Goal: Task Accomplishment & Management: Complete application form

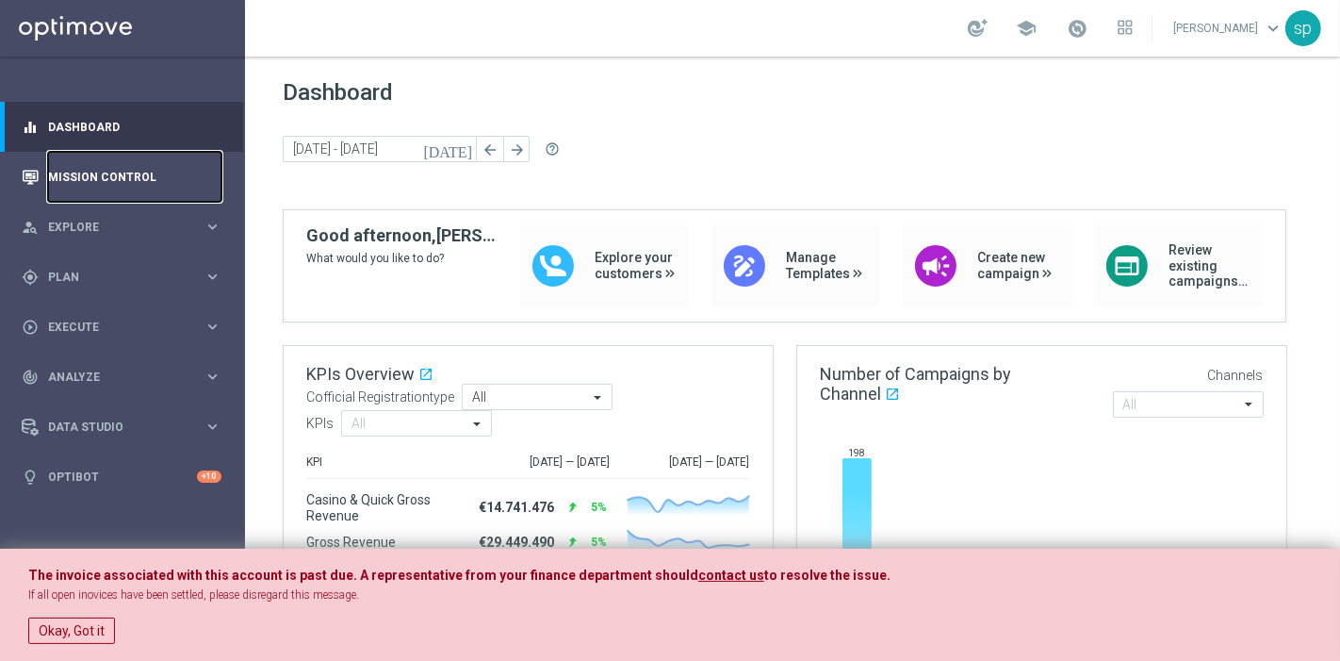
click at [127, 171] on link "Mission Control" at bounding box center [134, 177] width 173 height 50
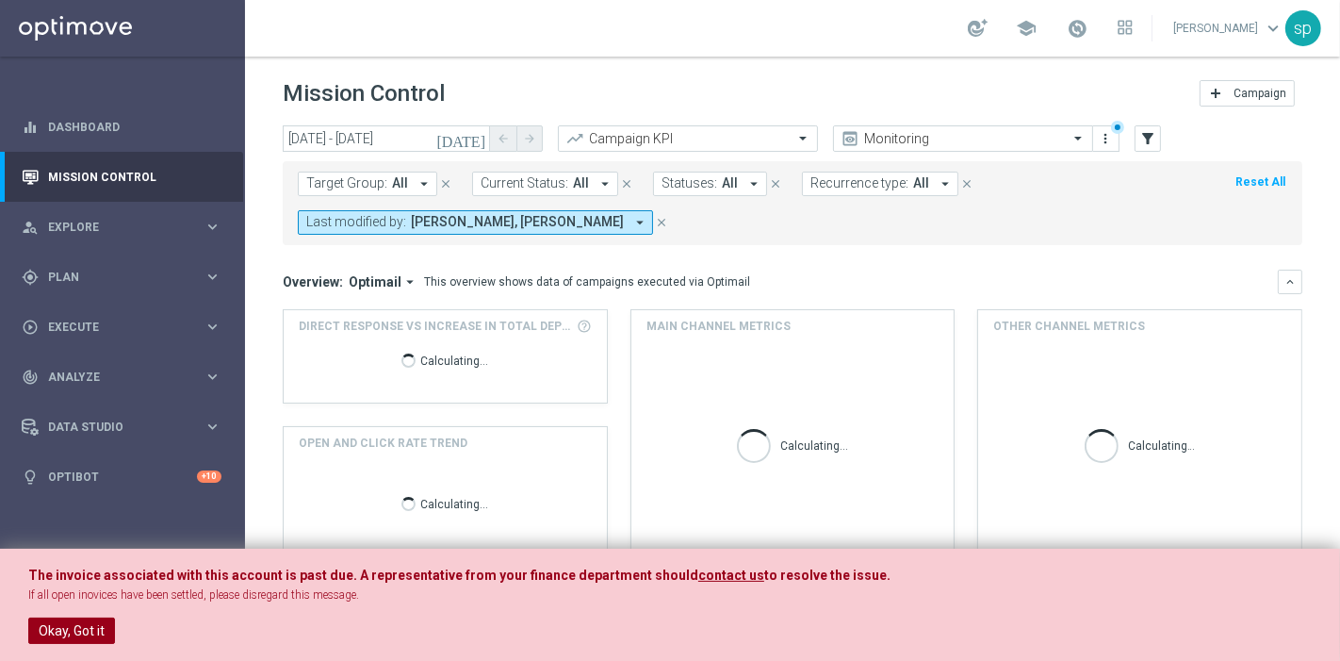
click at [29, 640] on button "Okay, Got it" at bounding box center [71, 630] width 87 height 26
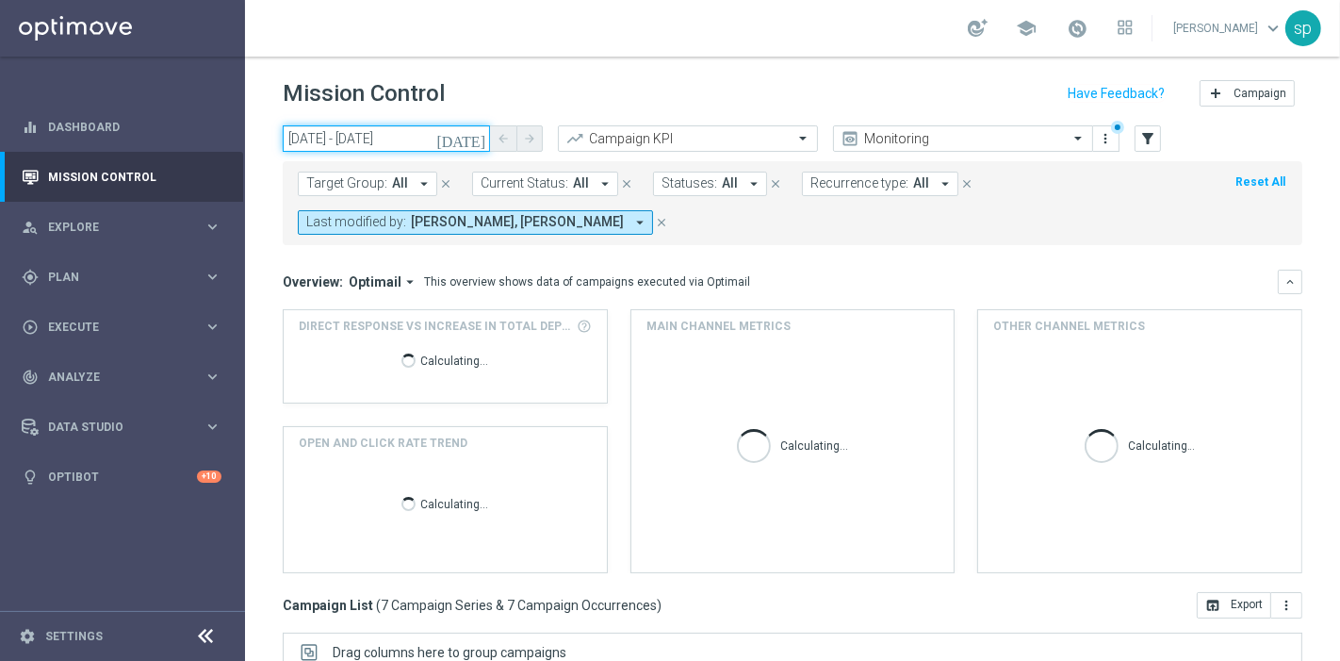
click at [387, 133] on input "[DATE] - [DATE]" at bounding box center [386, 138] width 207 height 26
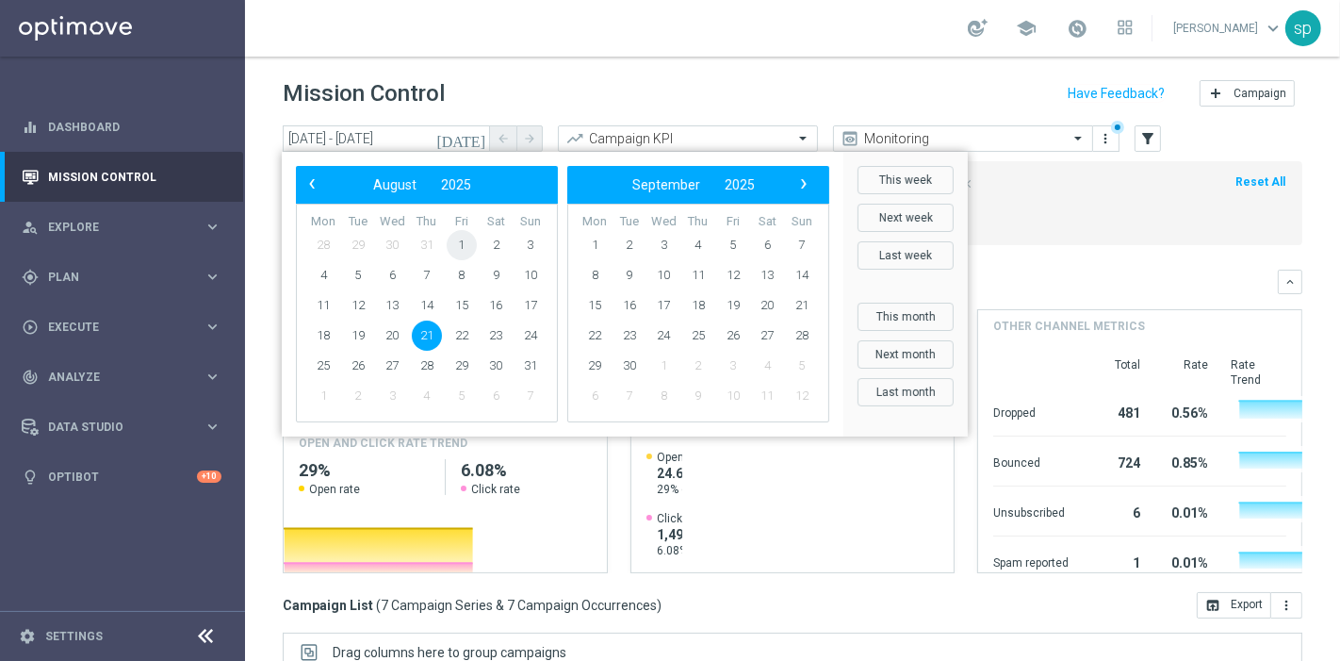
click at [468, 238] on span "1" at bounding box center [462, 245] width 30 height 30
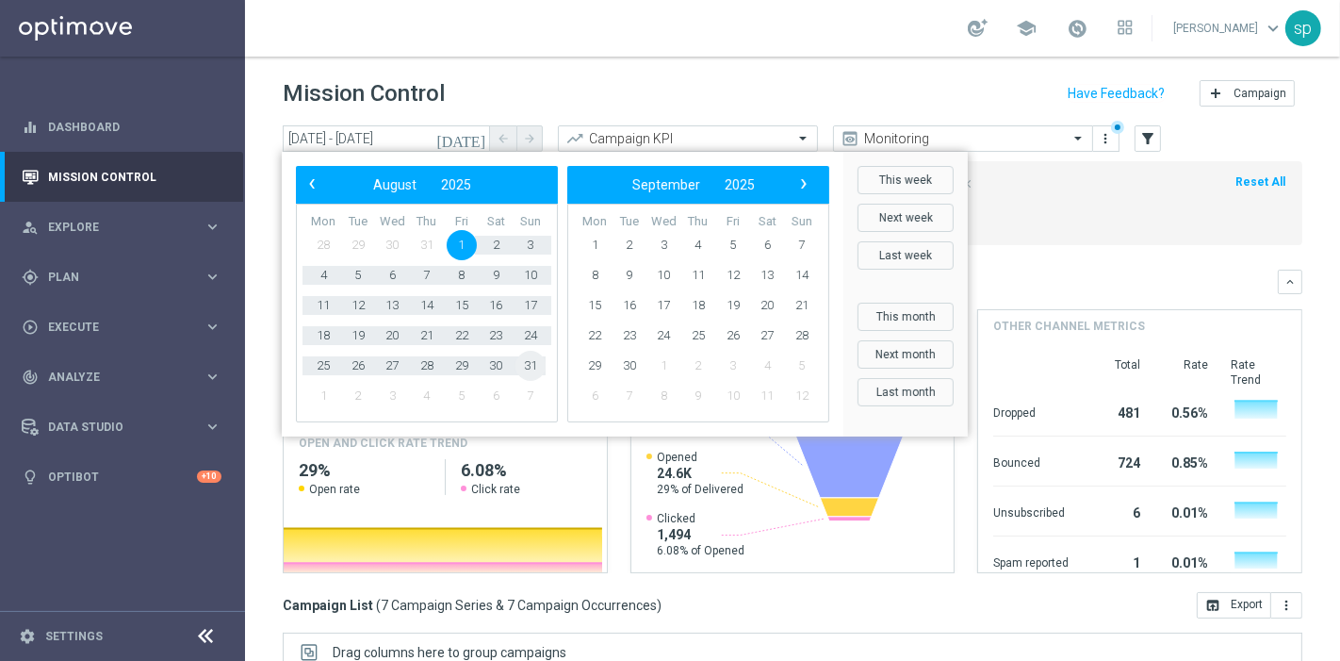
click at [523, 366] on span "31" at bounding box center [530, 366] width 30 height 30
type input "[DATE] - [DATE]"
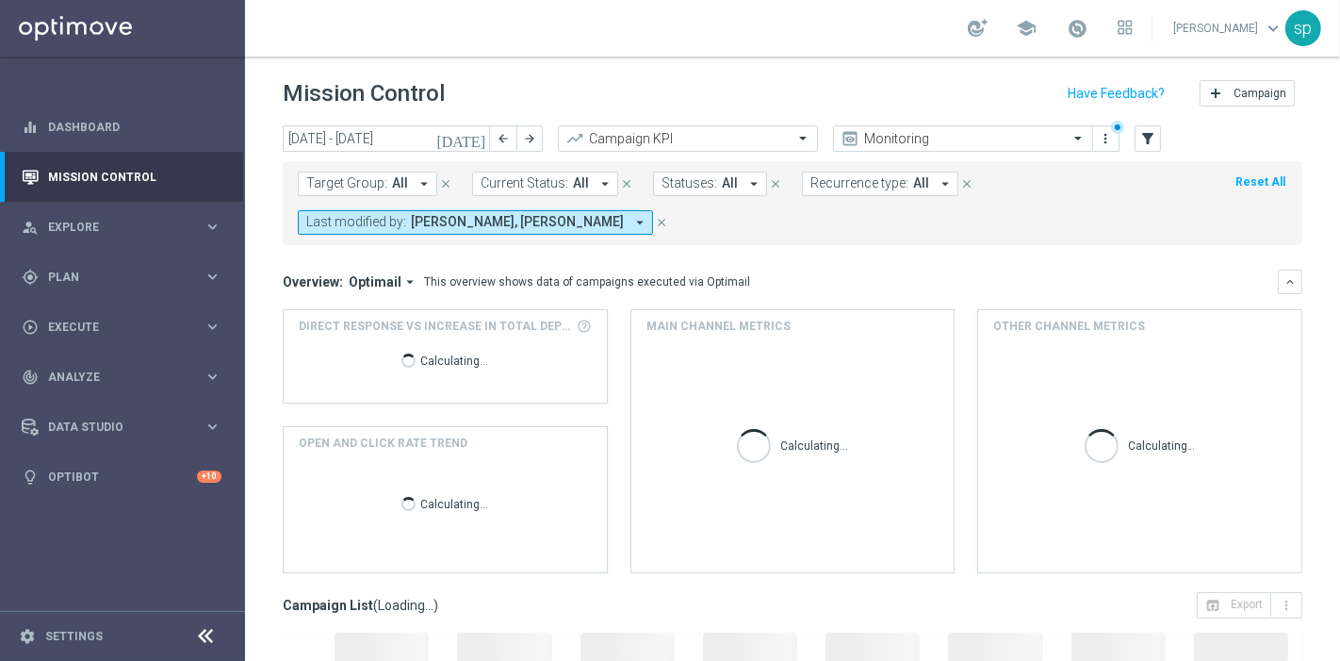
click at [386, 177] on button "Target Group: All arrow_drop_down" at bounding box center [367, 184] width 139 height 25
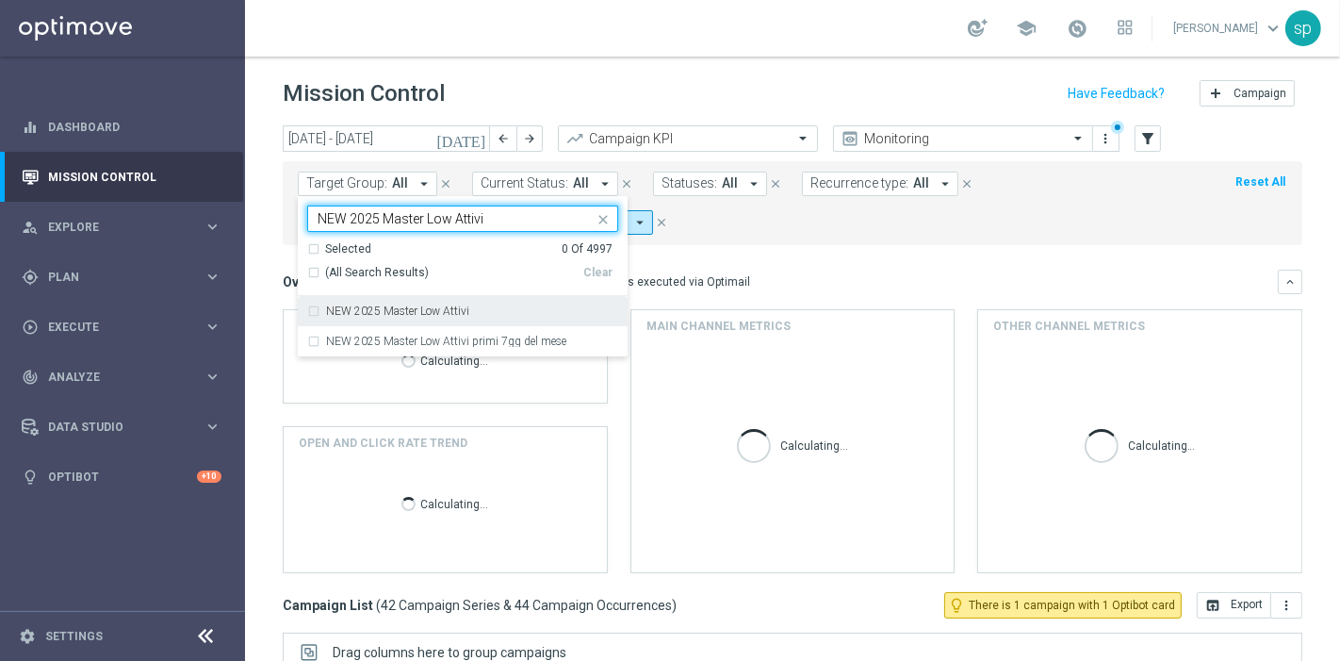
click at [446, 310] on label "NEW 2025 Master Low Attivi" at bounding box center [397, 310] width 143 height 11
type input "NEW 2025 Master Low Attivi"
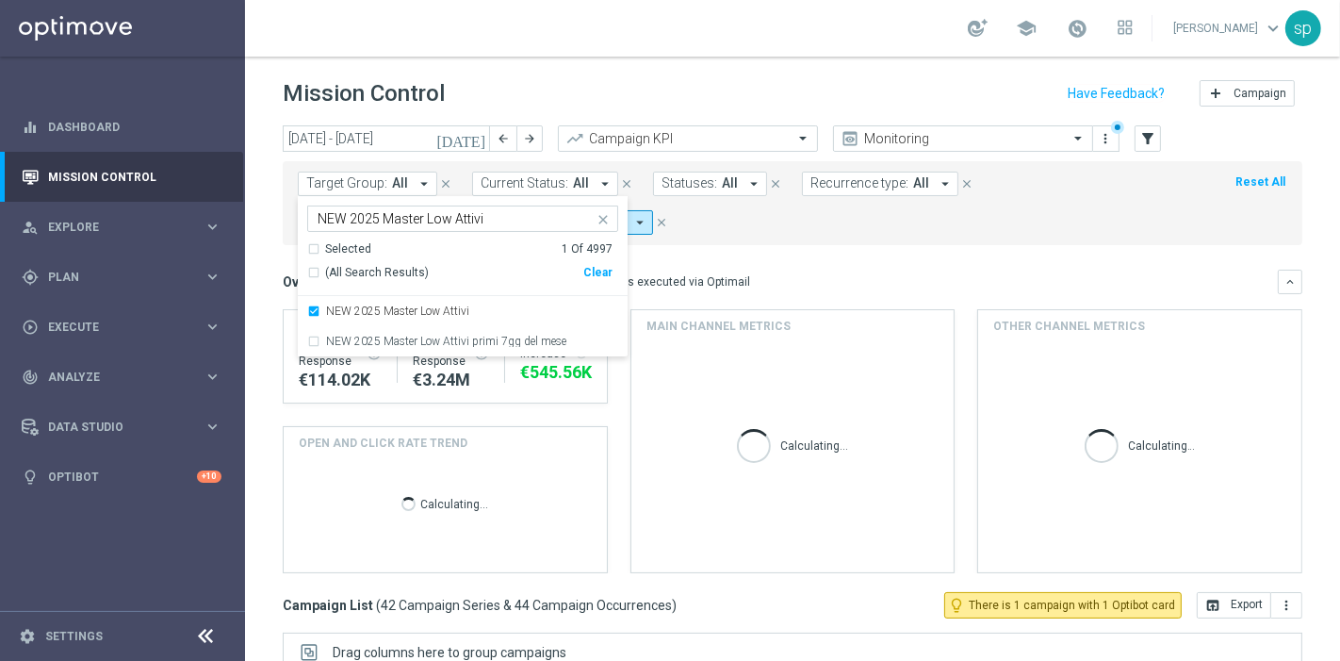
click at [727, 240] on div "Target Group: All arrow_drop_down NEW 2025 Master Low Attivi NEW 2025 Master Lo…" at bounding box center [793, 203] width 1020 height 84
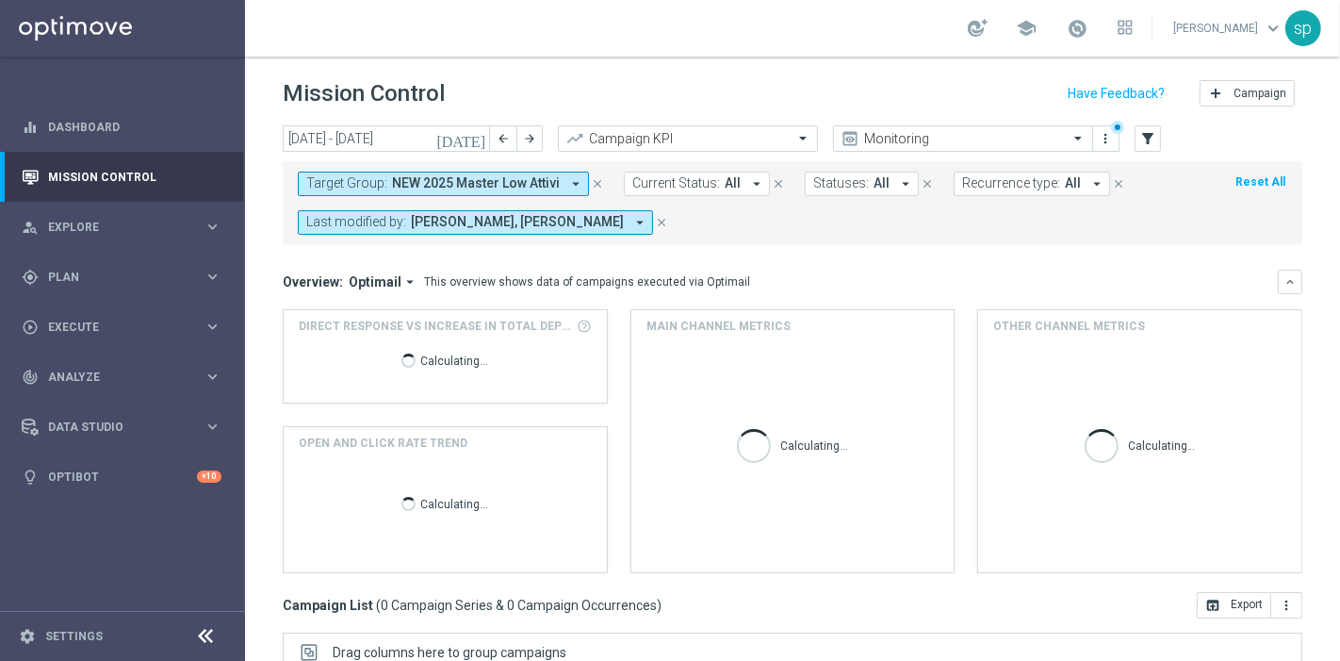
click at [571, 215] on span "[PERSON_NAME], [PERSON_NAME]" at bounding box center [517, 222] width 213 height 16
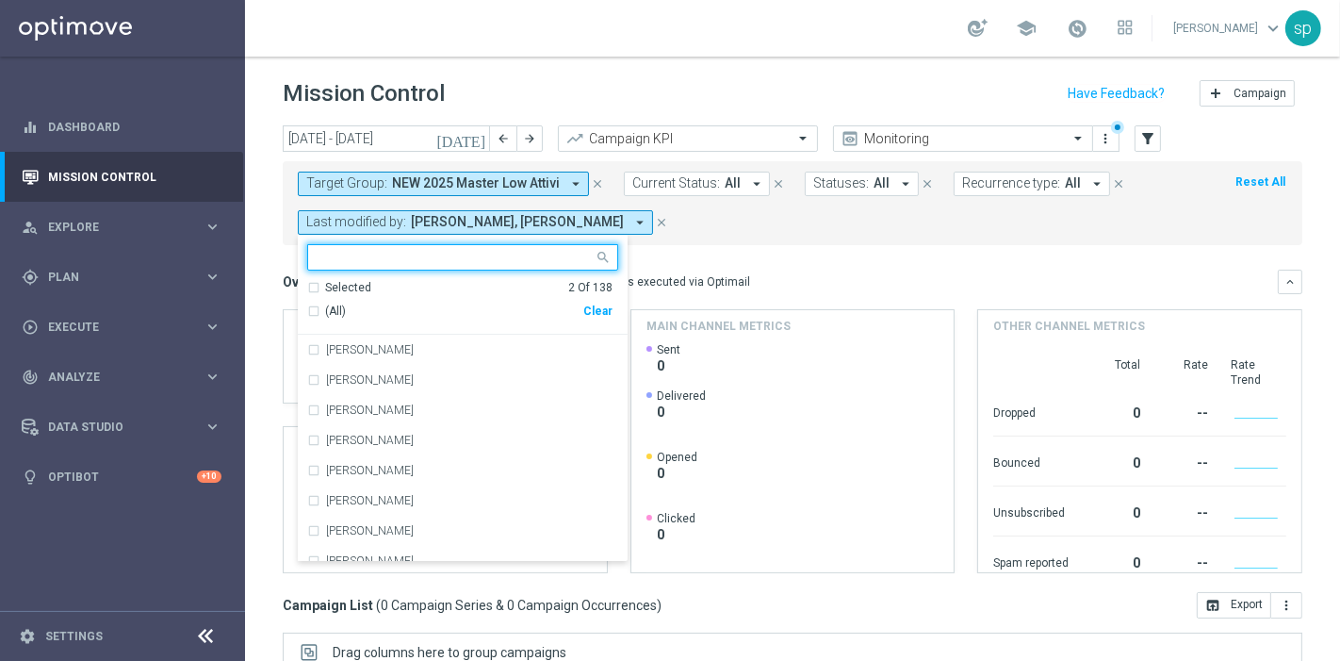
click at [0, 0] on div "Clear" at bounding box center [0, 0] width 0 height 0
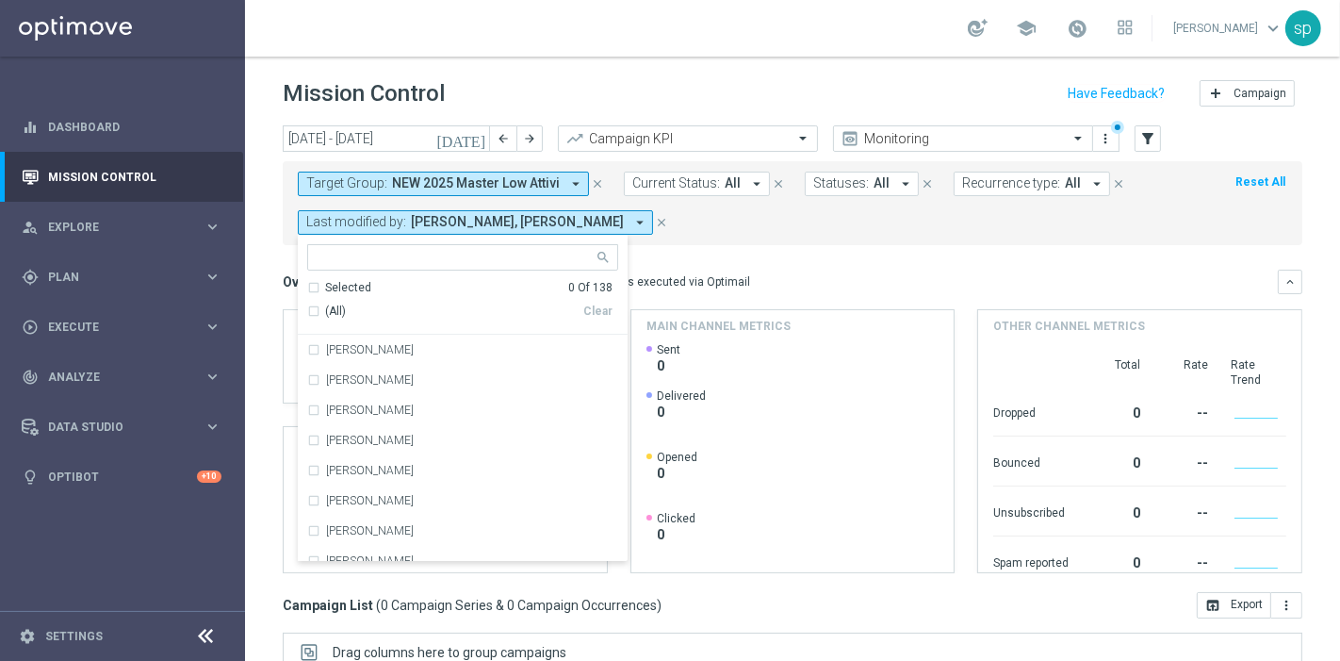
click at [0, 0] on div "Clear" at bounding box center [0, 0] width 0 height 0
click at [743, 232] on form "Target Group: NEW 2025 Master Low Attivi arrow_drop_down close Current Status: …" at bounding box center [751, 203] width 906 height 63
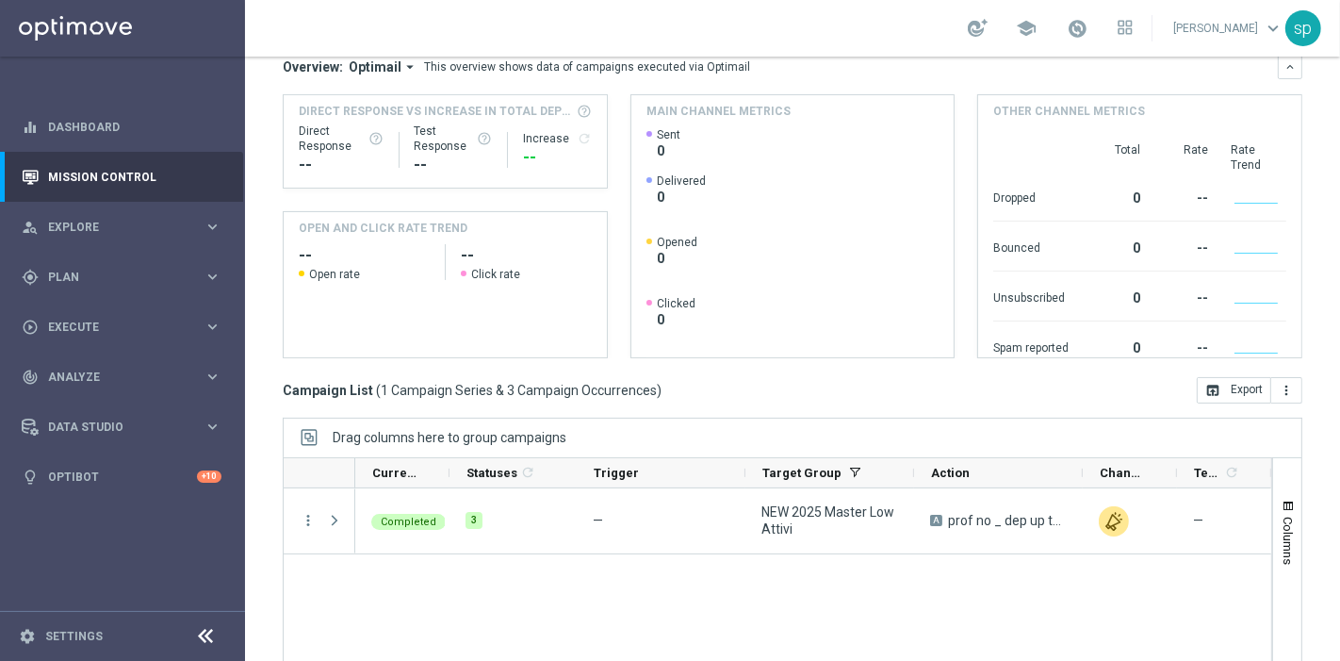
scroll to position [318, 0]
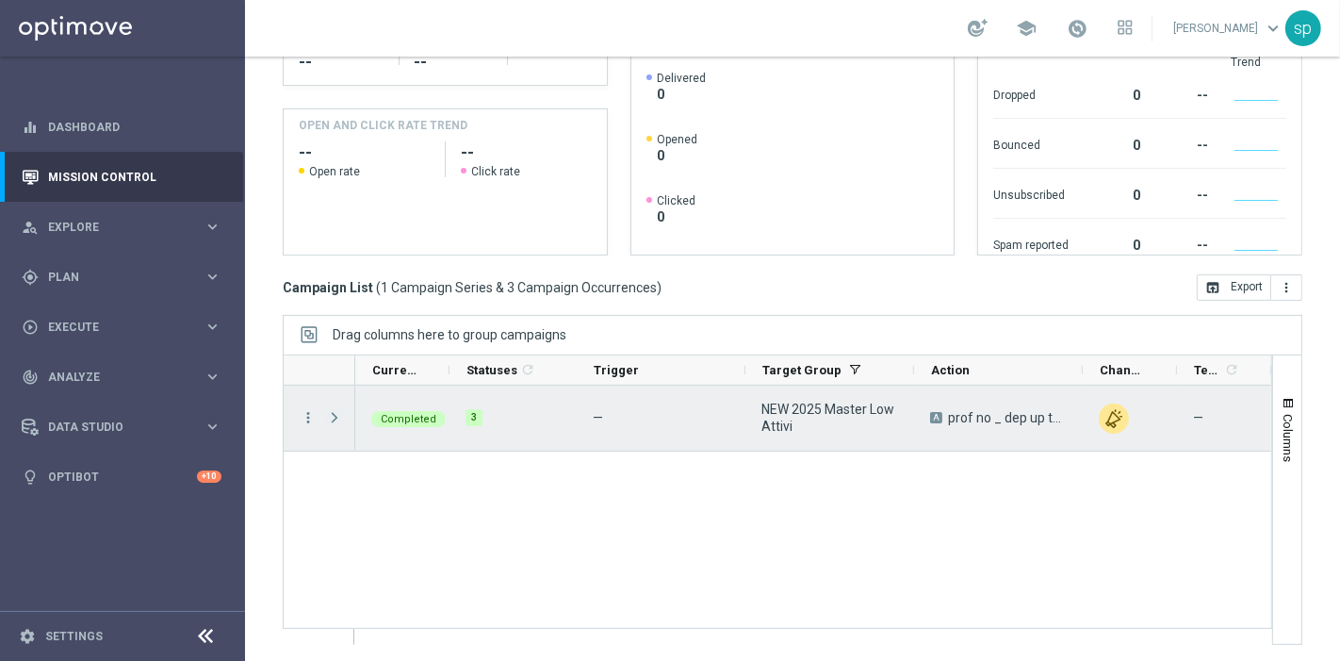
click at [331, 413] on span at bounding box center [334, 417] width 17 height 15
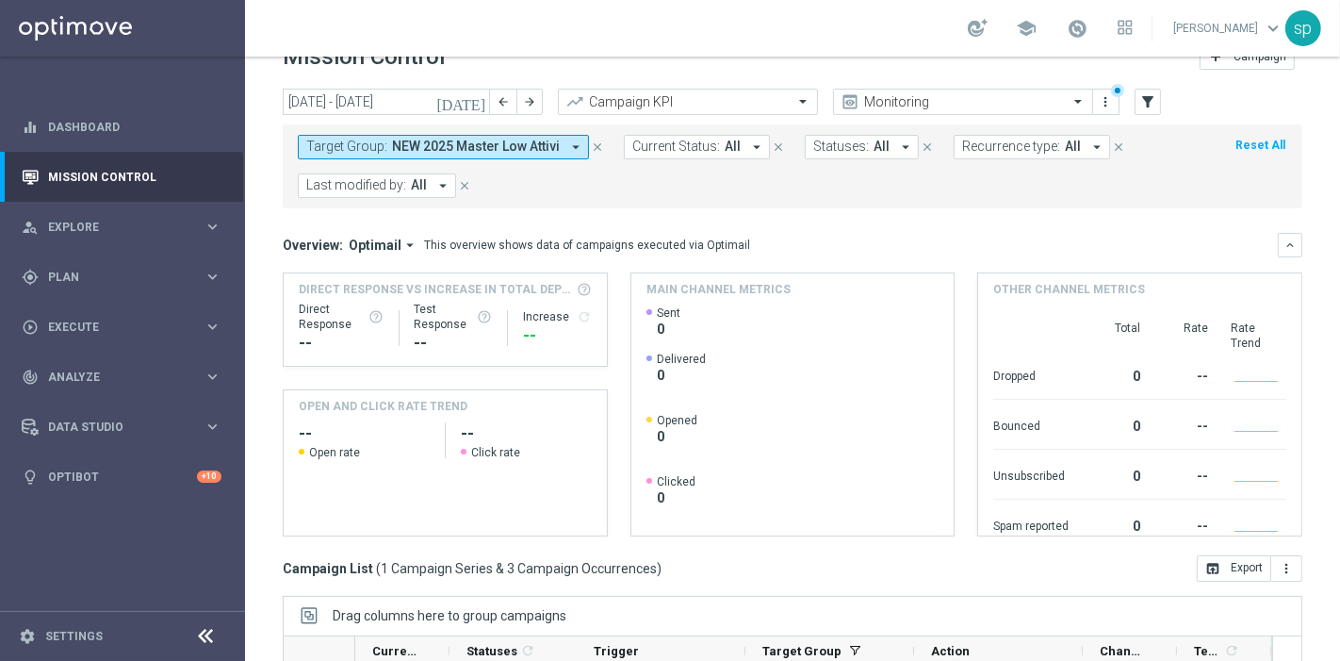
scroll to position [0, 0]
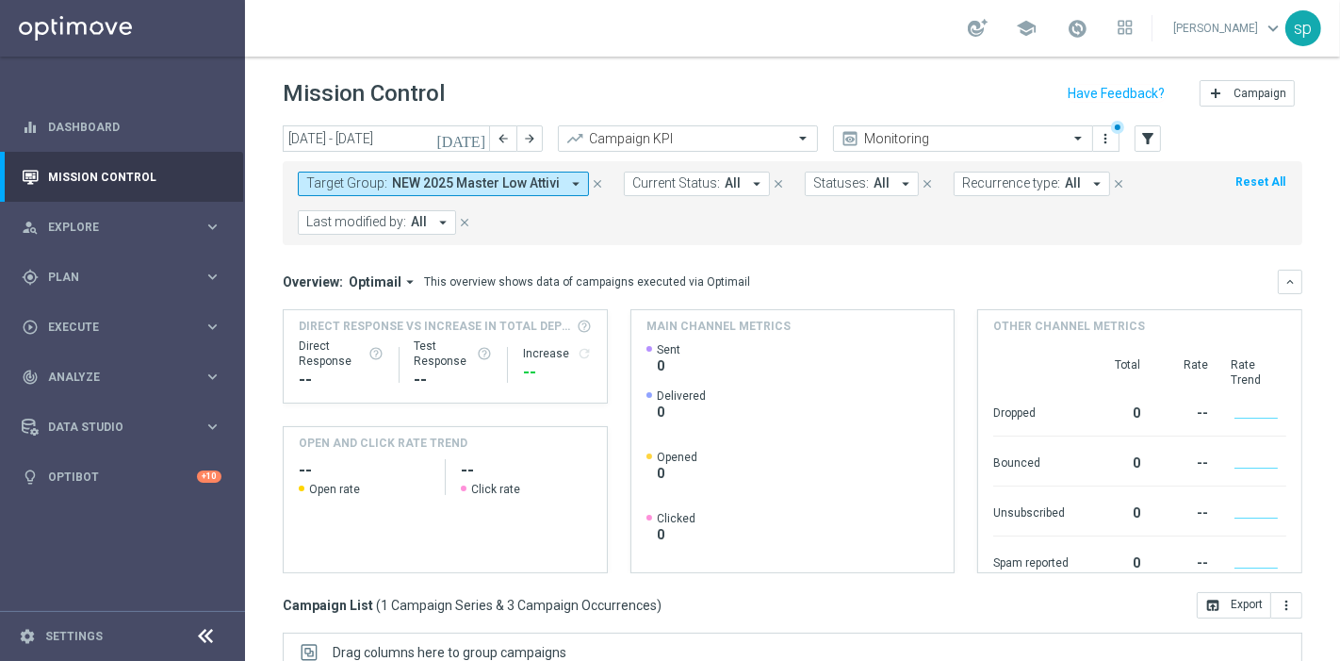
click at [487, 181] on span "NEW 2025 Master Low Attivi" at bounding box center [476, 183] width 168 height 16
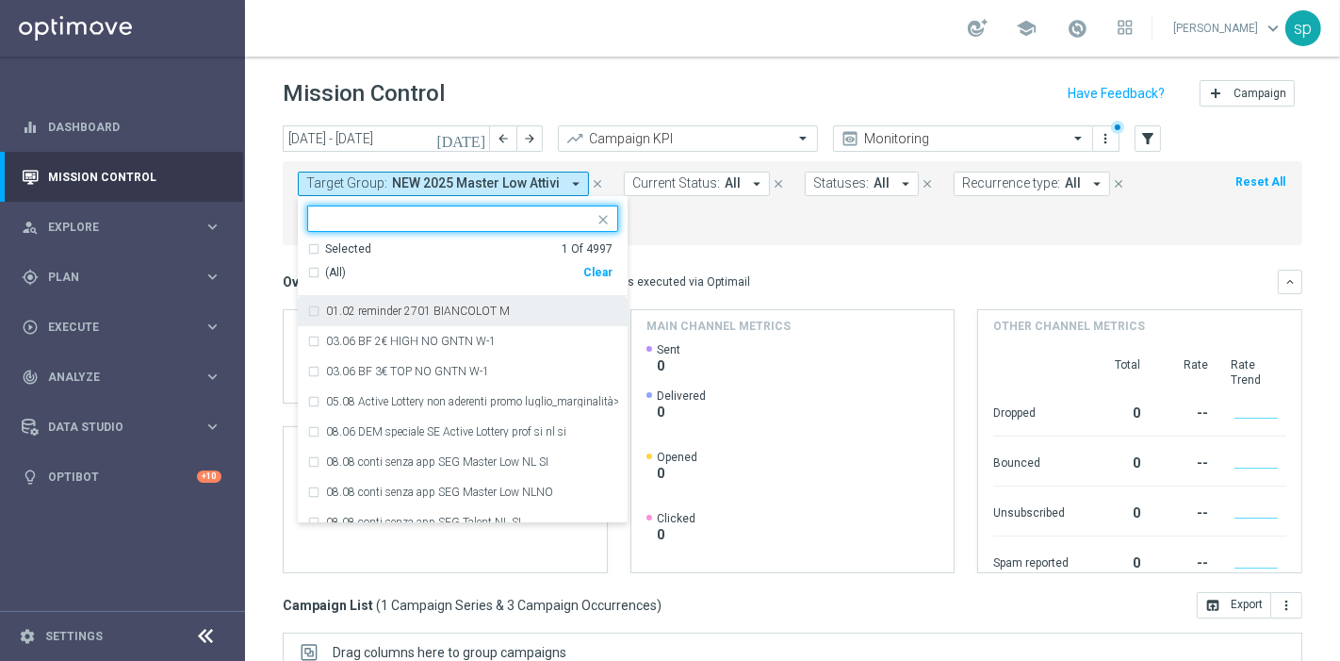
click at [0, 0] on div "Clear" at bounding box center [0, 0] width 0 height 0
click at [673, 220] on form "Target Group: NEW 2025 Master Low Attivi arrow_drop_down Selected 0 Of 4997 (Al…" at bounding box center [751, 203] width 906 height 63
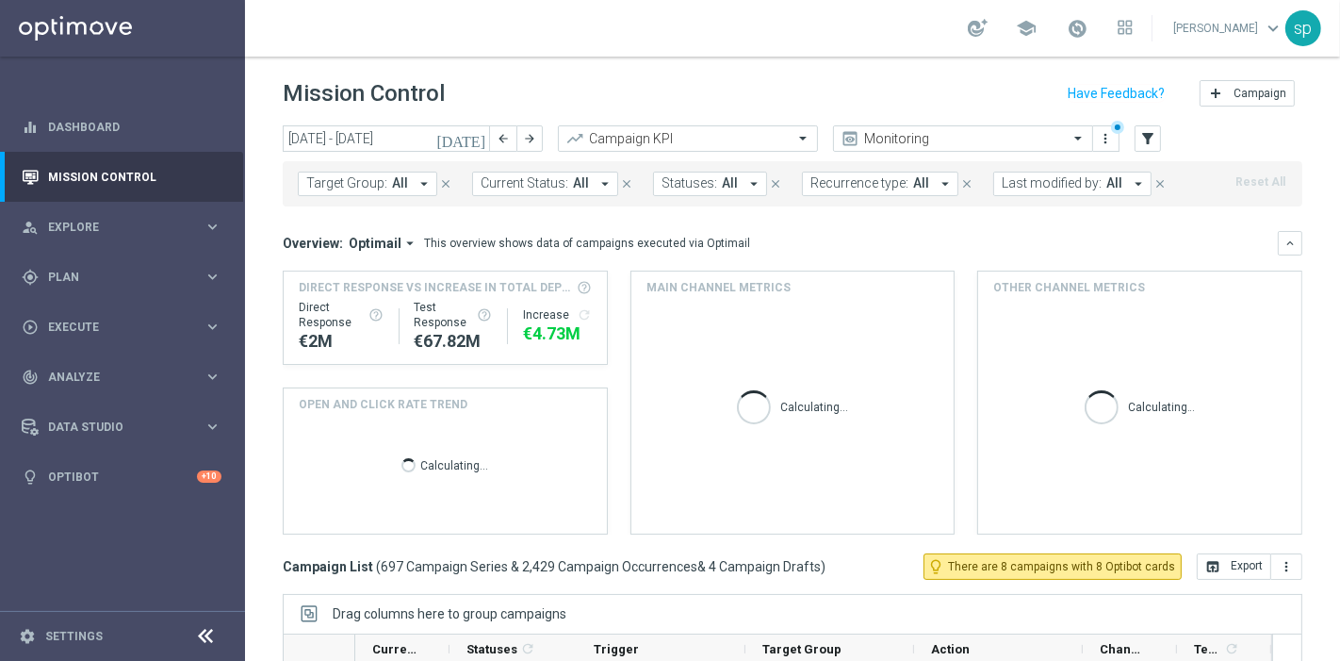
drag, startPoint x: 393, startPoint y: 168, endPoint x: 403, endPoint y: 186, distance: 20.7
click at [403, 186] on div "Target Group: All arrow_drop_down close Current Status: All arrow_drop_down clo…" at bounding box center [793, 183] width 1020 height 45
click at [403, 186] on span "All" at bounding box center [400, 183] width 16 height 16
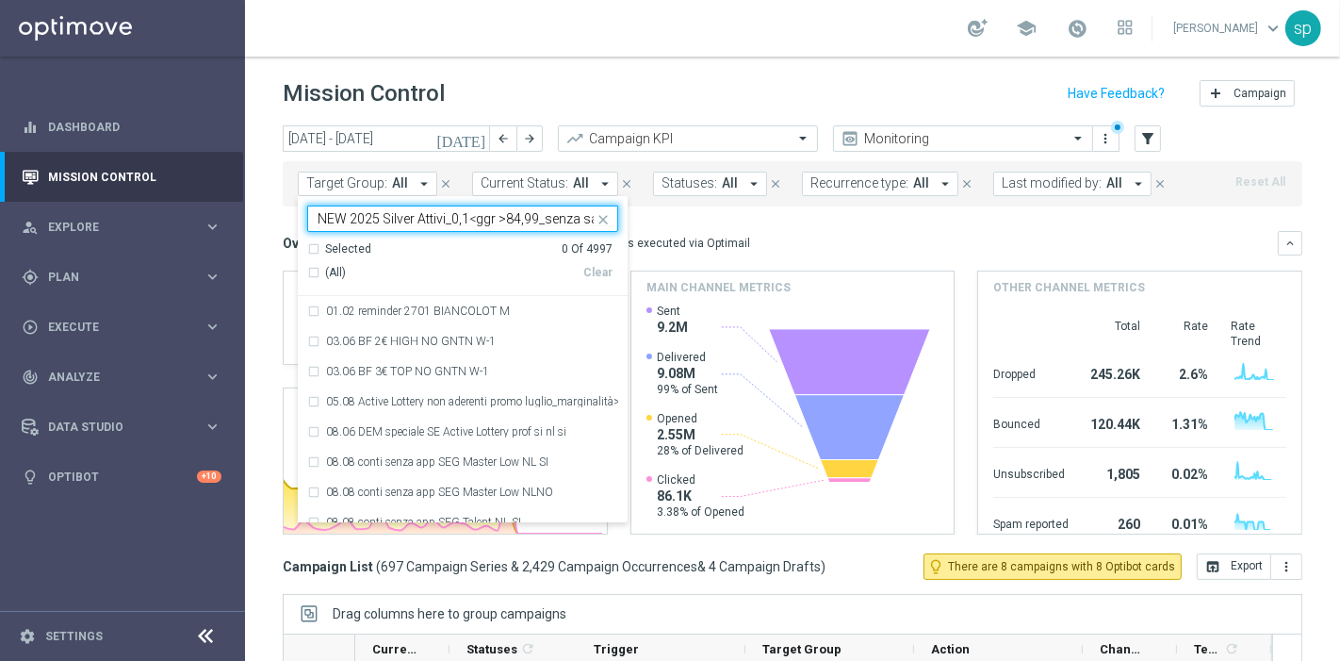
scroll to position [0, 16]
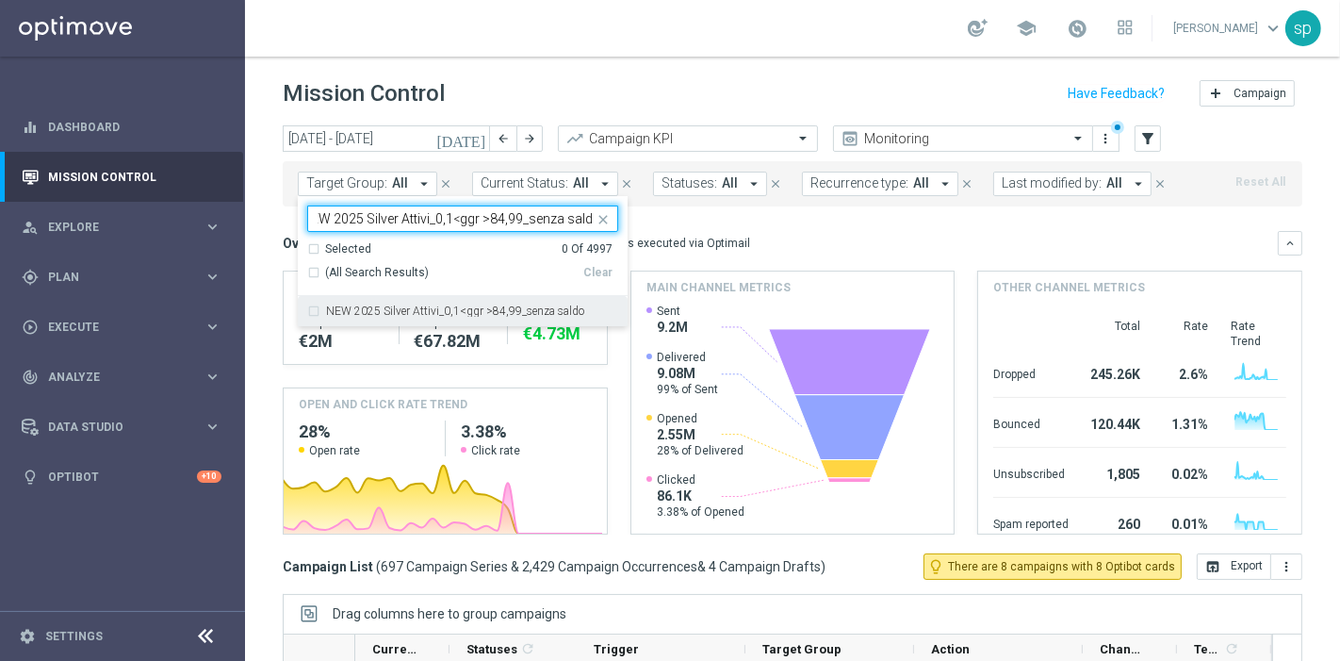
click at [500, 306] on label "NEW 2025 Silver Attivi_0,1<ggr >84,99_senza saldo" at bounding box center [455, 310] width 258 height 11
type input "NEW 2025 Silver Attivi_0,1<ggr >84,99_senza saldo"
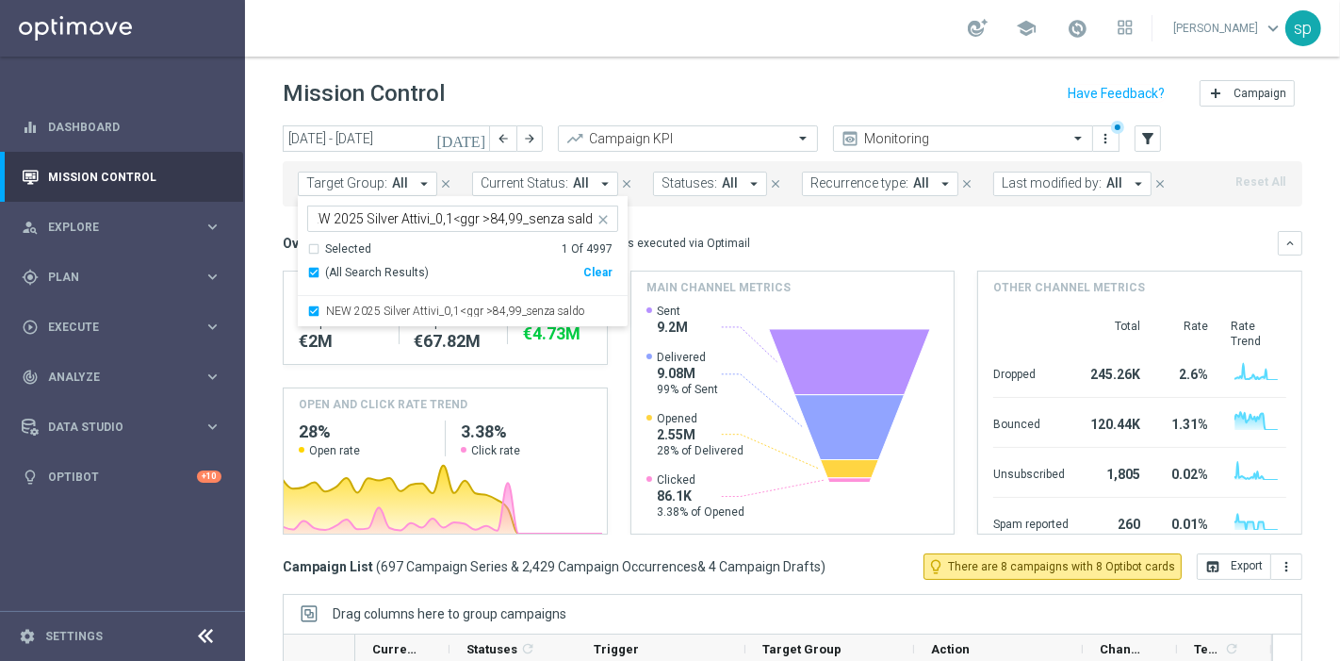
scroll to position [0, 0]
click at [699, 235] on div "This overview shows data of campaigns executed via Optimail" at bounding box center [587, 243] width 326 height 17
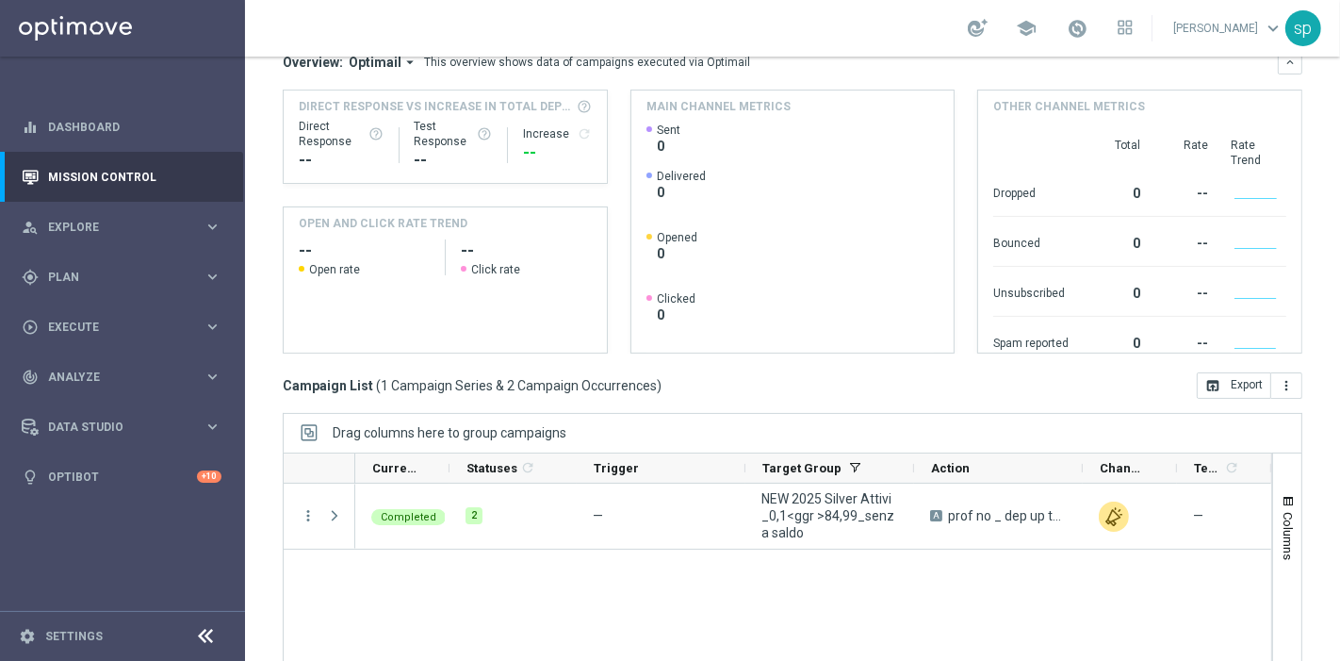
scroll to position [318, 0]
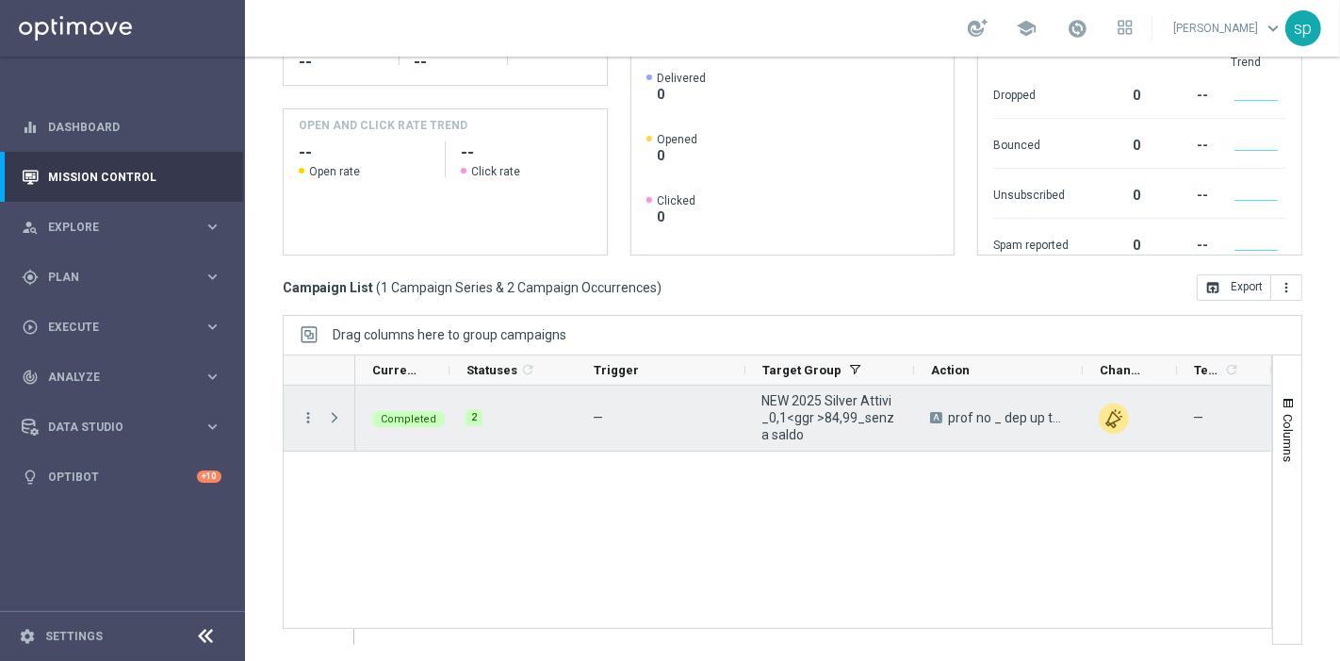
click at [341, 412] on span at bounding box center [334, 417] width 17 height 15
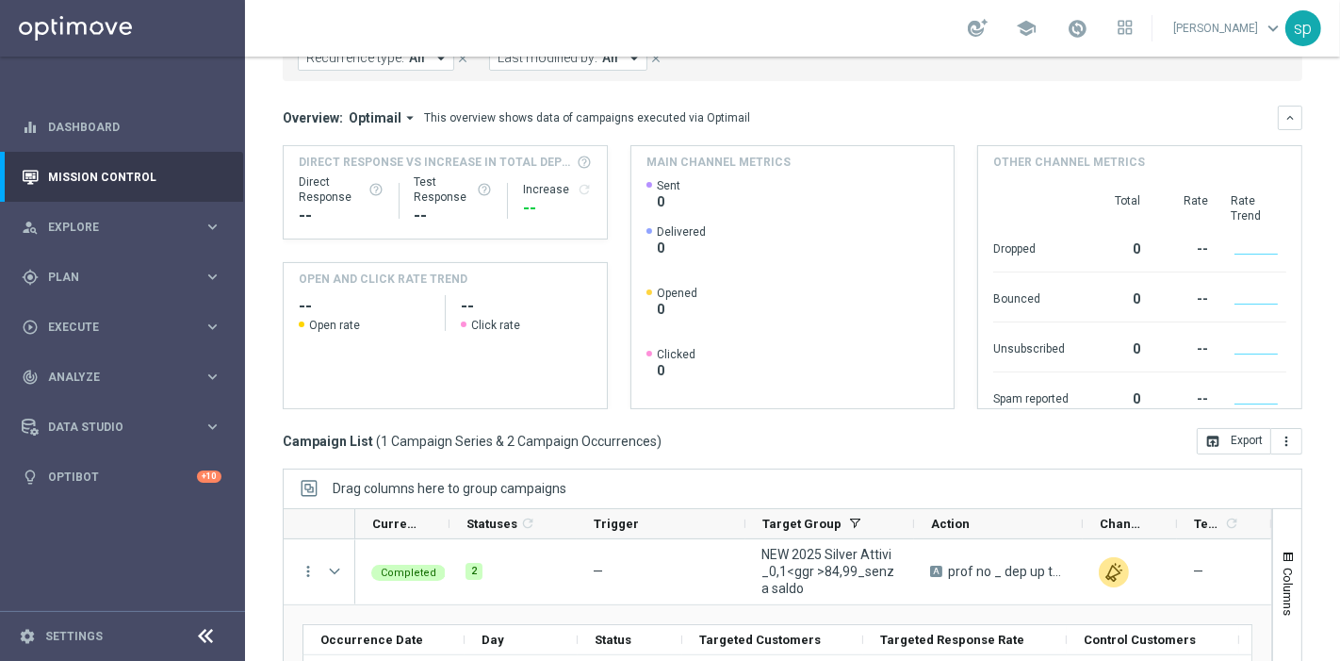
scroll to position [0, 0]
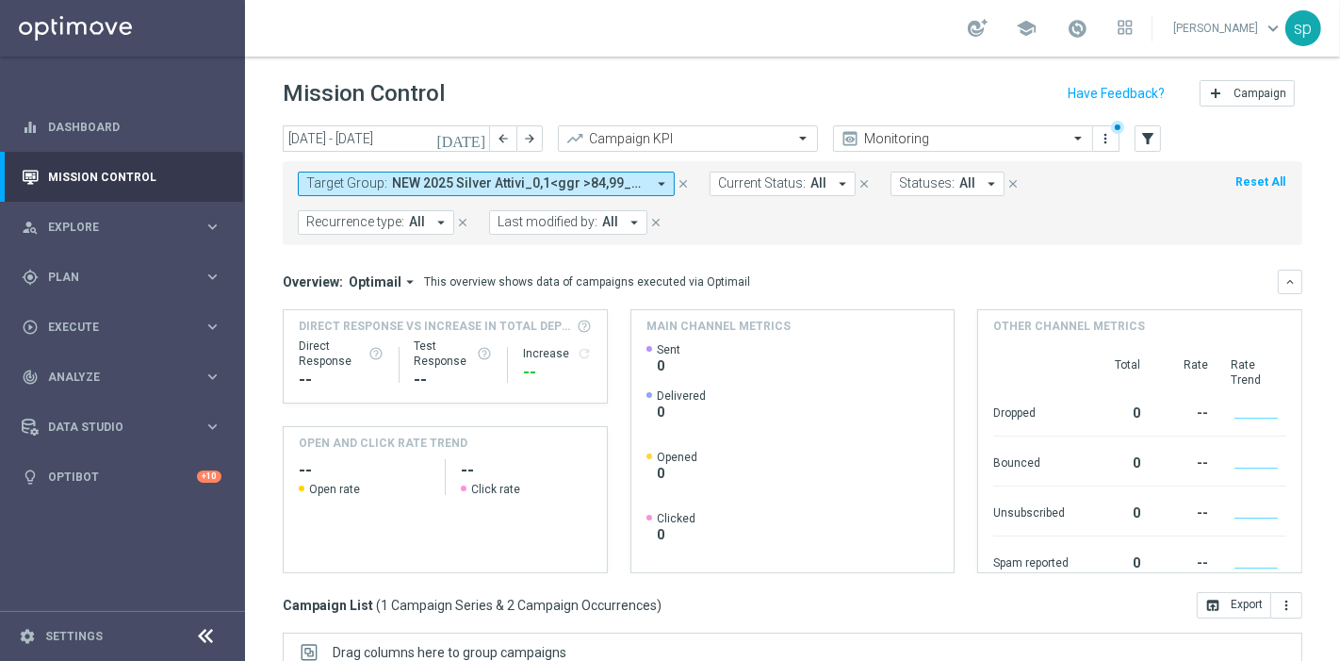
click at [409, 172] on button "Target Group: NEW 2025 Silver Attivi_0,1<ggr >84,99_senza saldo arrow_drop_down" at bounding box center [486, 184] width 377 height 25
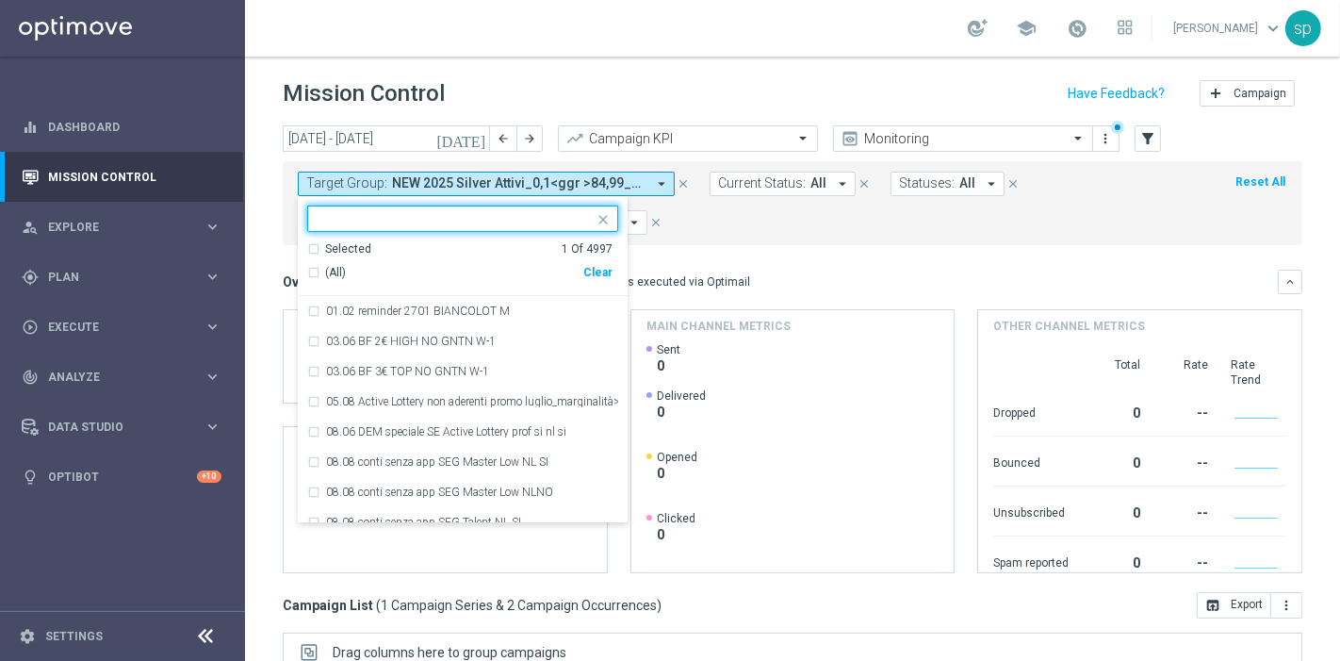
click at [0, 0] on div "Clear" at bounding box center [0, 0] width 0 height 0
click at [719, 246] on mini-dashboard "Overview: Optimail arrow_drop_down This overview shows data of campaigns execut…" at bounding box center [793, 418] width 1020 height 347
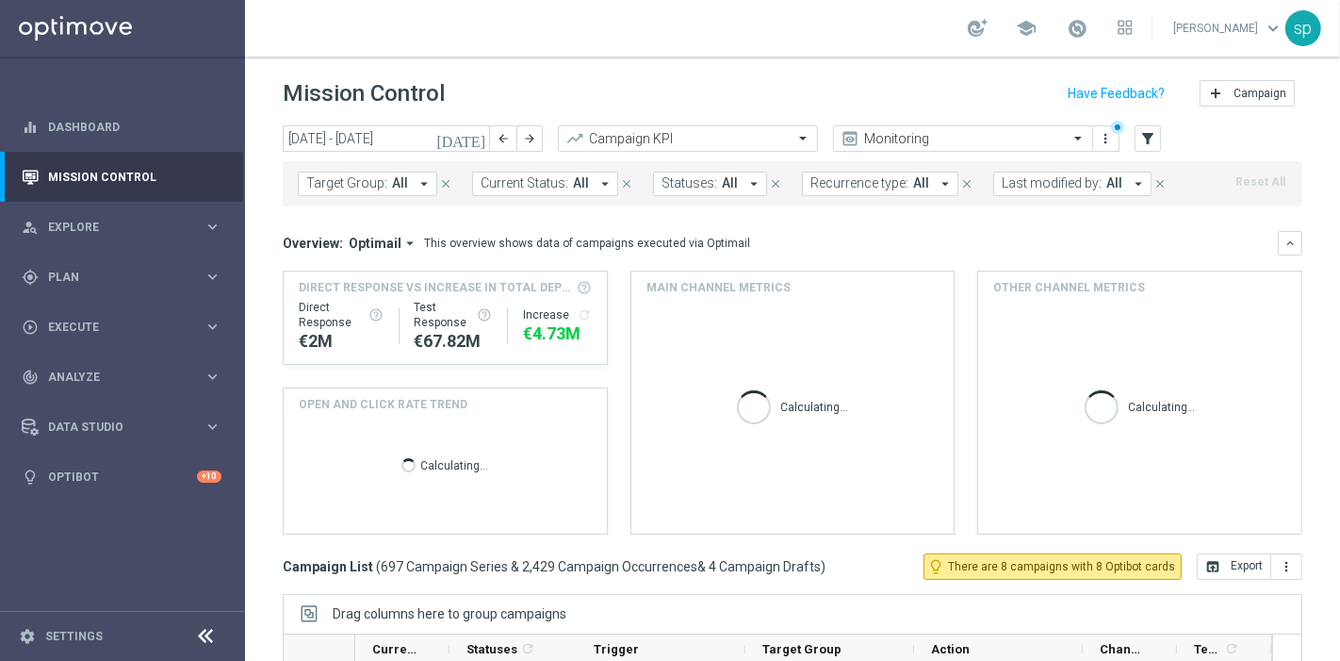
click at [380, 186] on span "Target Group:" at bounding box center [346, 183] width 81 height 16
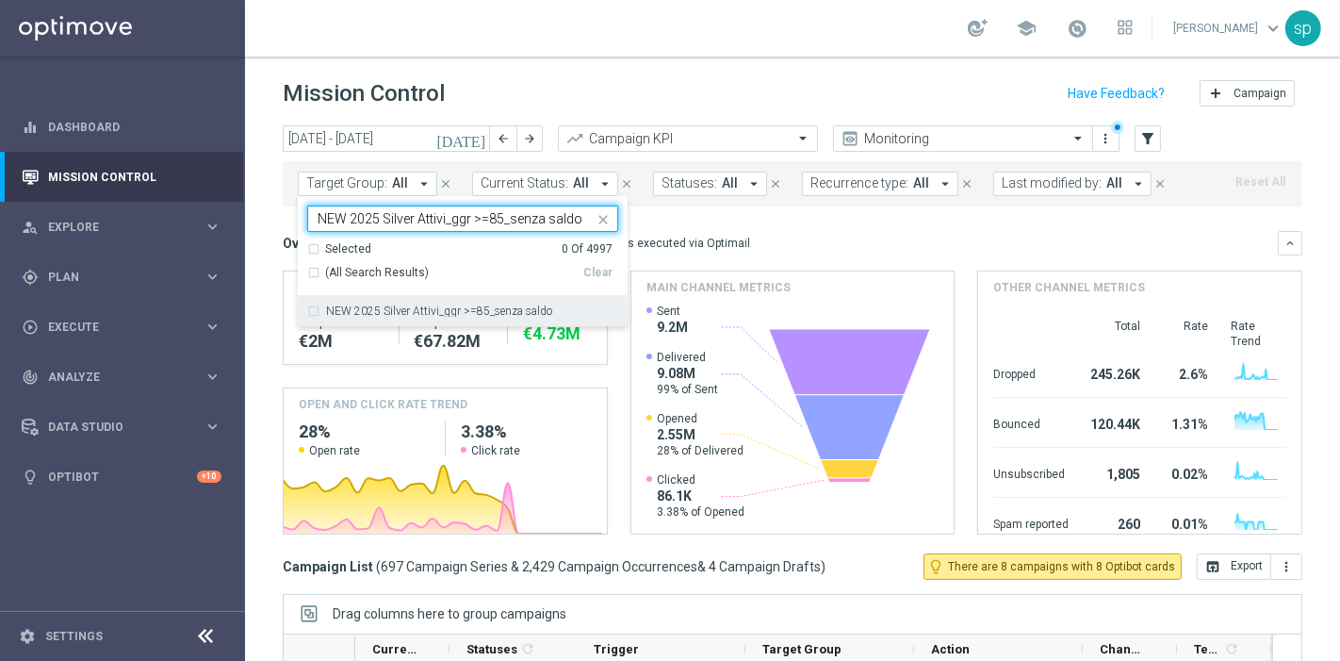
click at [477, 305] on label "NEW 2025 Silver Attivi_ggr >=85_senza saldo" at bounding box center [439, 310] width 226 height 11
type input "NEW 2025 Silver Attivi_ggr >=85_senza saldo"
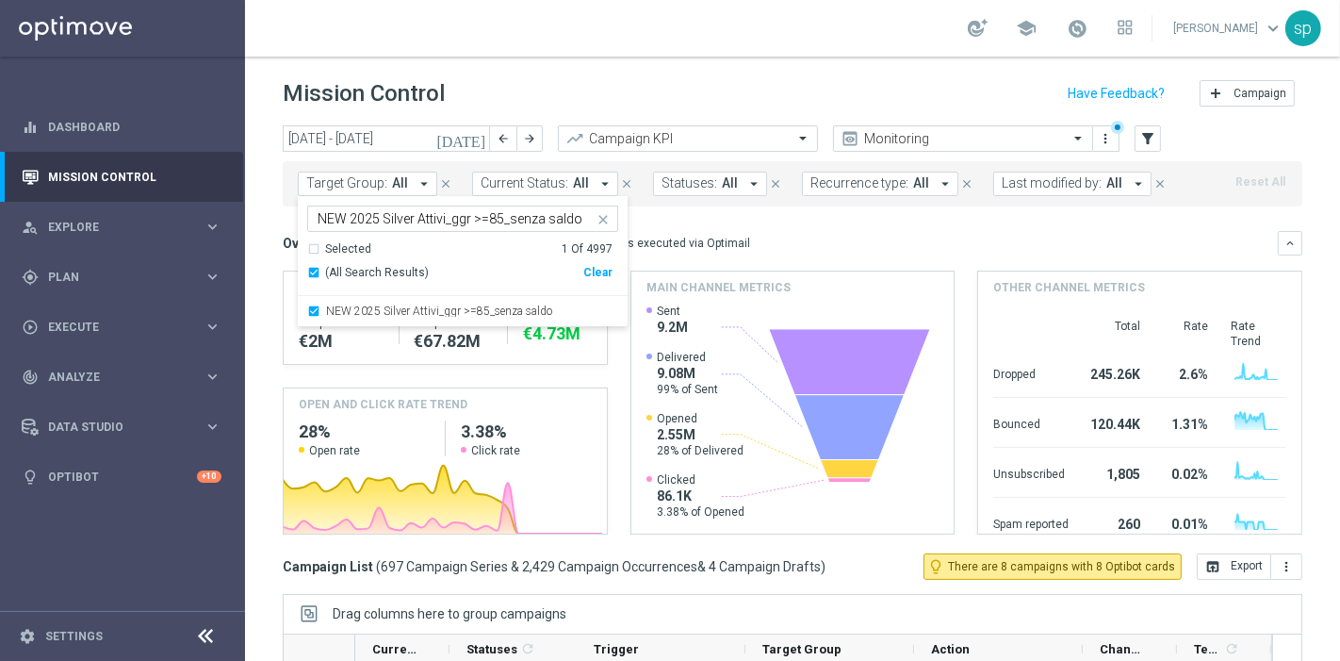
click at [699, 231] on div "Overview: Optimail arrow_drop_down This overview shows data of campaigns execut…" at bounding box center [793, 243] width 1020 height 25
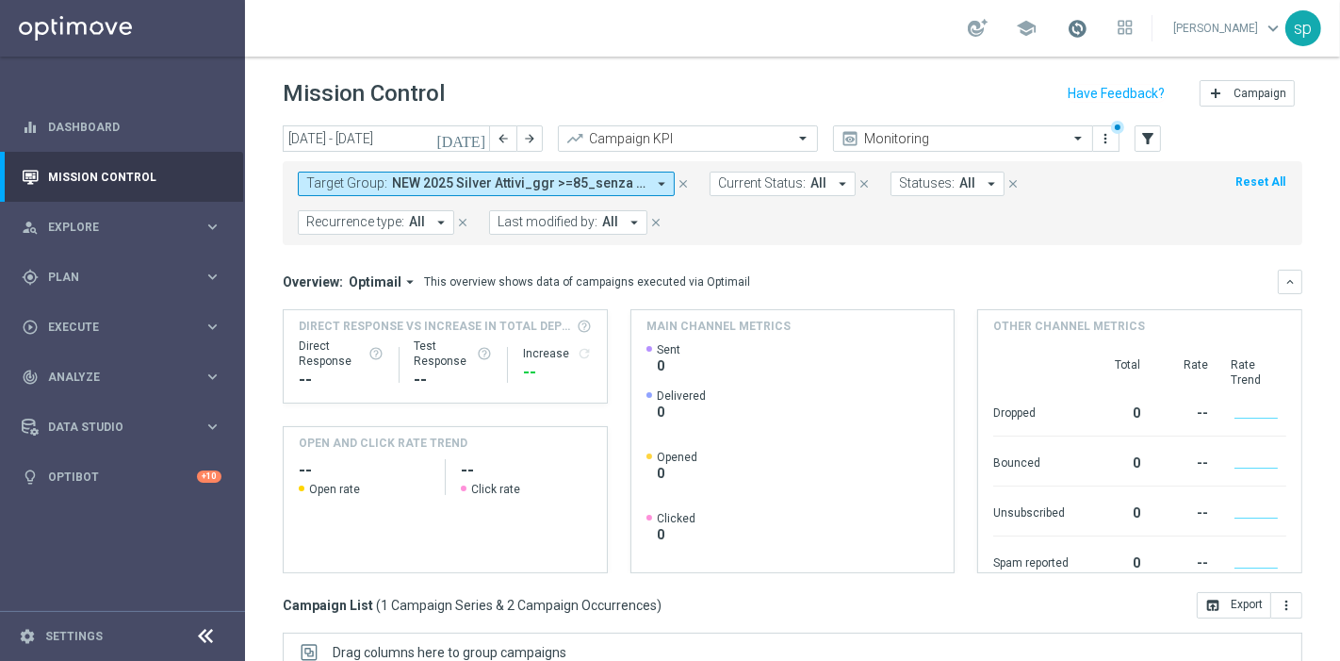
click at [1087, 26] on span at bounding box center [1077, 28] width 21 height 21
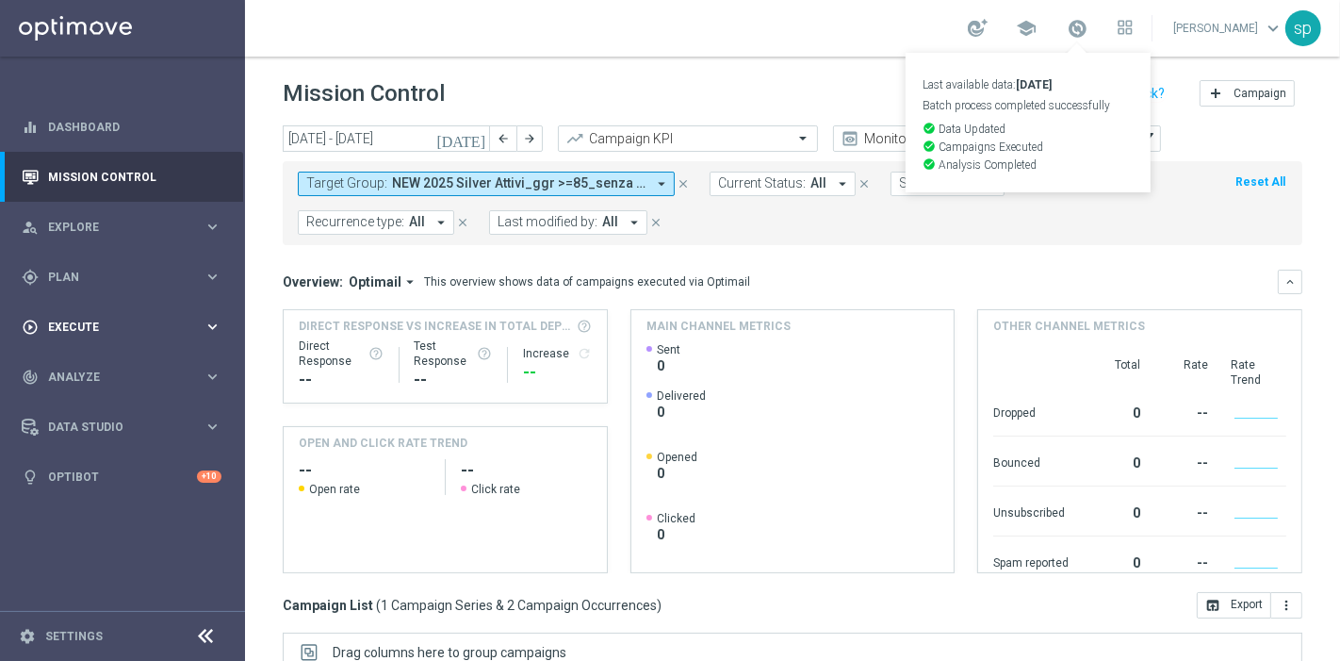
click at [60, 327] on span "Execute" at bounding box center [125, 326] width 155 height 11
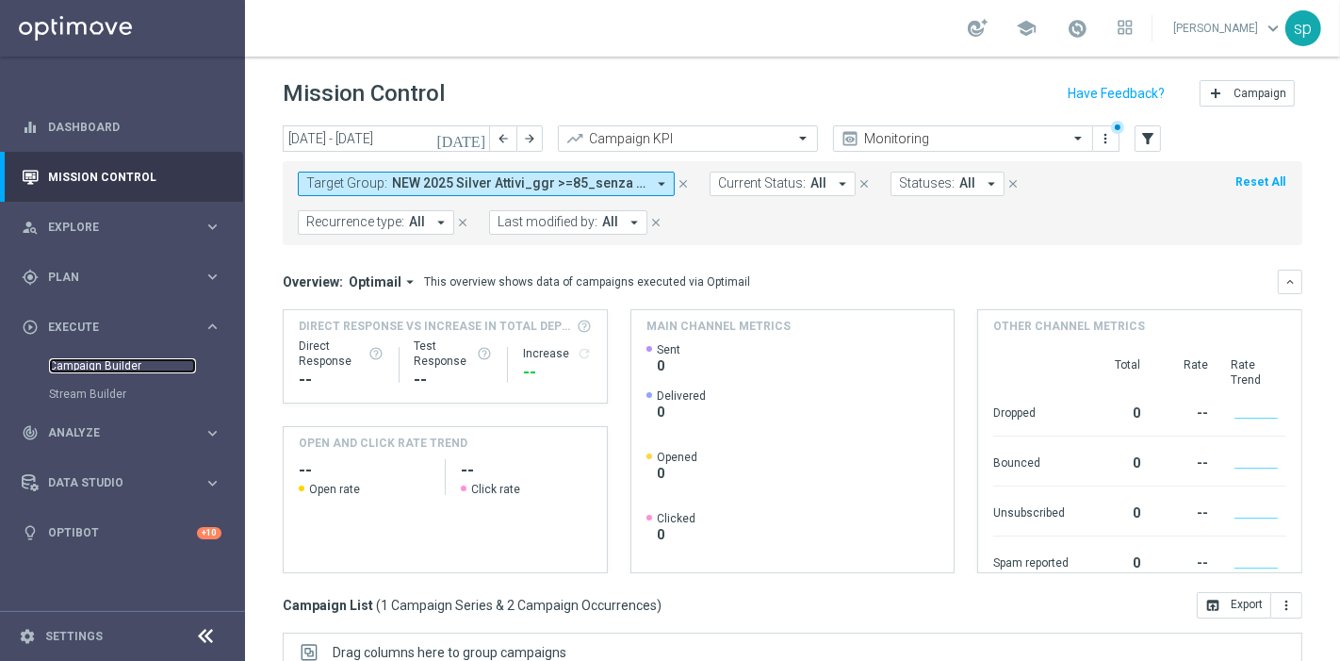
click at [94, 361] on link "Campaign Builder" at bounding box center [122, 365] width 147 height 15
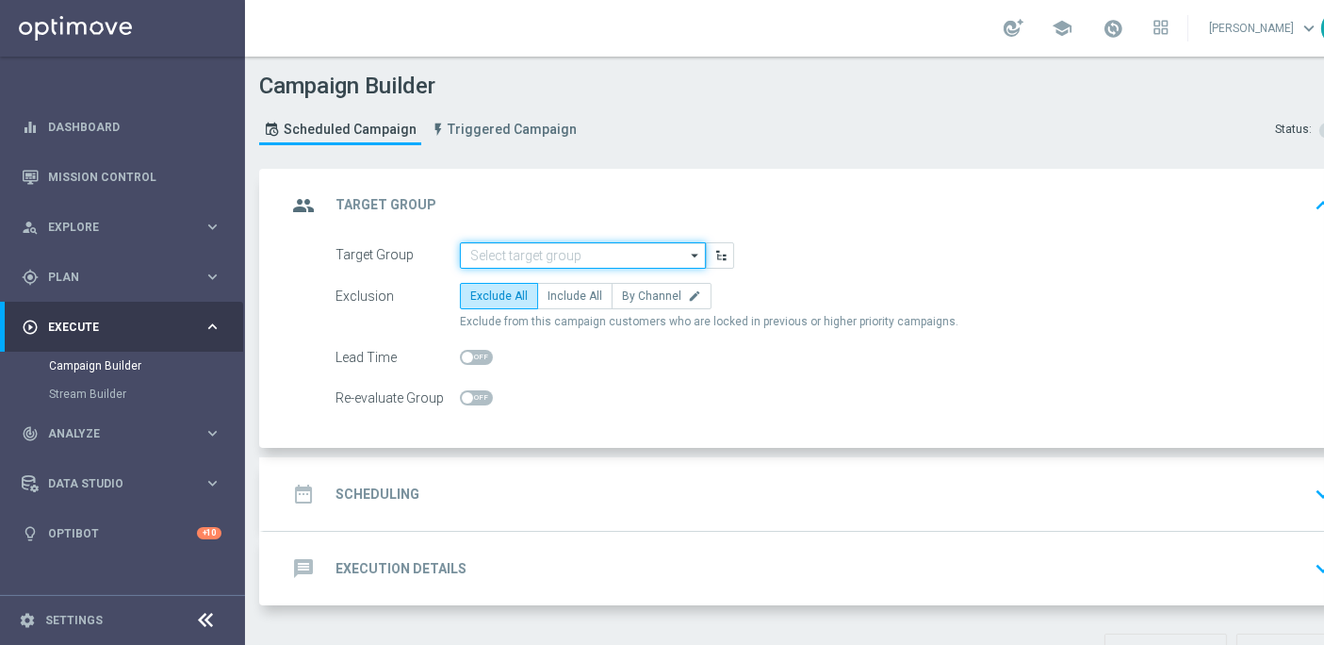
click at [554, 258] on input at bounding box center [583, 255] width 246 height 26
paste input "NEW 2025 Master Low Attivi"
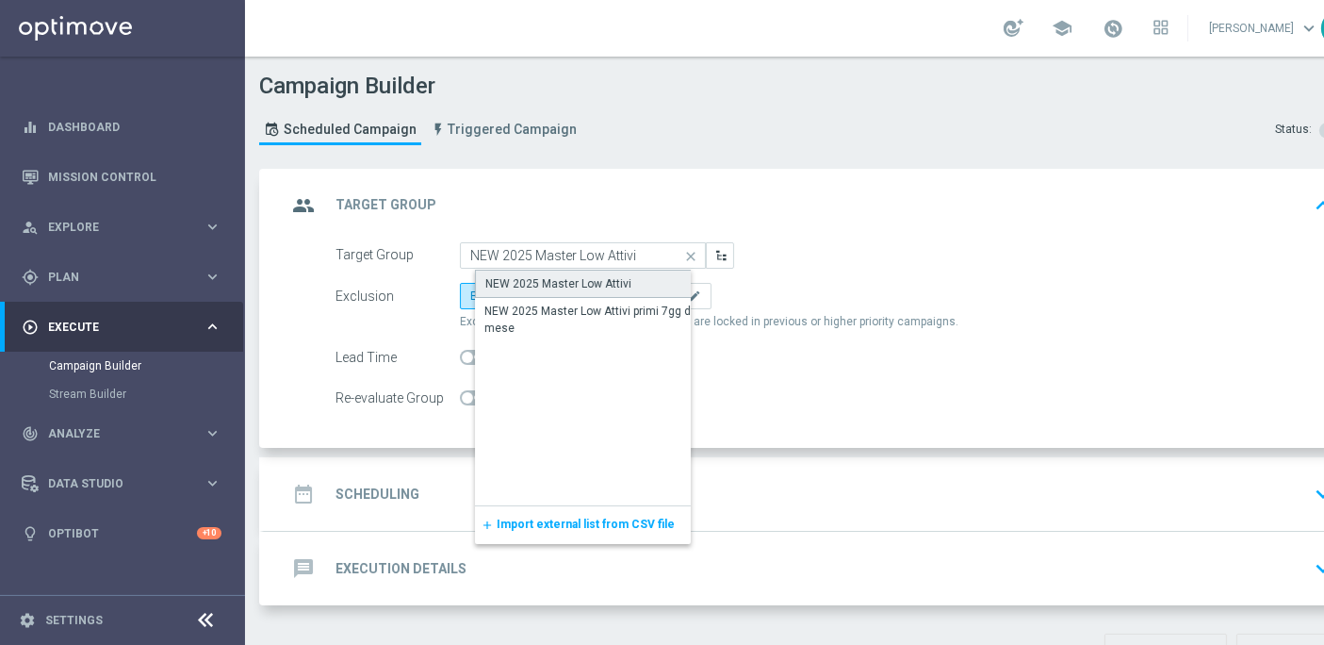
click at [580, 279] on div "NEW 2025 Master Low Attivi" at bounding box center [558, 283] width 146 height 17
type input "NEW 2025 Master Low Attivi"
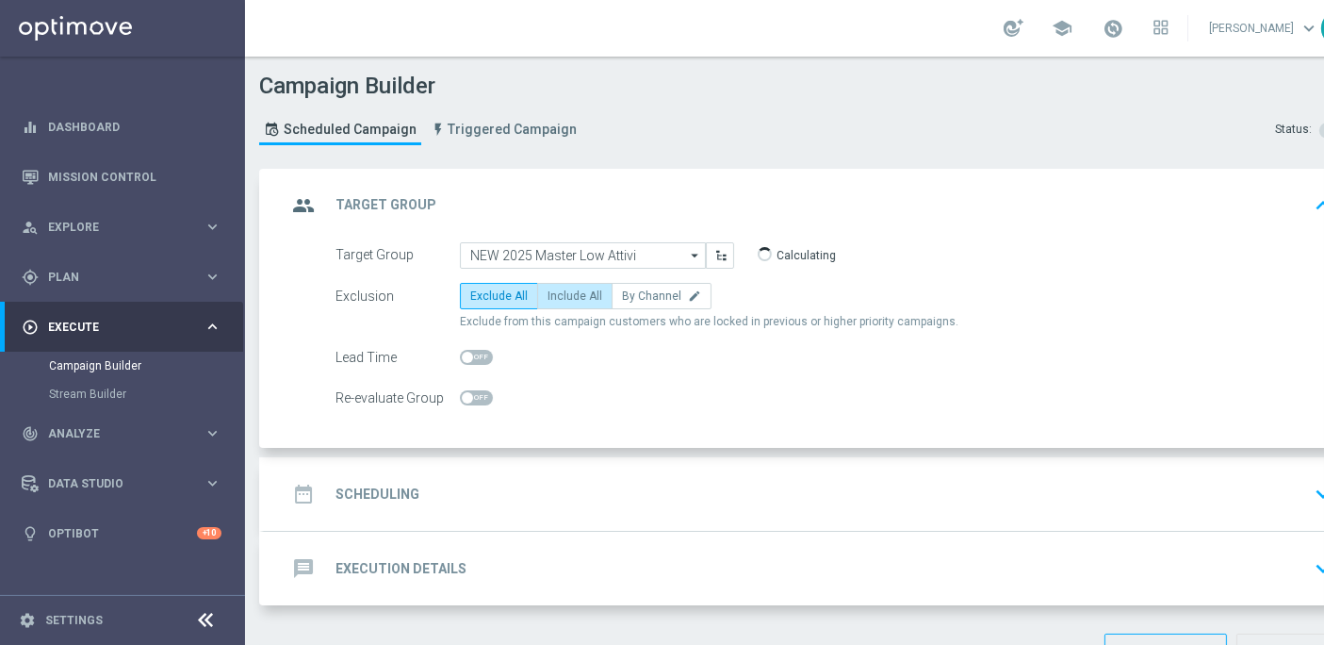
click at [579, 300] on span "Include All" at bounding box center [575, 295] width 55 height 13
click at [560, 300] on input "Include All" at bounding box center [554, 299] width 12 height 12
radio input "true"
click at [396, 477] on div "date_range Scheduling" at bounding box center [352, 494] width 133 height 34
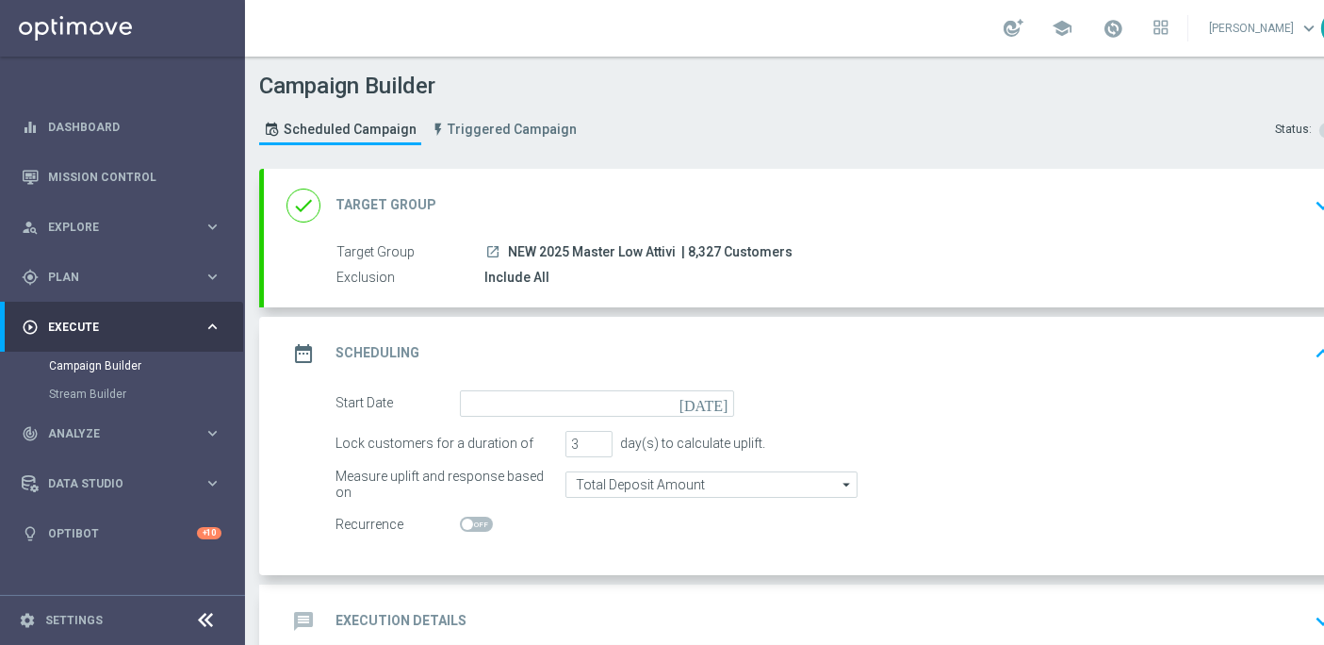
click at [712, 400] on icon "[DATE]" at bounding box center [707, 400] width 56 height 21
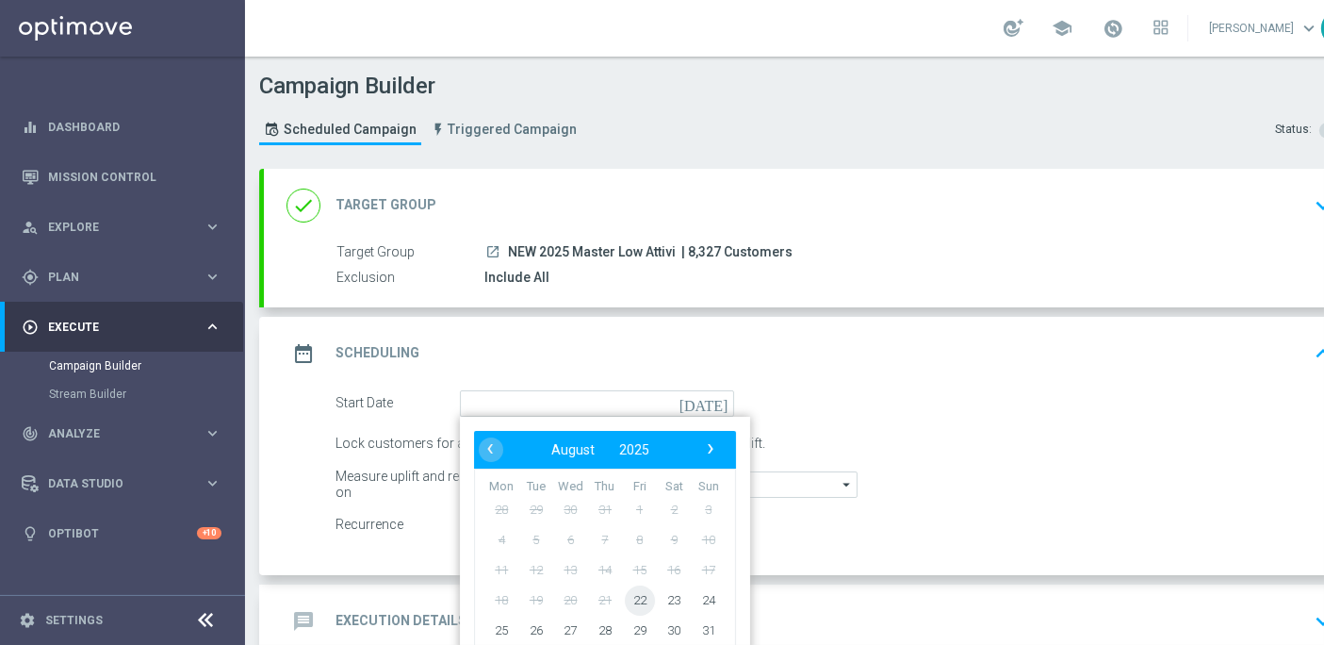
click at [635, 600] on span "22" at bounding box center [640, 599] width 30 height 30
type input "[DATE]"
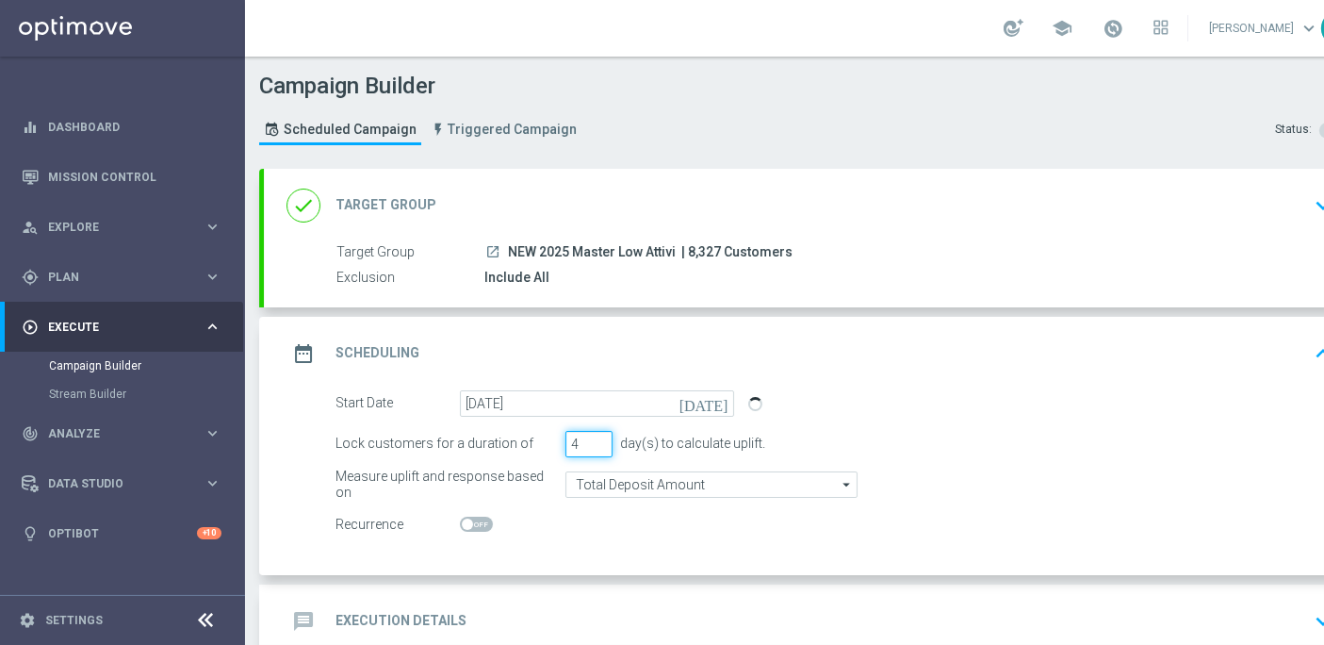
click at [603, 436] on input "4" at bounding box center [588, 444] width 47 height 26
type input "5"
click at [603, 436] on input "5" at bounding box center [588, 444] width 47 height 26
click at [374, 612] on h2 "Execution Details" at bounding box center [400, 621] width 131 height 18
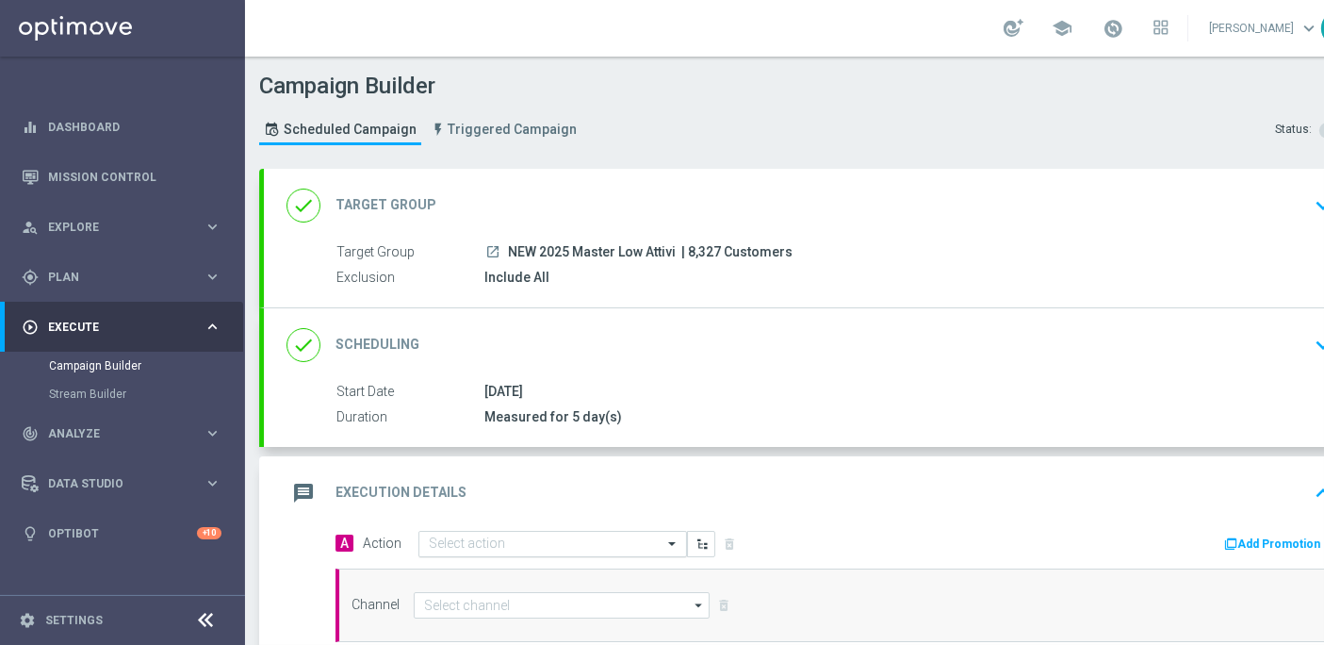
click at [565, 536] on input "text" at bounding box center [534, 544] width 210 height 16
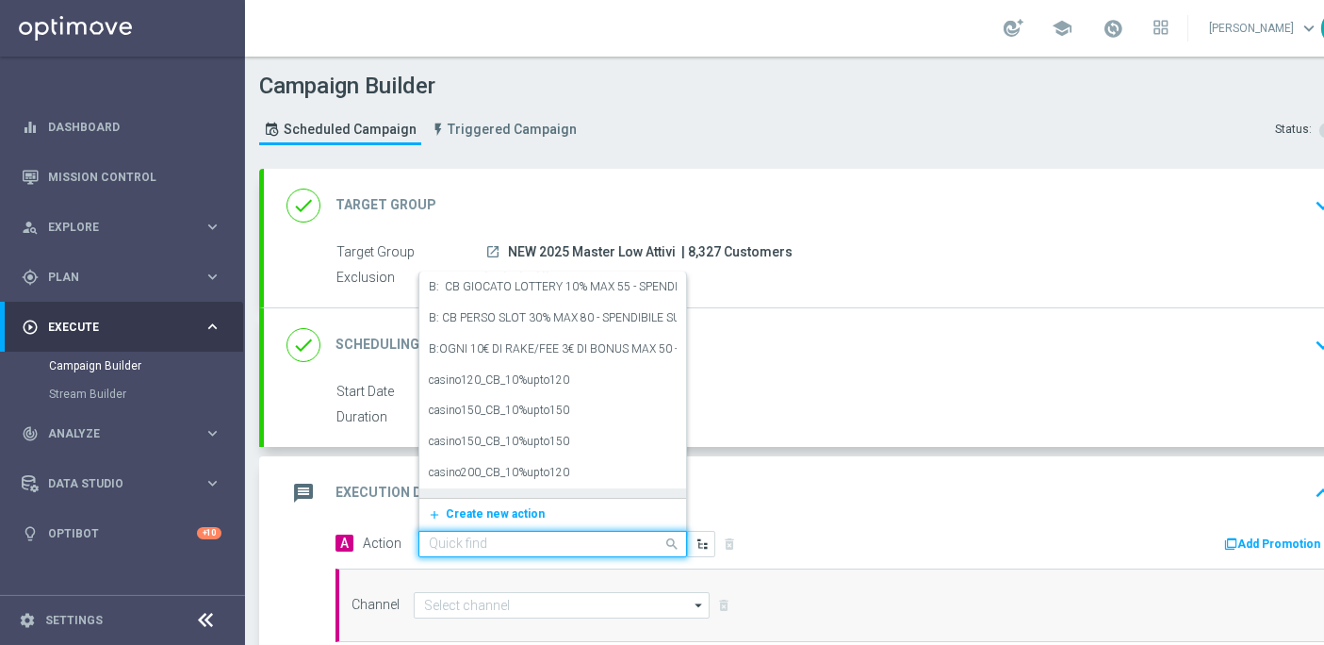
paste input "prof no _ dep up to 50€"
type input "prof no _ dep up to 50€"
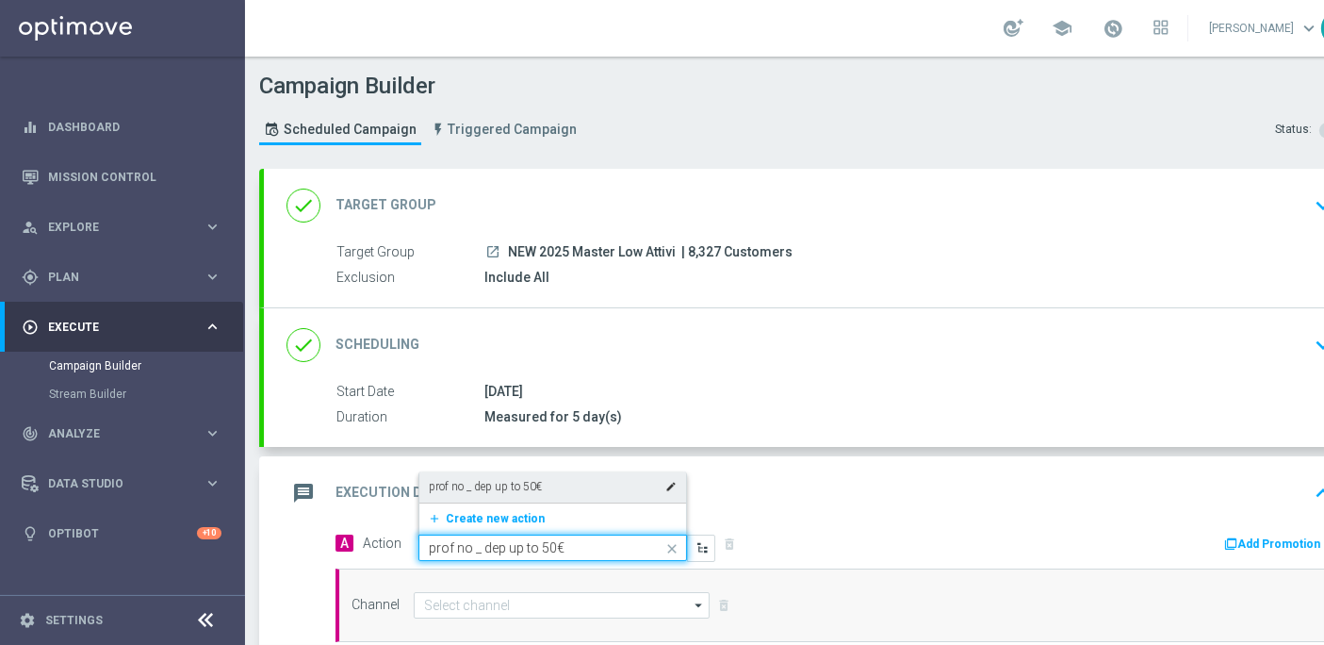
click at [573, 482] on div "prof no _ dep up to 50€ edit" at bounding box center [553, 486] width 248 height 31
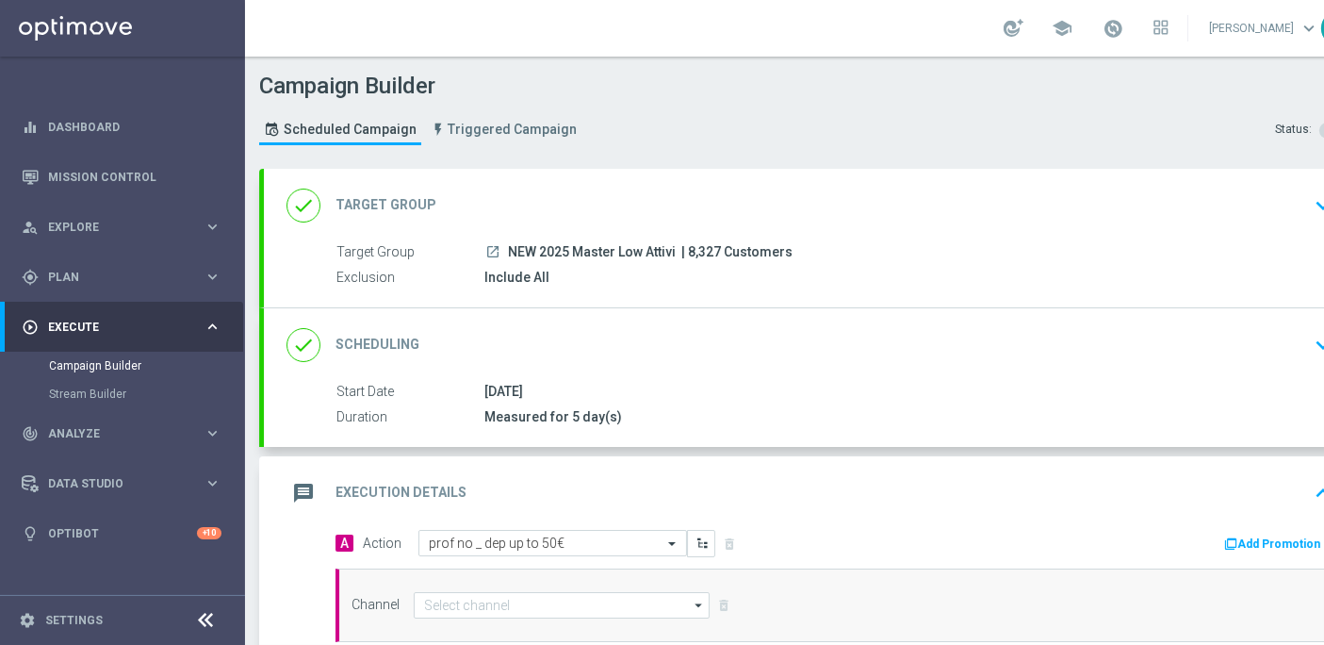
click at [1260, 533] on button "Add Promotion" at bounding box center [1274, 543] width 105 height 21
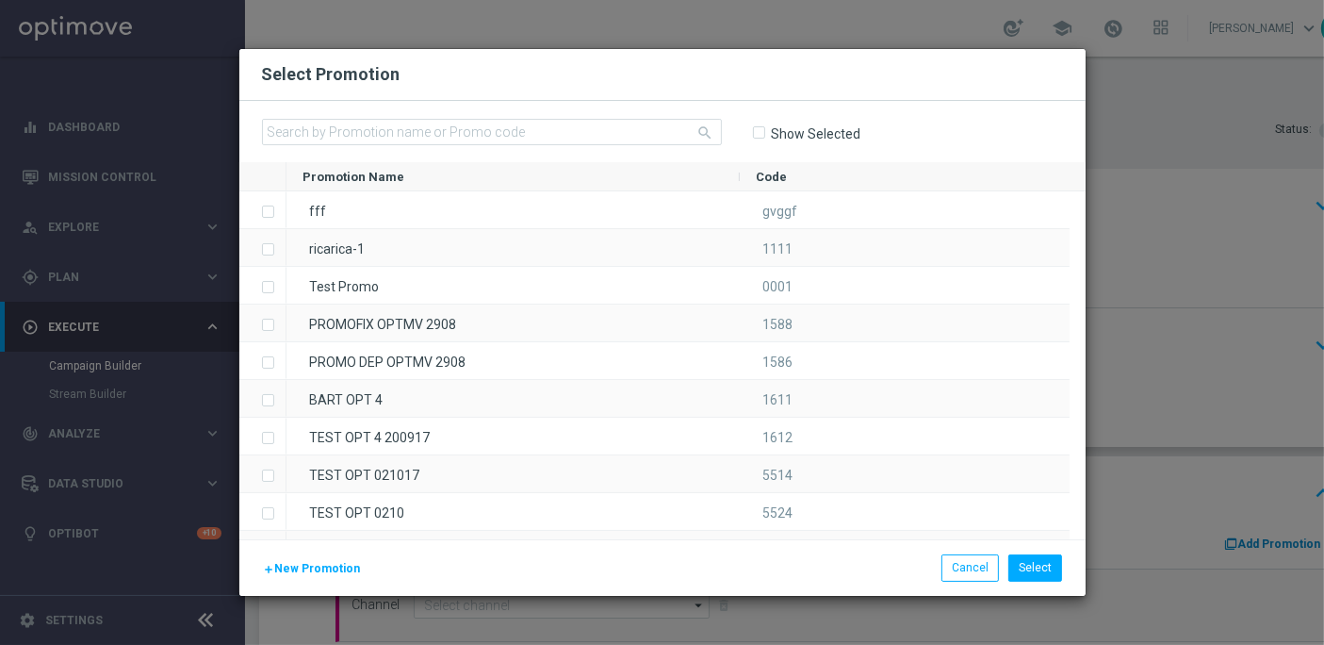
scroll to position [0, 0]
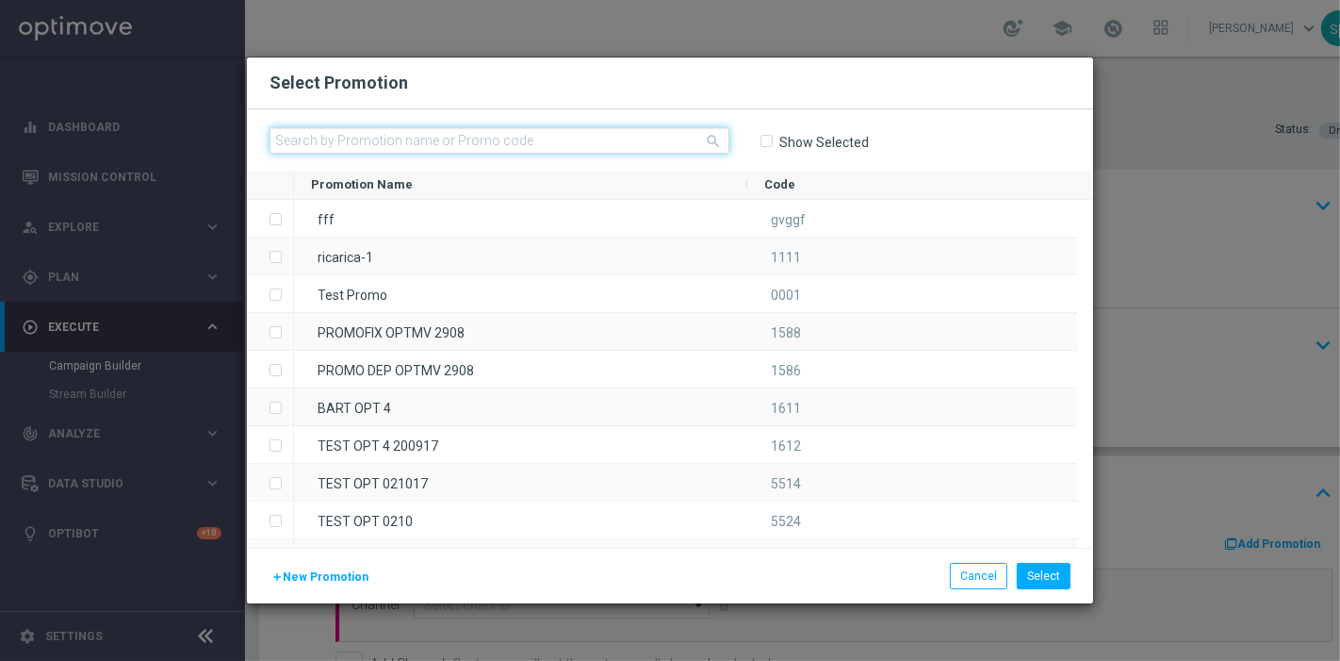
click at [597, 148] on input "text" at bounding box center [500, 140] width 460 height 26
paste input "RIC30 2208"
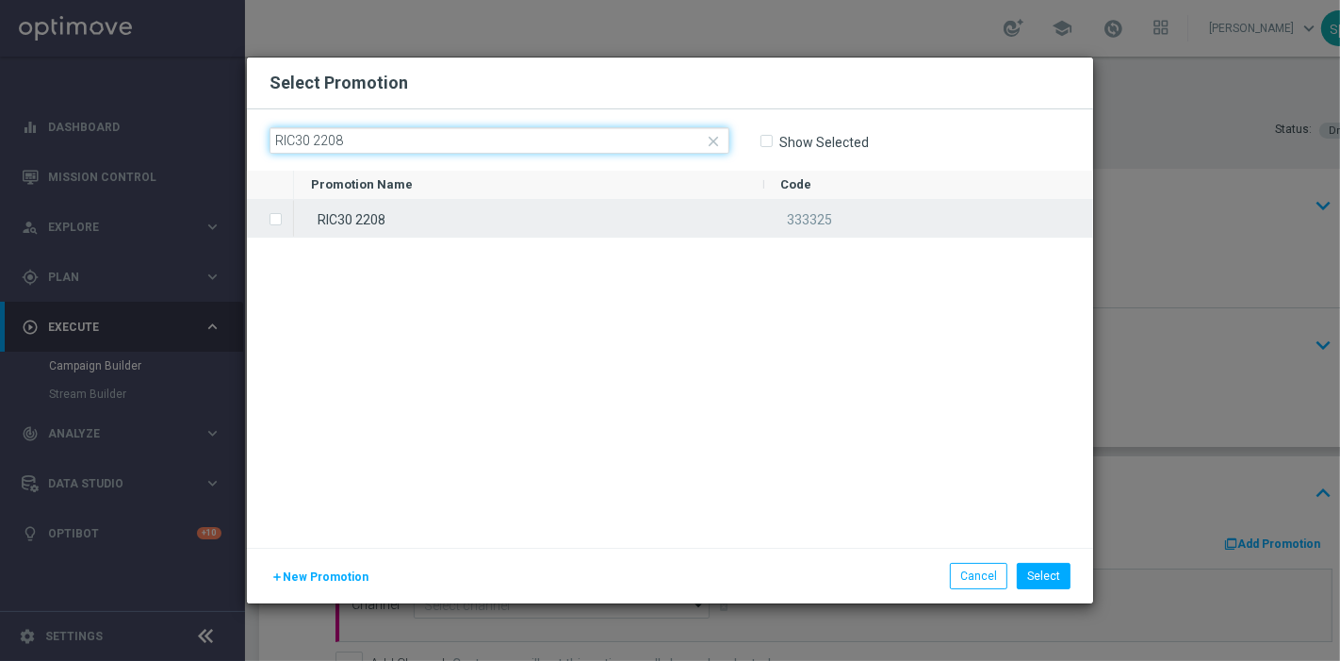
type input "RIC30 2208"
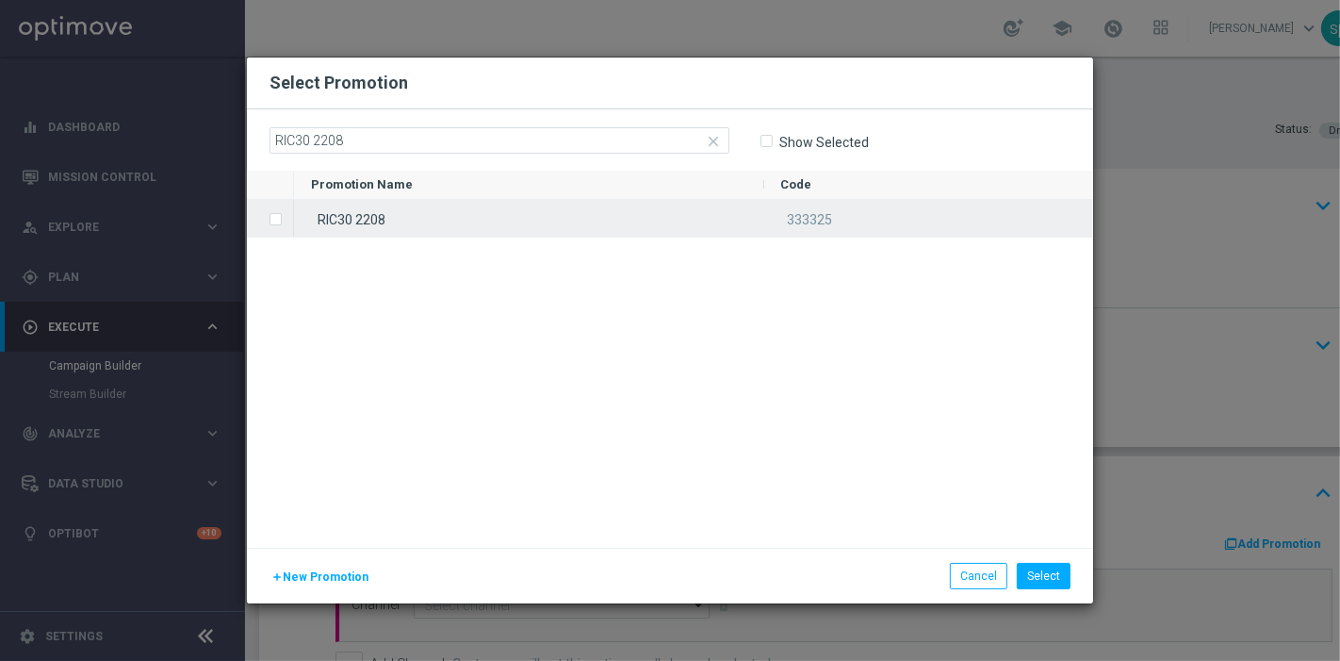
click at [484, 223] on div "RIC30 2208" at bounding box center [529, 218] width 470 height 37
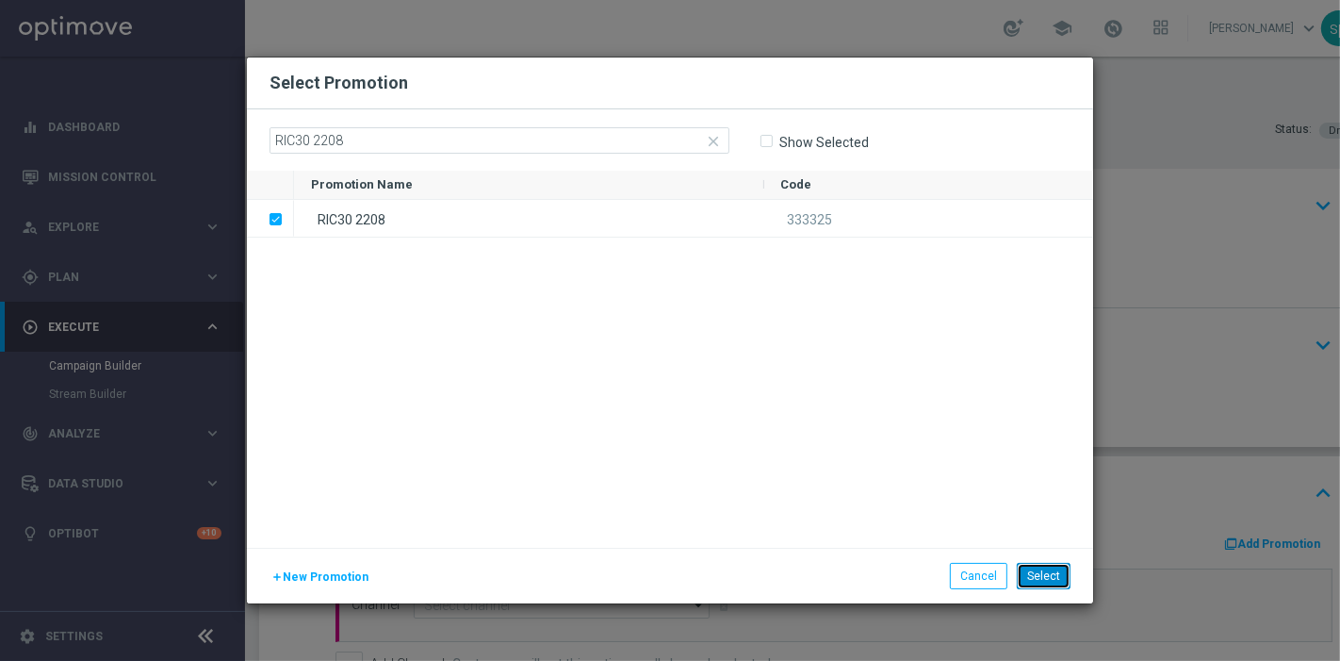
click at [1040, 573] on button "Select" at bounding box center [1044, 576] width 54 height 26
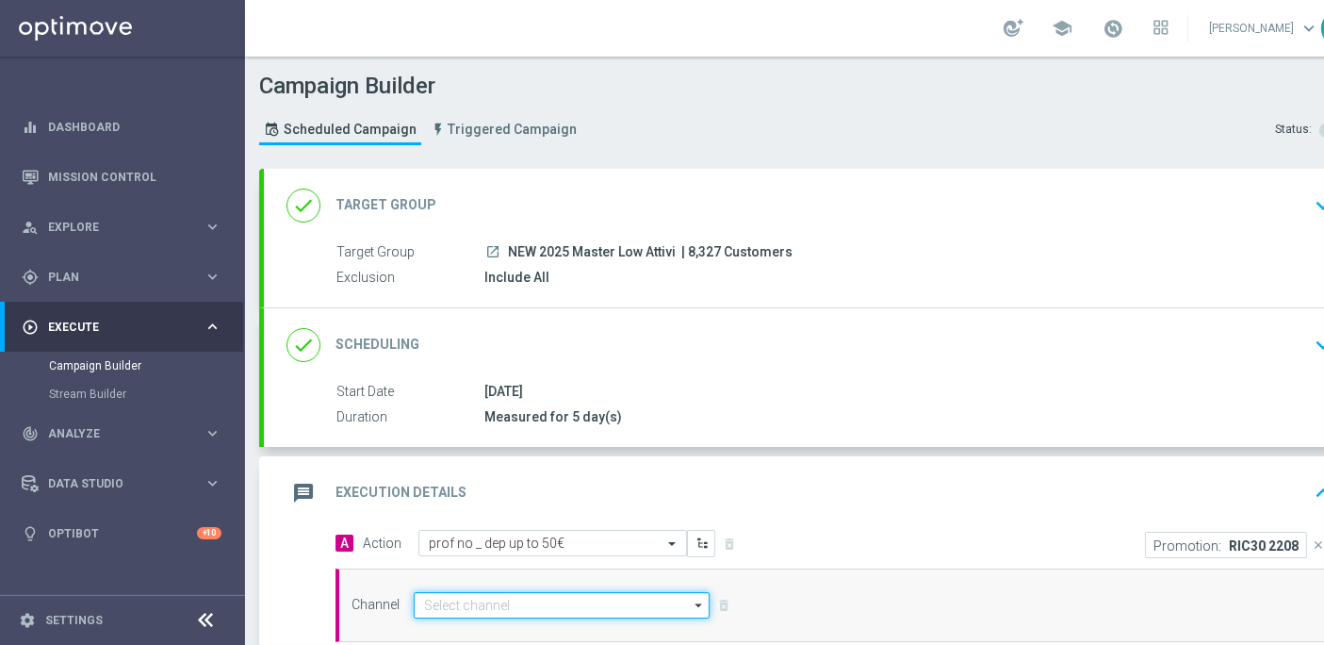
click at [557, 604] on input at bounding box center [562, 605] width 296 height 26
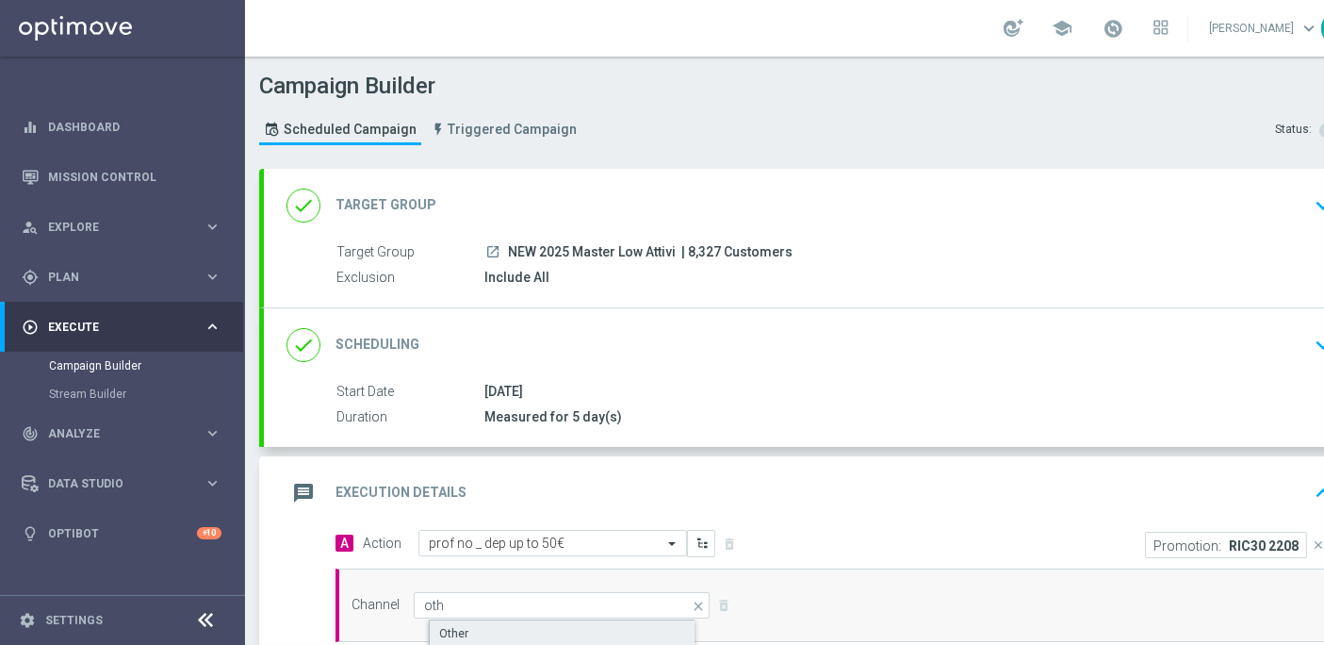
click at [579, 633] on div "Other" at bounding box center [578, 633] width 298 height 28
type input "Other"
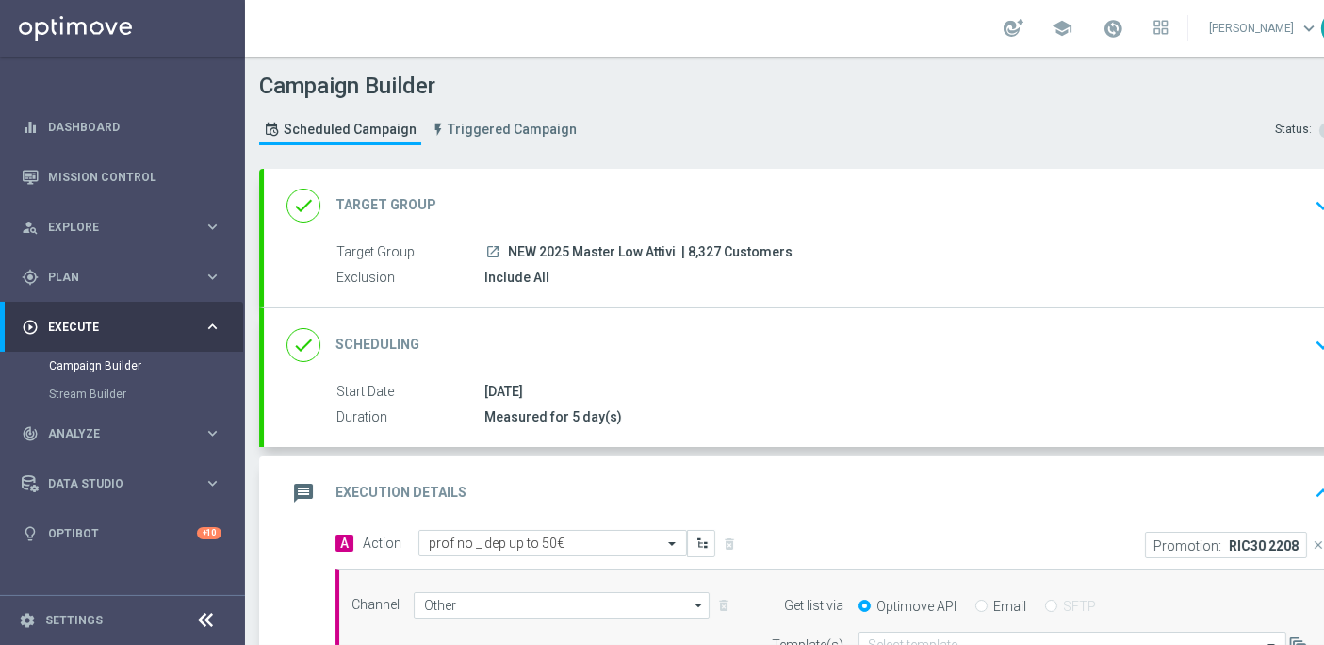
scroll to position [16, 0]
click at [1006, 597] on label "Email" at bounding box center [1010, 605] width 33 height 17
click at [988, 601] on input "Email" at bounding box center [981, 607] width 12 height 12
radio input "true"
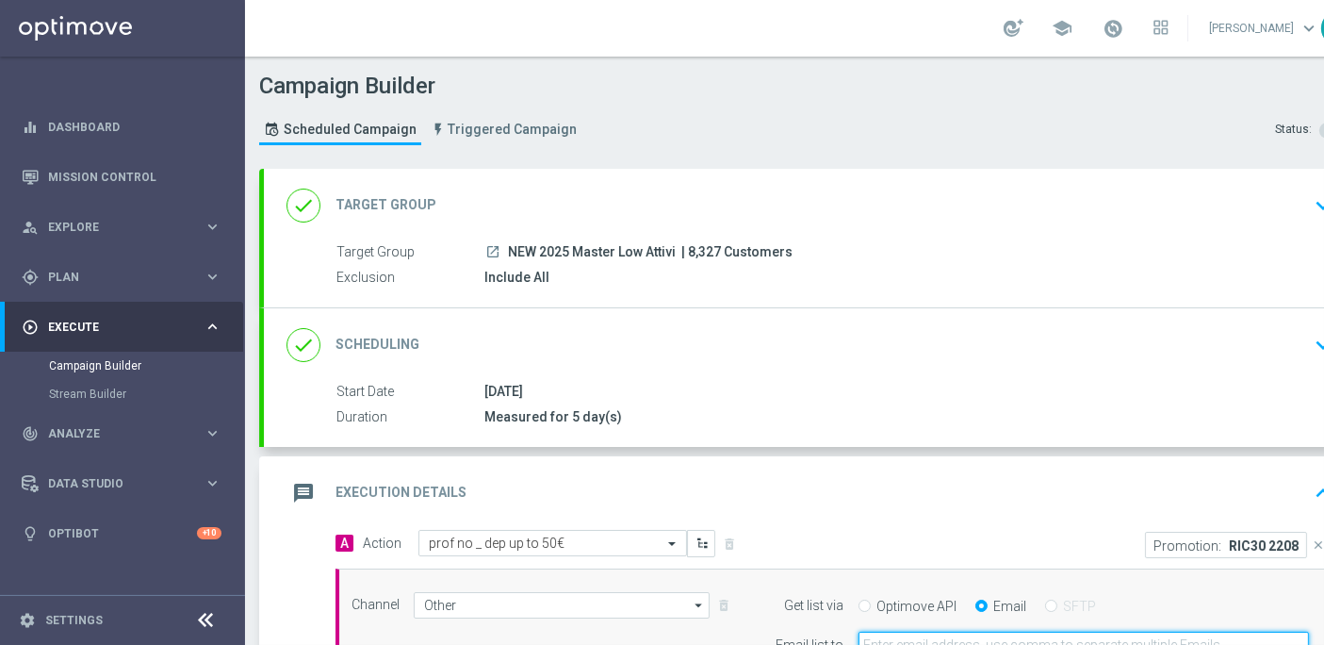
click at [998, 633] on input "email" at bounding box center [1083, 644] width 450 height 26
type input "[PERSON_NAME][EMAIL_ADDRESS][PERSON_NAME][DOMAIN_NAME]"
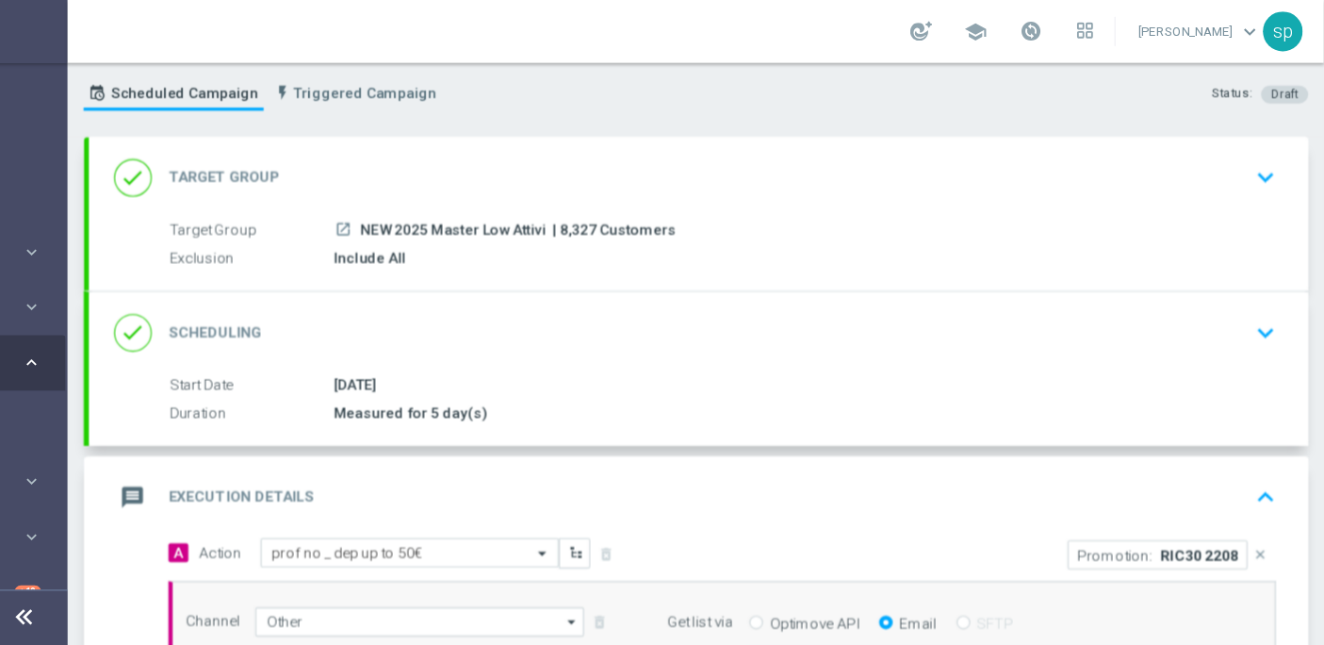
scroll to position [45, 0]
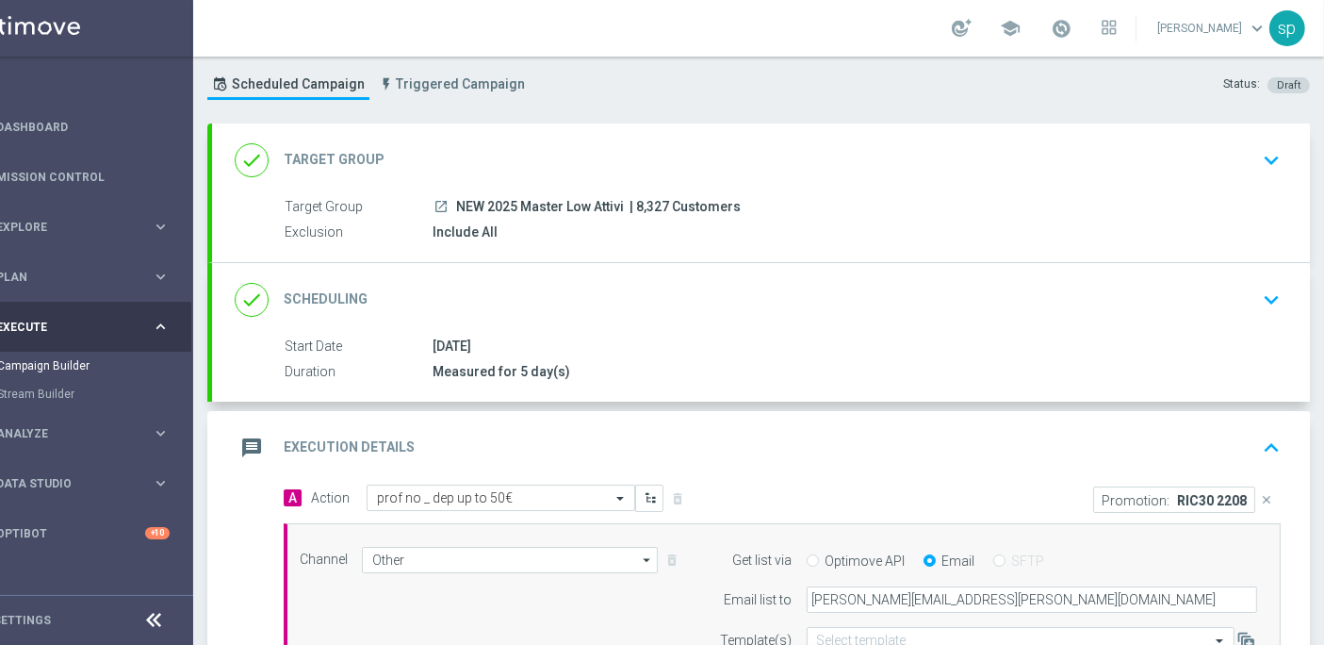
click at [1070, 151] on div "done Target Group keyboard_arrow_down" at bounding box center [761, 160] width 1053 height 36
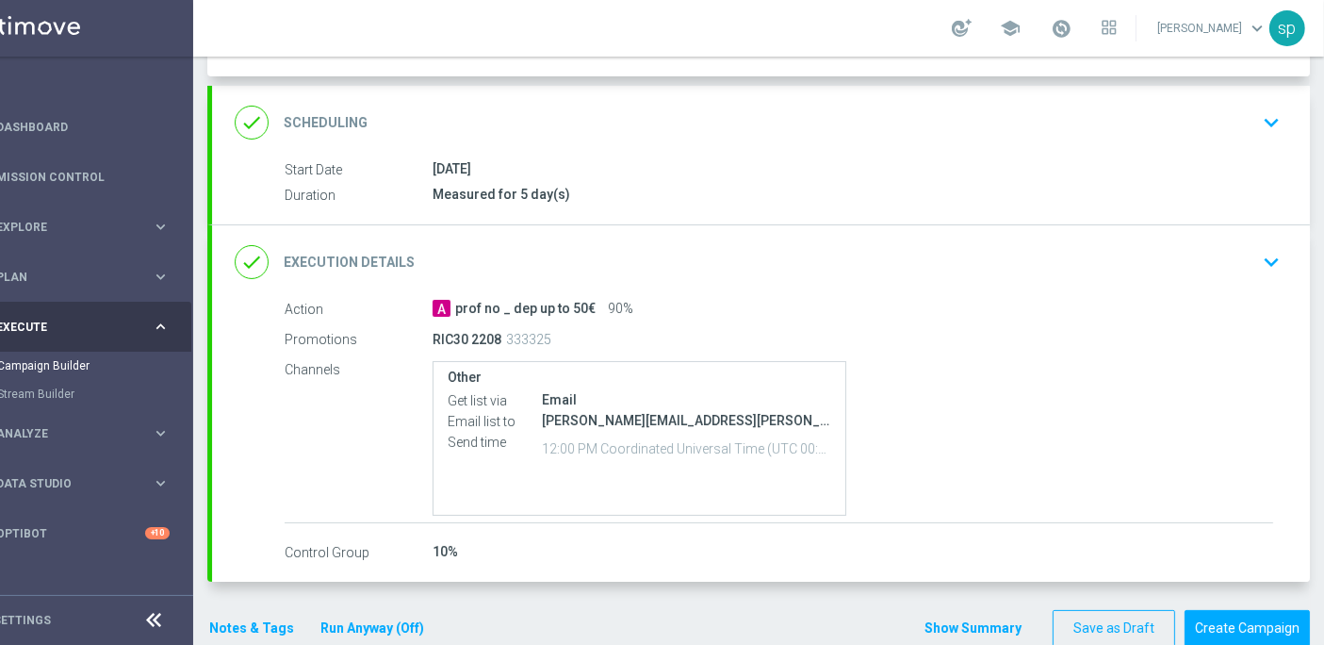
scroll to position [390, 0]
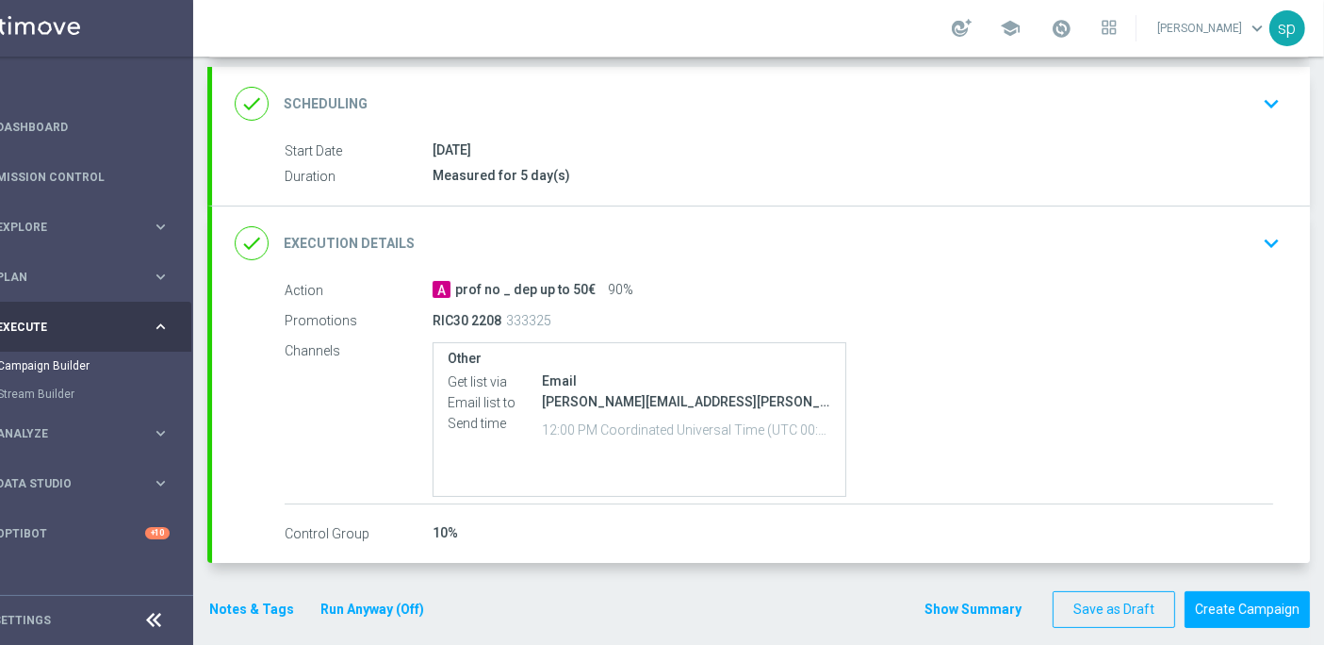
click at [1238, 241] on div "done Execution Details keyboard_arrow_down" at bounding box center [761, 243] width 1053 height 36
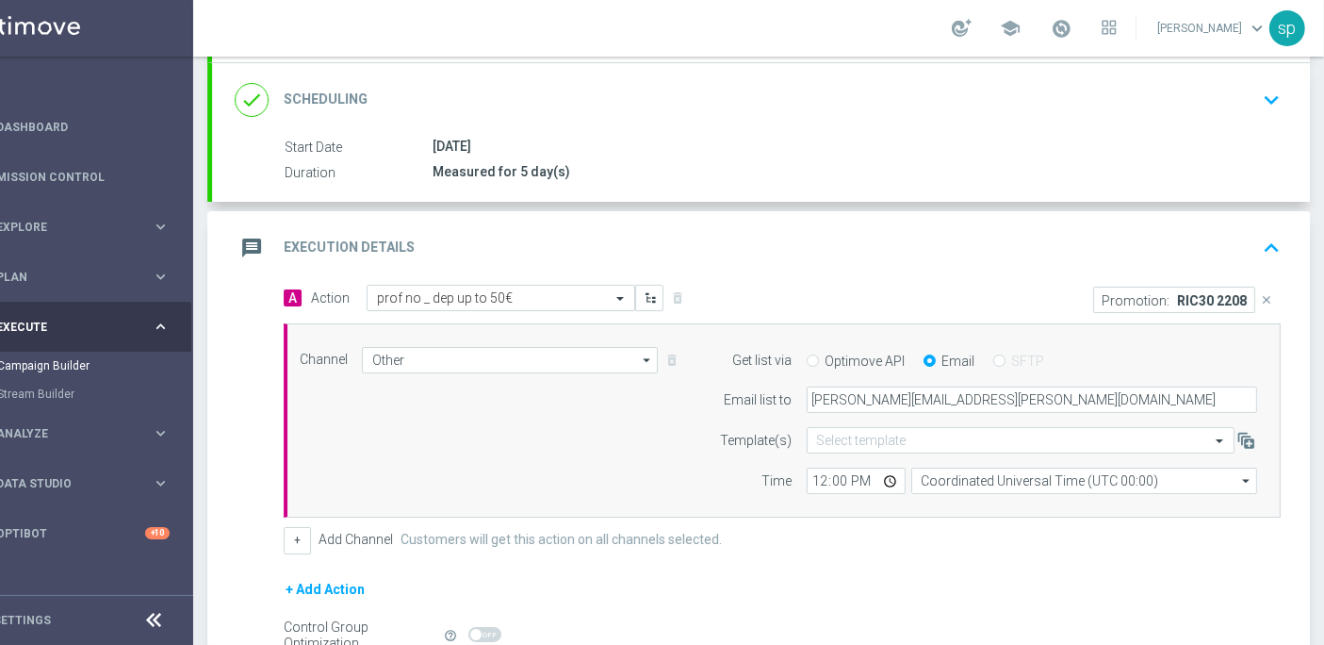
scroll to position [240, 0]
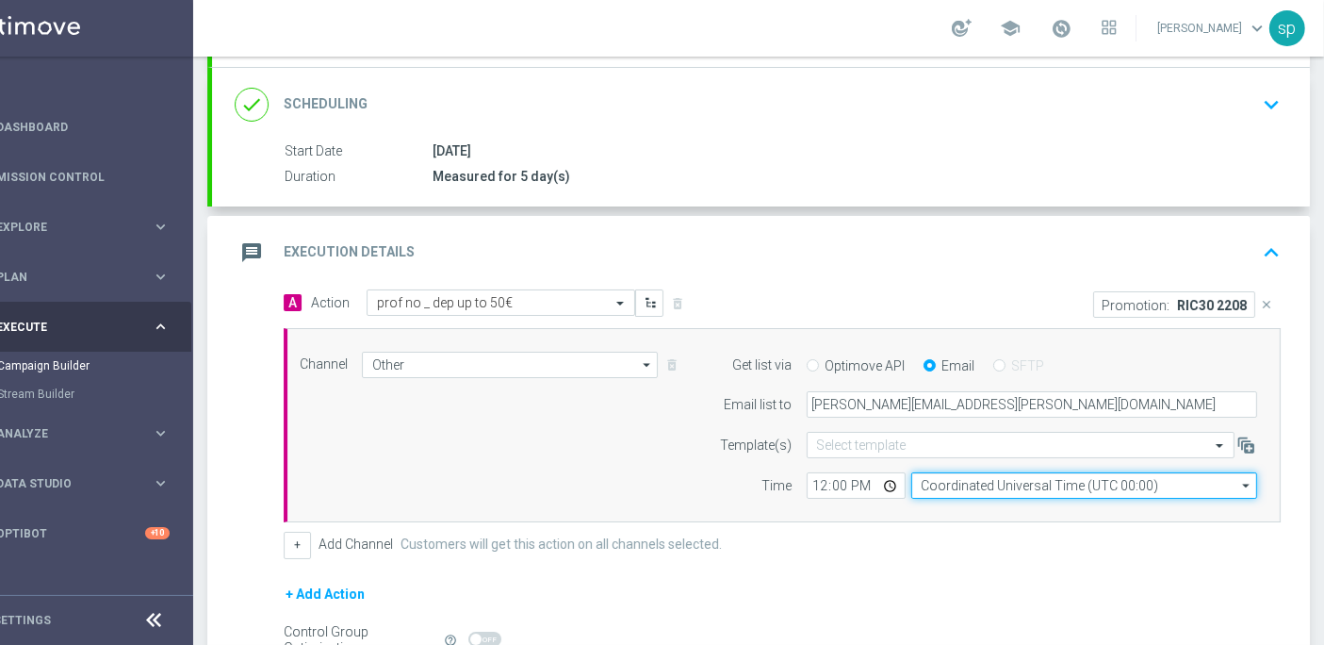
click at [997, 472] on input "Coordinated Universal Time (UTC 00:00)" at bounding box center [1084, 485] width 346 height 26
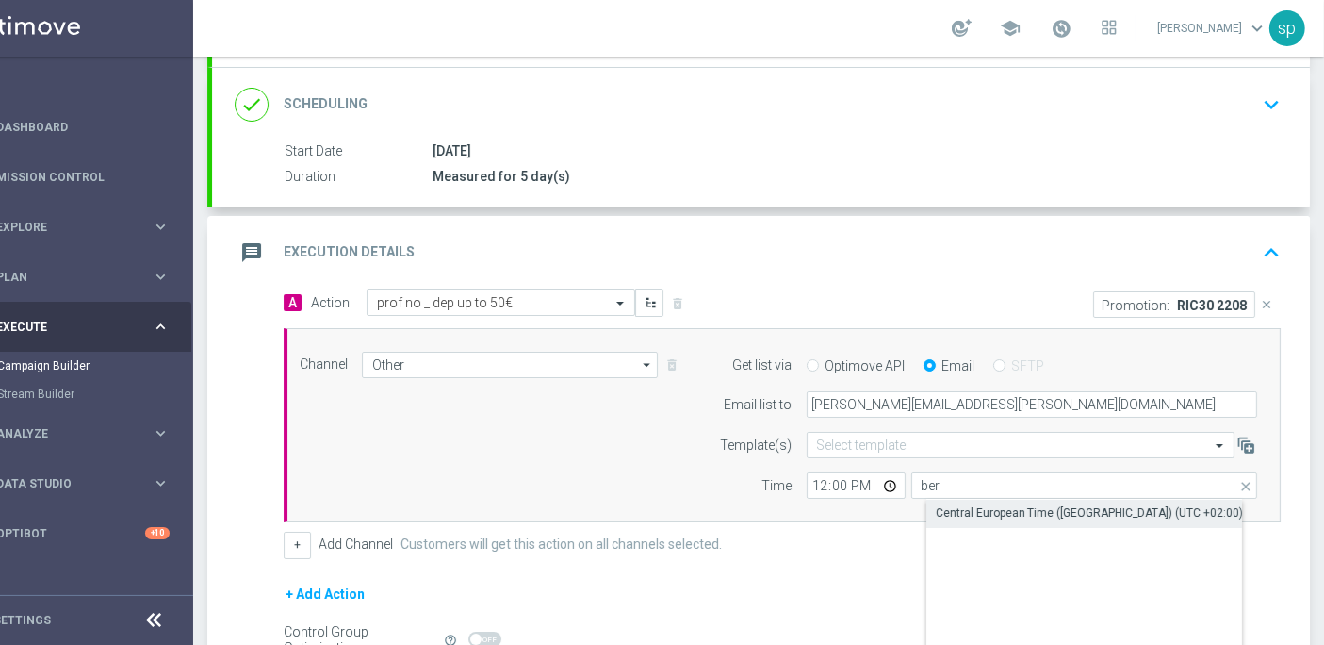
click at [1032, 499] on div "Central European Time ([GEOGRAPHIC_DATA]) (UTC +02:00)" at bounding box center [1099, 512] width 347 height 26
type input "Central European Time ([GEOGRAPHIC_DATA]) (UTC +02:00)"
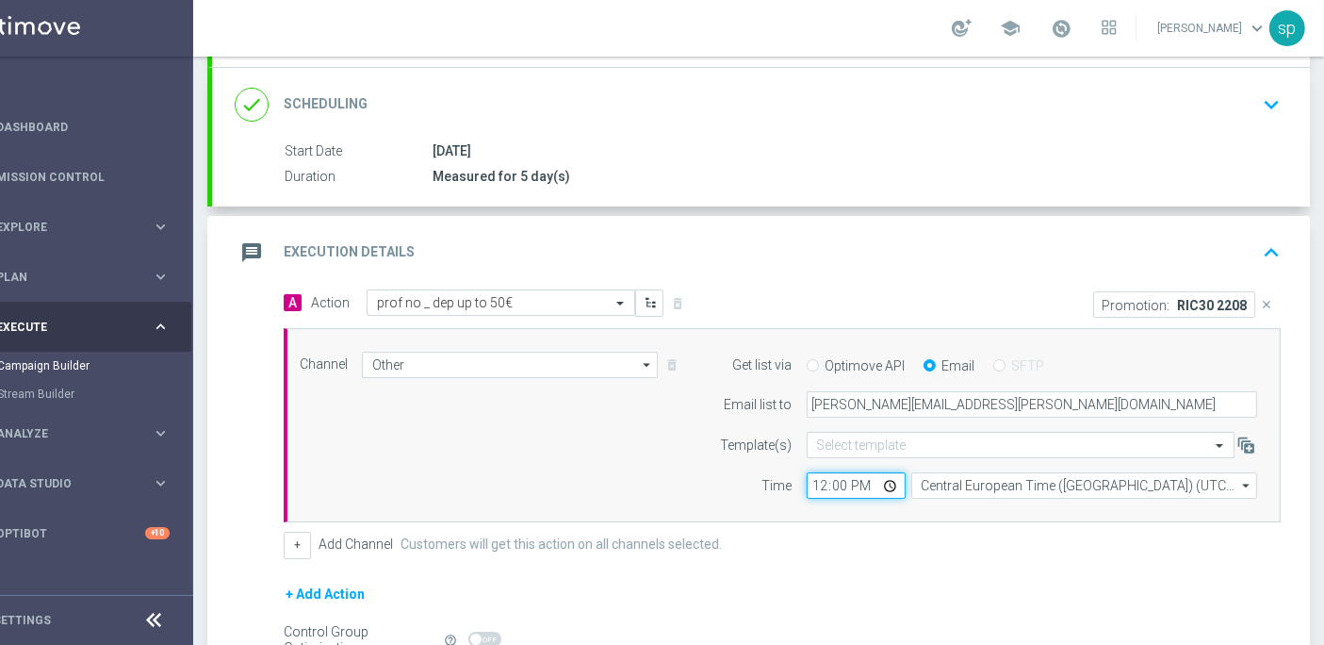
click at [807, 472] on input "12:00" at bounding box center [856, 485] width 99 height 26
type input "14:35"
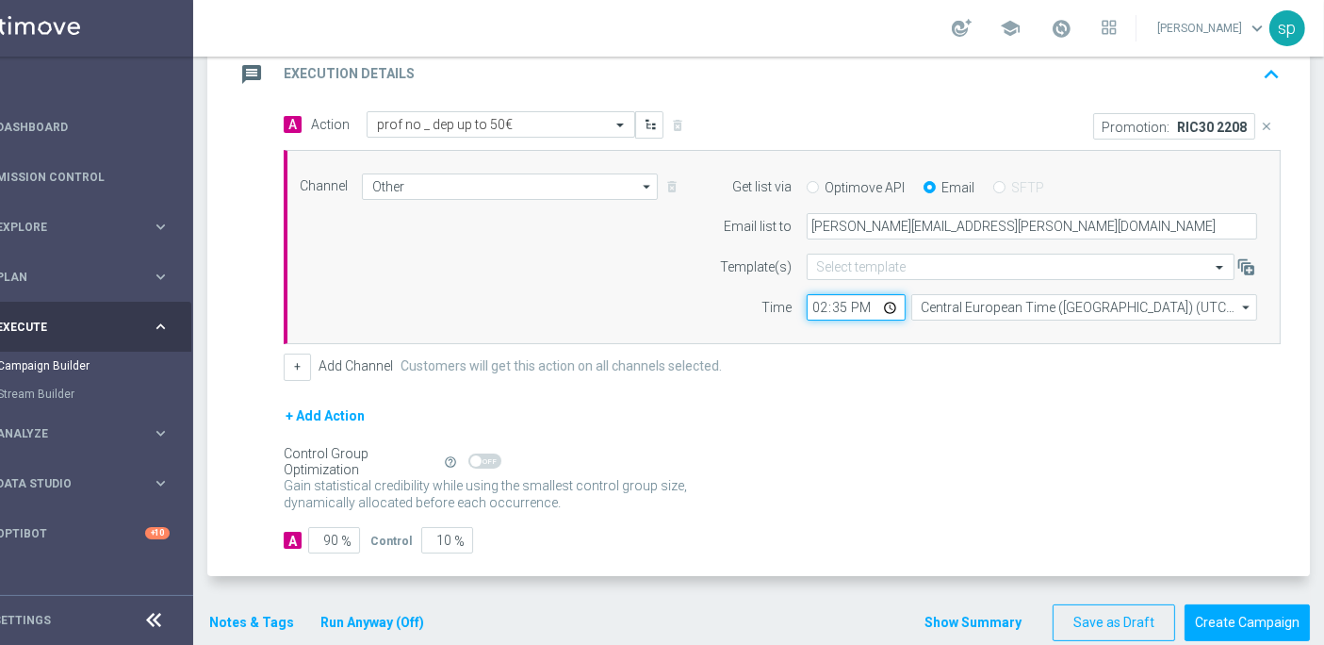
scroll to position [431, 0]
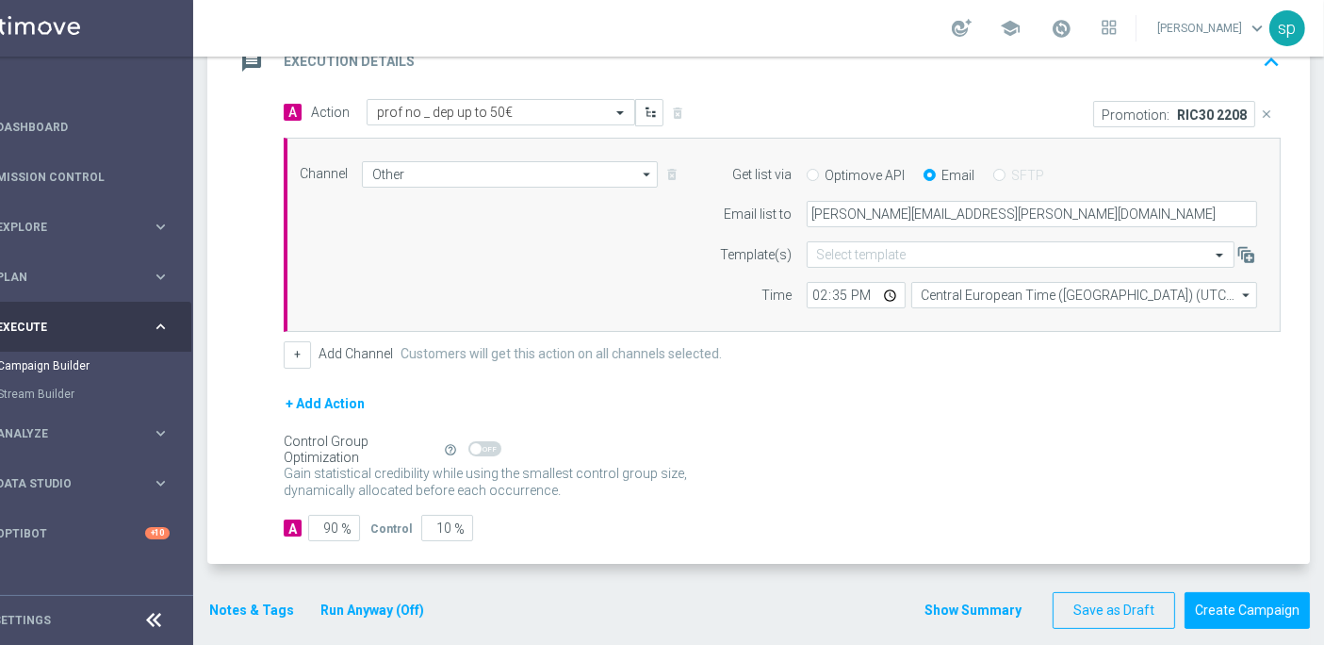
click at [239, 598] on button "Notes & Tags" at bounding box center [251, 610] width 89 height 24
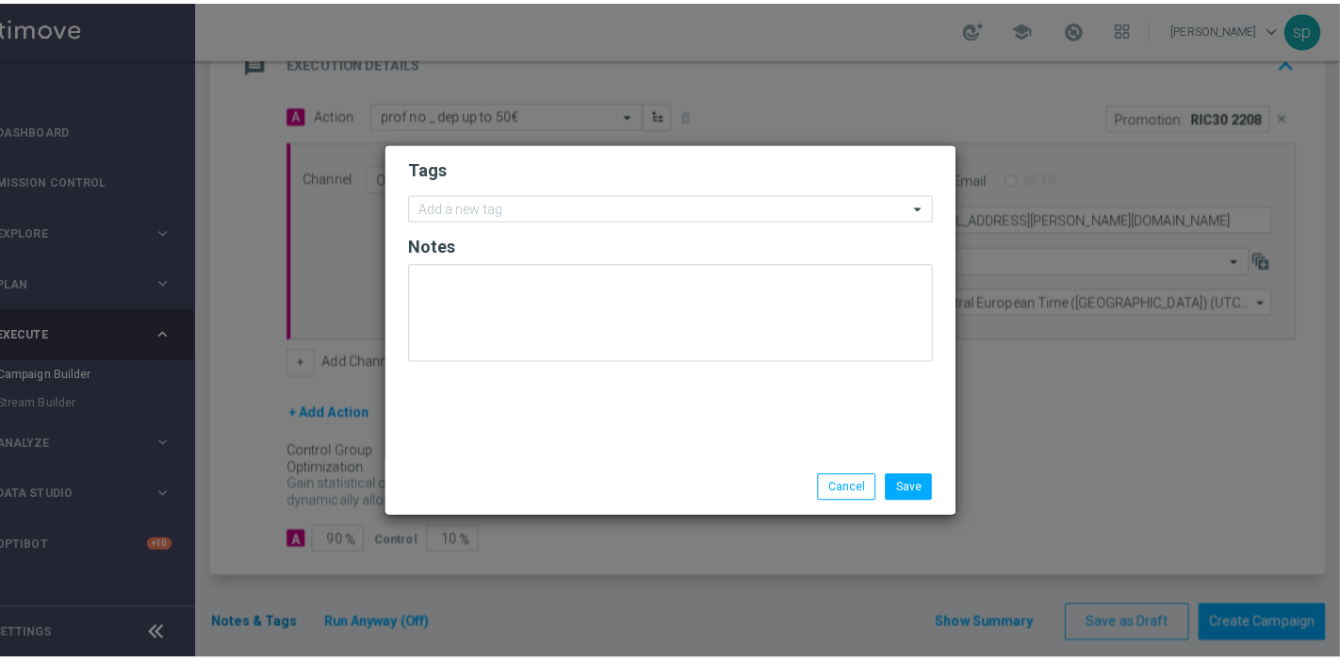
scroll to position [0, 51]
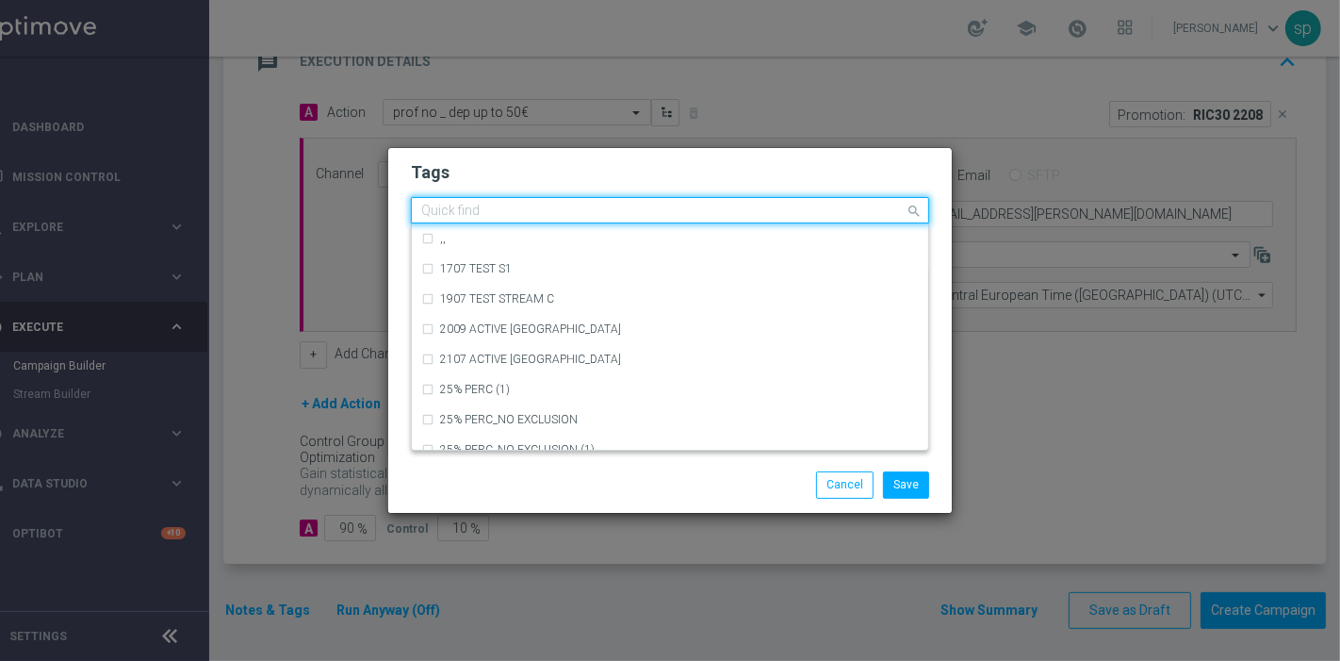
click at [477, 210] on input "text" at bounding box center [662, 212] width 483 height 16
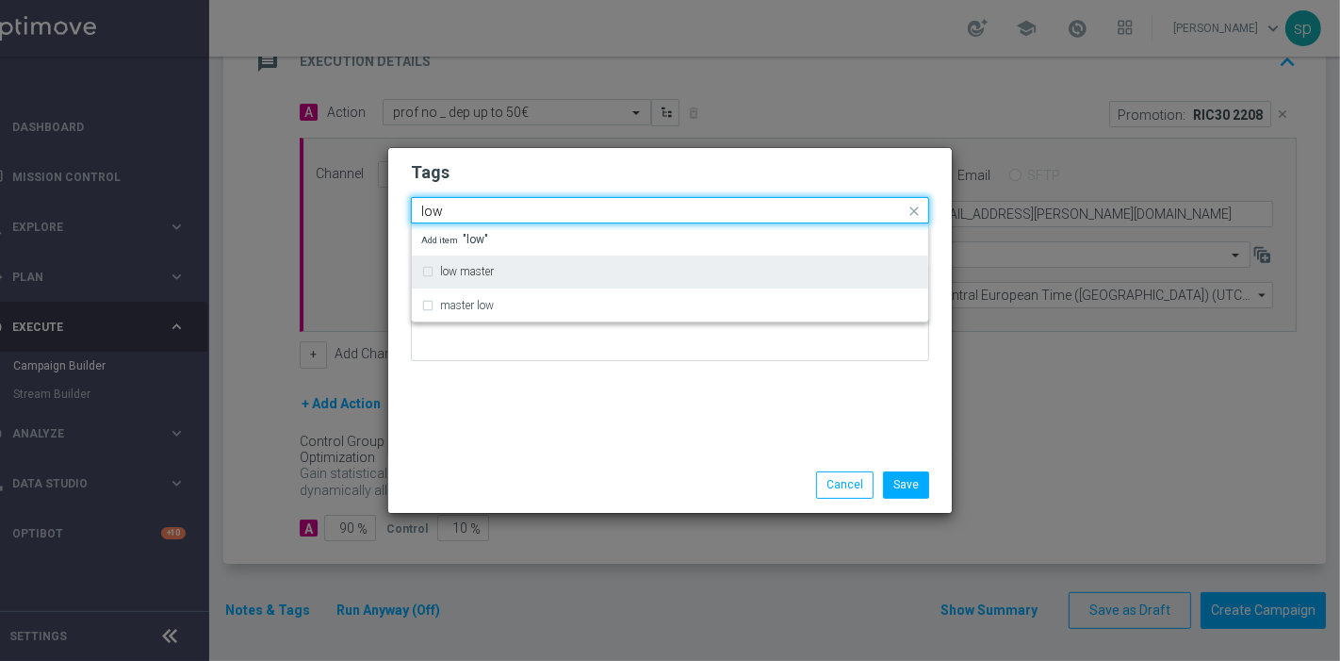
click at [514, 278] on div "low master" at bounding box center [670, 271] width 498 height 30
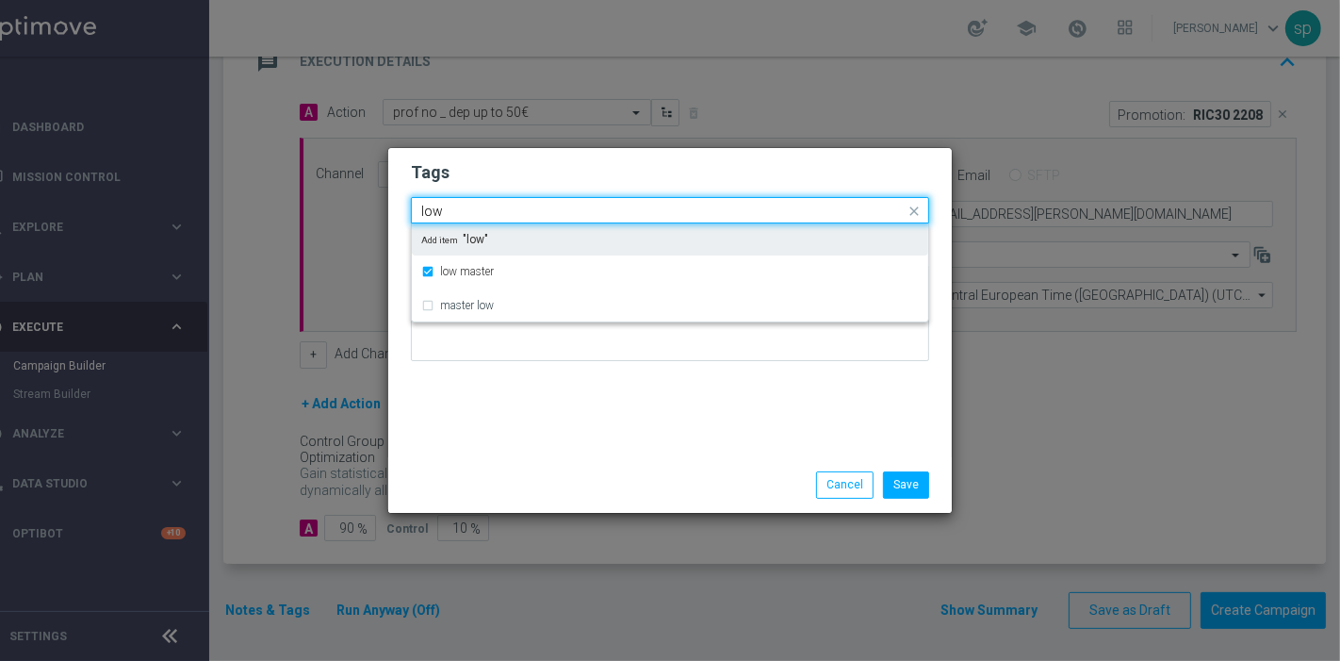
drag, startPoint x: 484, startPoint y: 205, endPoint x: 227, endPoint y: 189, distance: 257.8
click at [227, 189] on modal-container "Tags Quick find × low master low low master master low Add item "low" Notes Sav…" at bounding box center [670, 330] width 1340 height 661
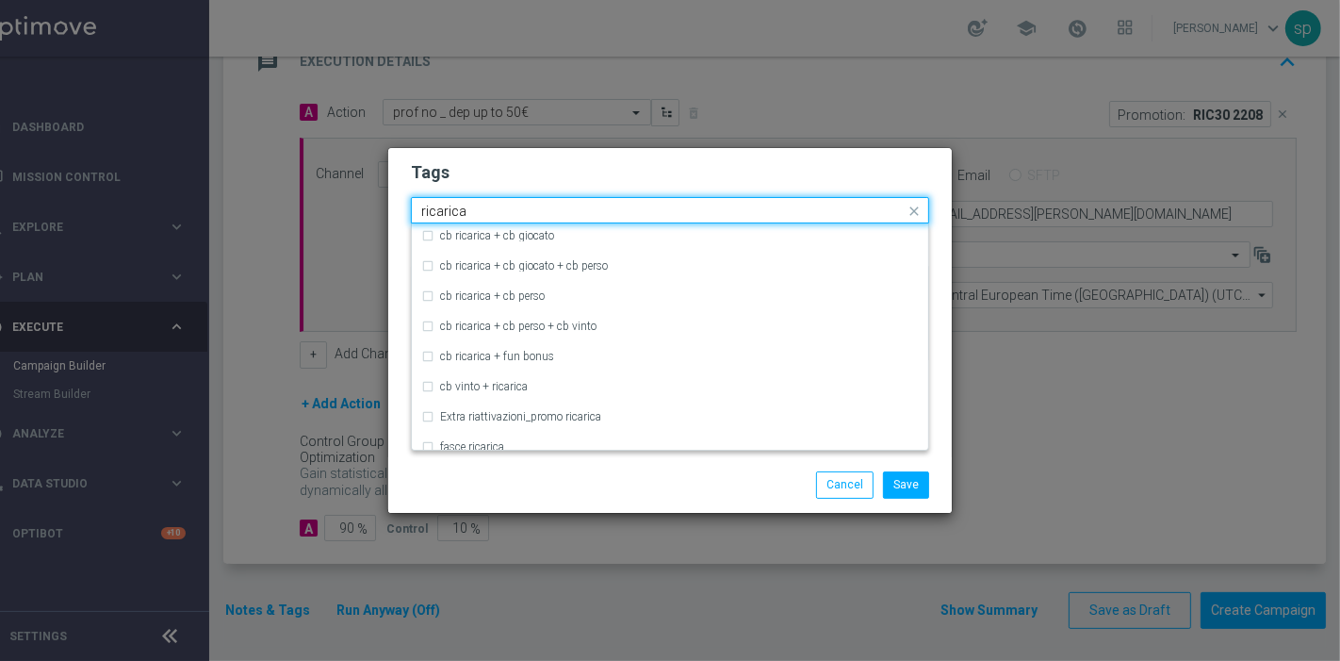
scroll to position [592, 0]
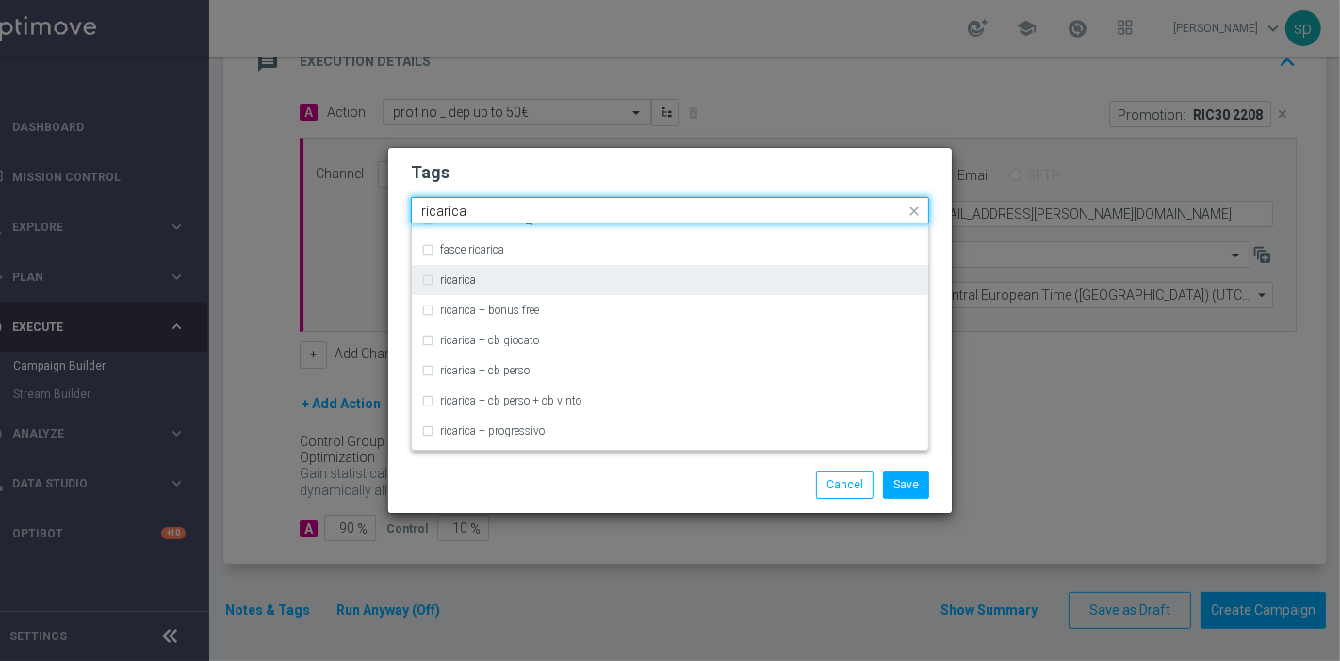
click at [545, 281] on div "ricarica" at bounding box center [679, 279] width 479 height 11
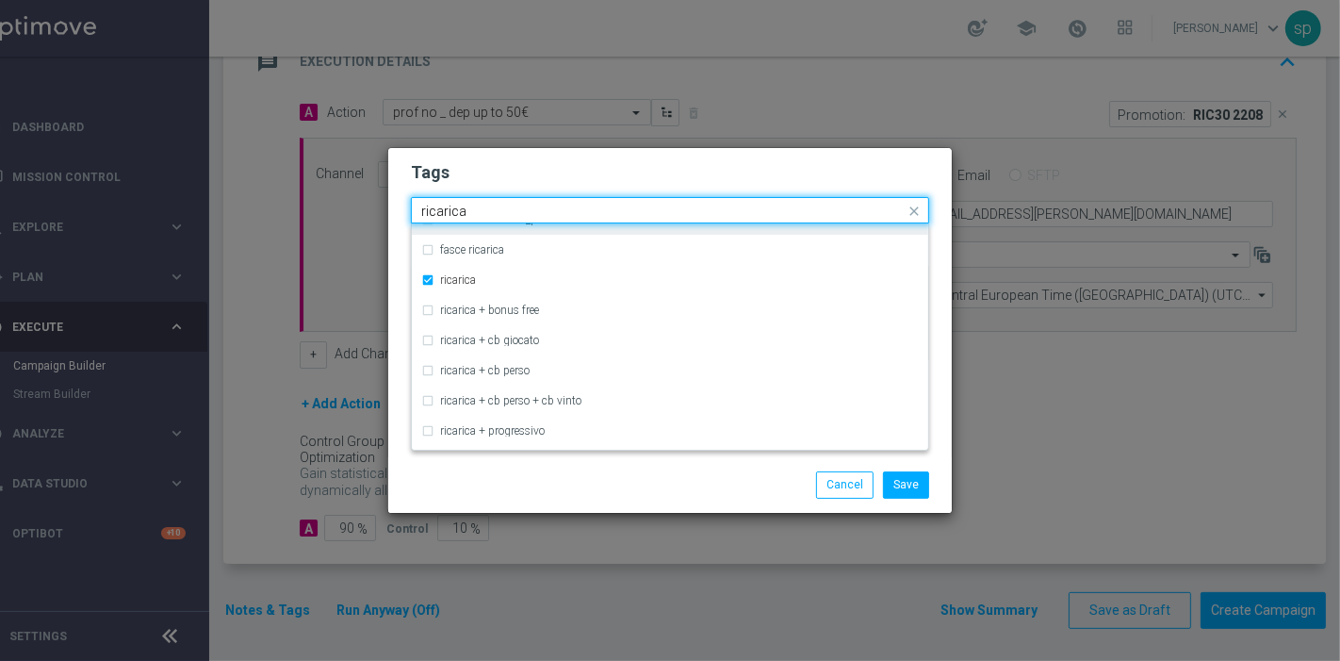
drag, startPoint x: 475, startPoint y: 207, endPoint x: 190, endPoint y: 221, distance: 284.9
click at [190, 221] on modal-container "Tags Quick find × low master × ricarica ricarica cb ricarica + [PERSON_NAME] cb…" at bounding box center [670, 330] width 1340 height 661
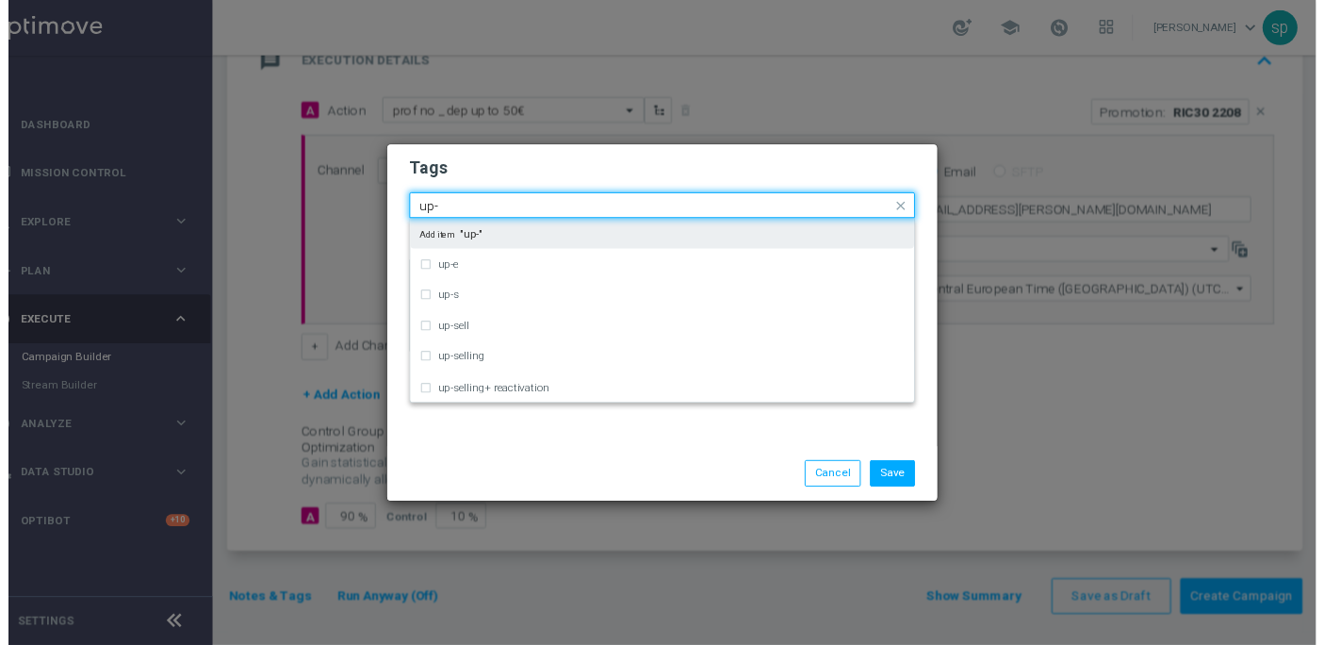
scroll to position [0, 0]
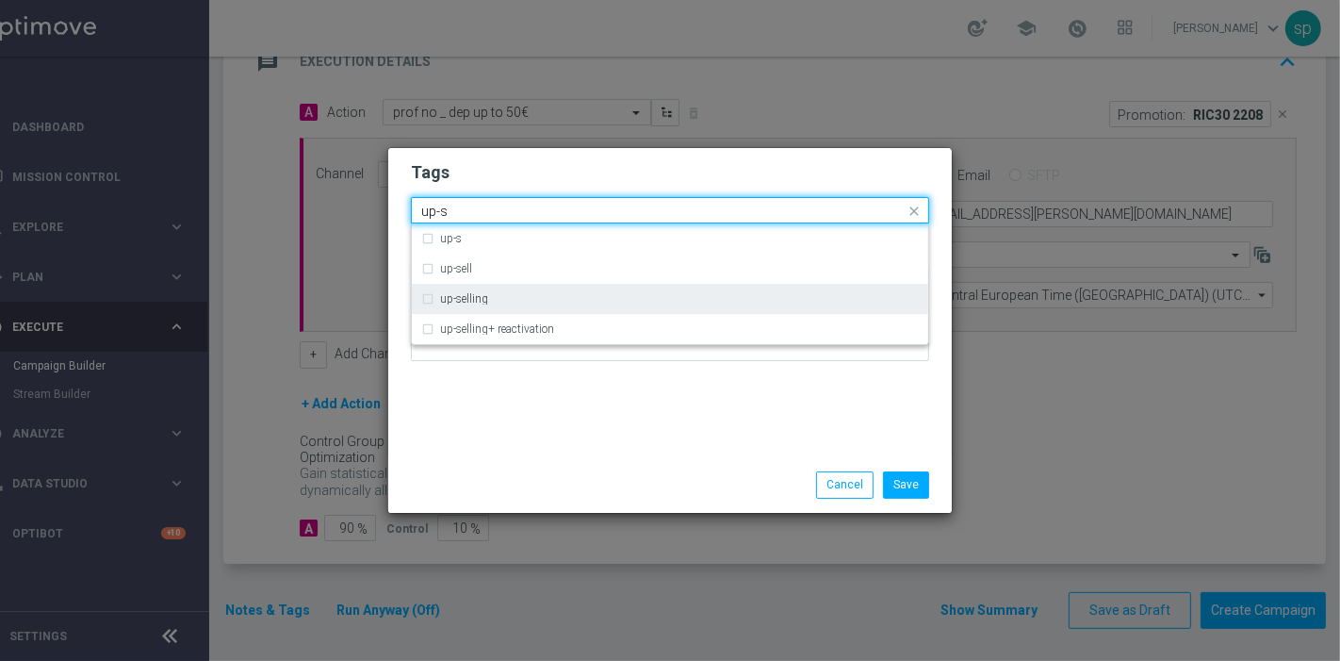
click at [511, 302] on div "up-selling" at bounding box center [679, 298] width 479 height 11
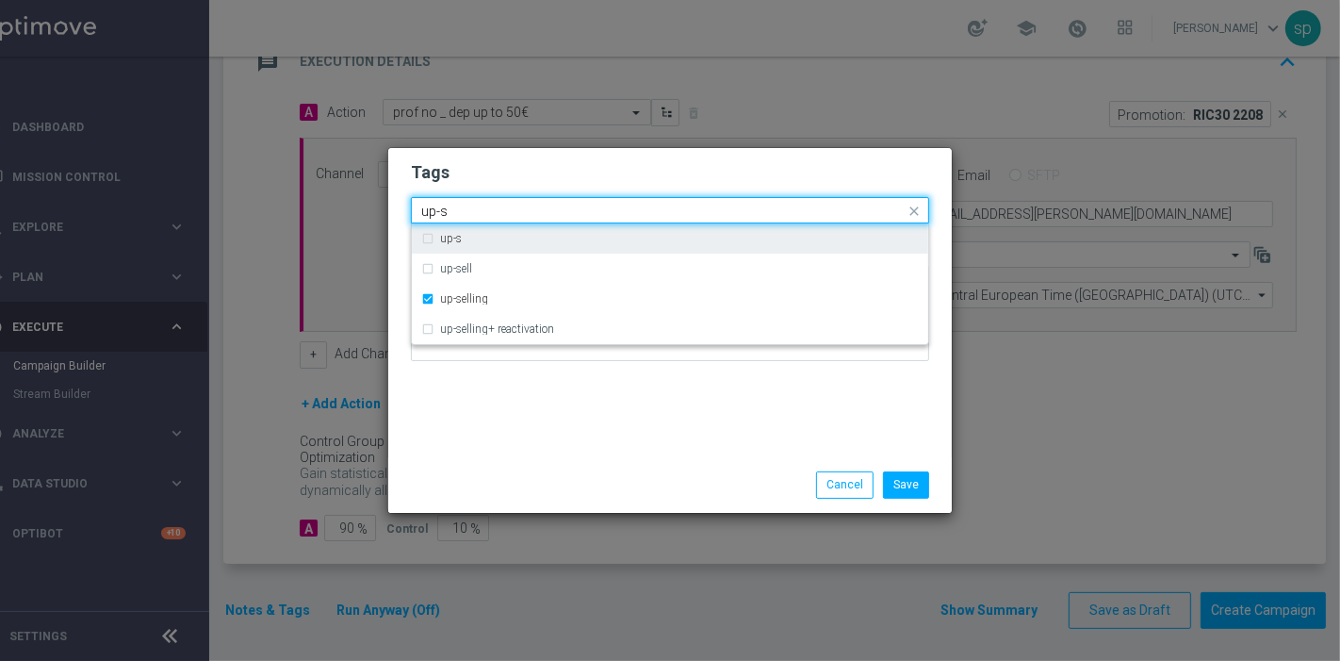
drag, startPoint x: 477, startPoint y: 197, endPoint x: 462, endPoint y: 200, distance: 15.3
click at [462, 200] on div "Quick find × low master × ricarica × up-selling up-s" at bounding box center [670, 210] width 518 height 26
drag, startPoint x: 462, startPoint y: 203, endPoint x: 311, endPoint y: 202, distance: 150.8
click at [311, 202] on modal-container "Tags Quick find × low master × ricarica × up-selling up-s up-s up-sell up-selli…" at bounding box center [670, 330] width 1340 height 661
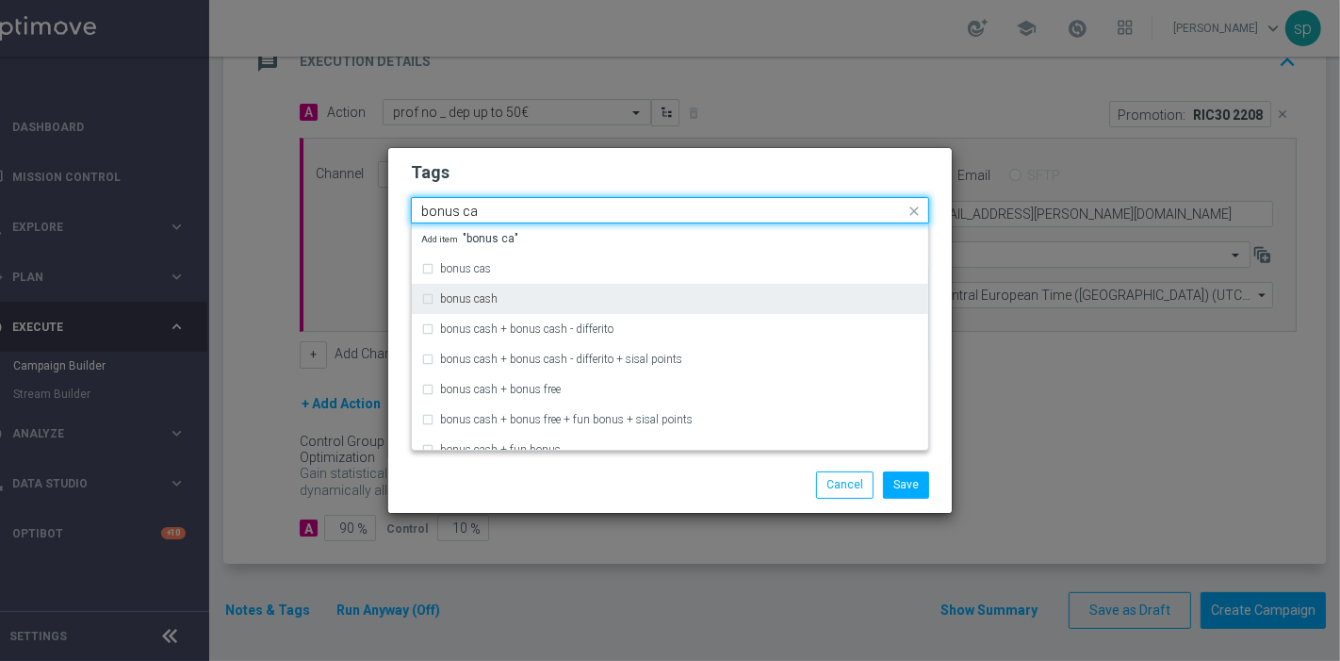
click at [495, 286] on div "bonus cash" at bounding box center [670, 299] width 498 height 30
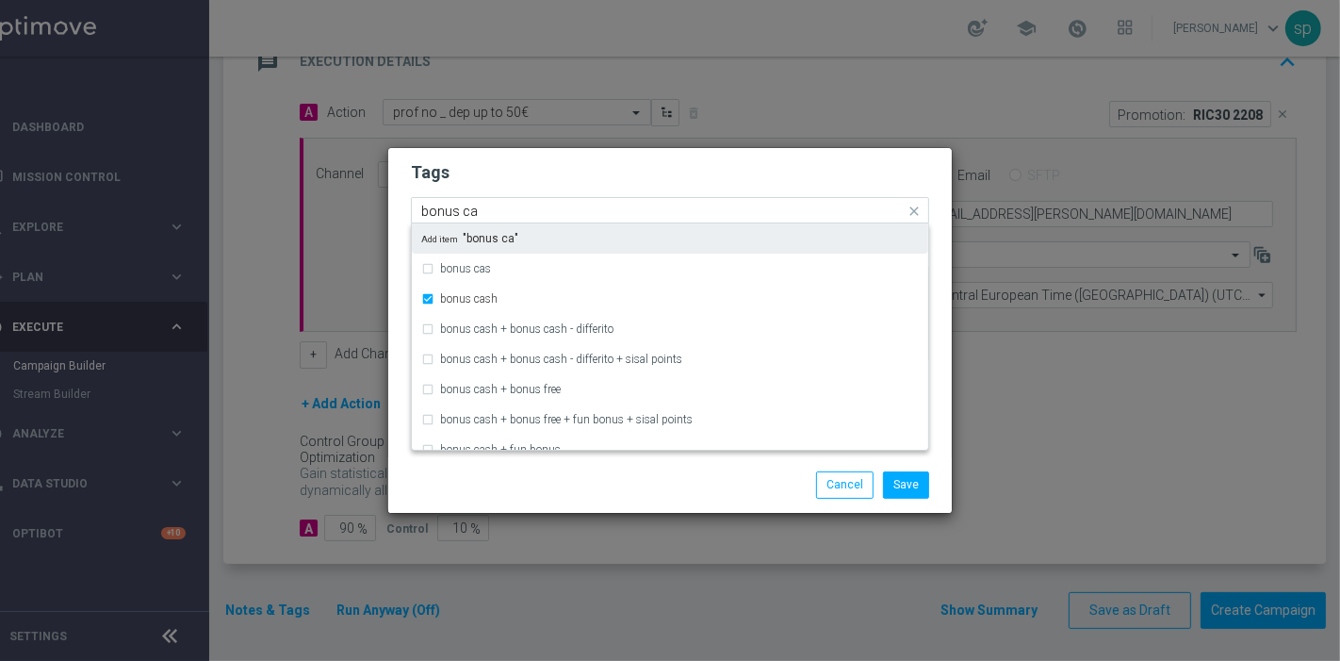
drag, startPoint x: 493, startPoint y: 211, endPoint x: 271, endPoint y: 200, distance: 221.7
click at [271, 200] on modal-container "Tags Quick find × low master × ricarica × up-selling × bonus cash bonus ca bonu…" at bounding box center [670, 330] width 1340 height 661
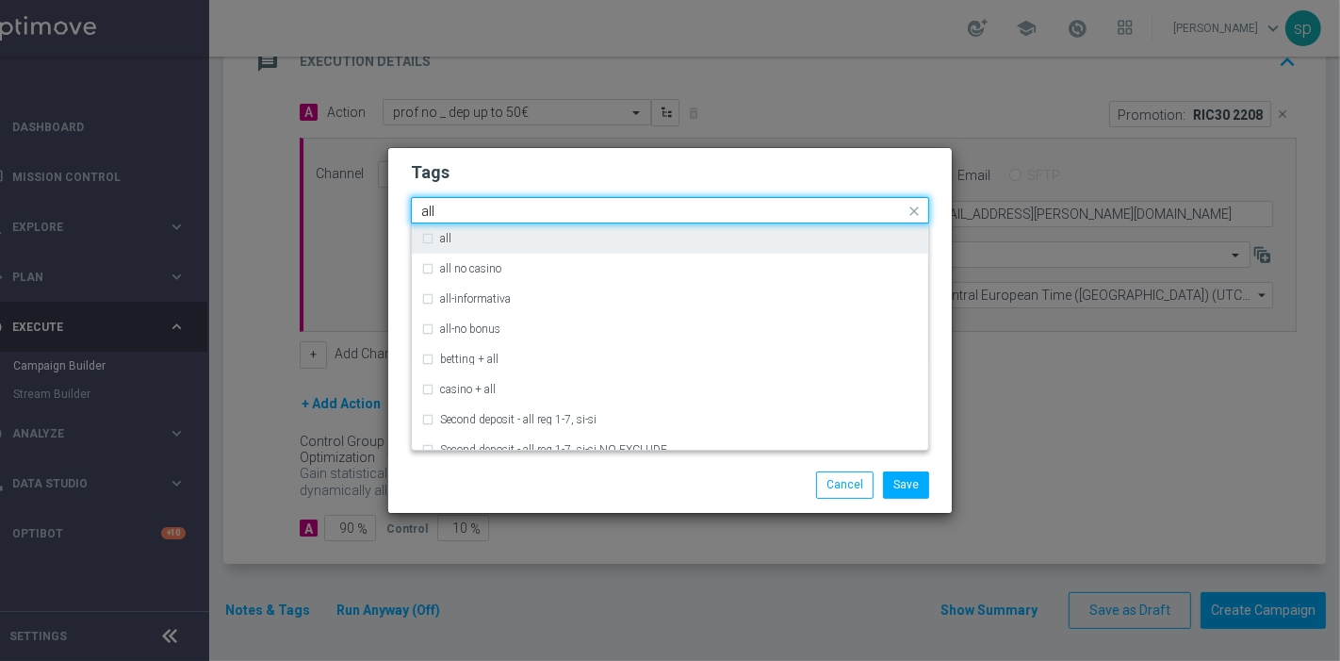
click at [447, 227] on div "all" at bounding box center [670, 238] width 498 height 30
type input "all"
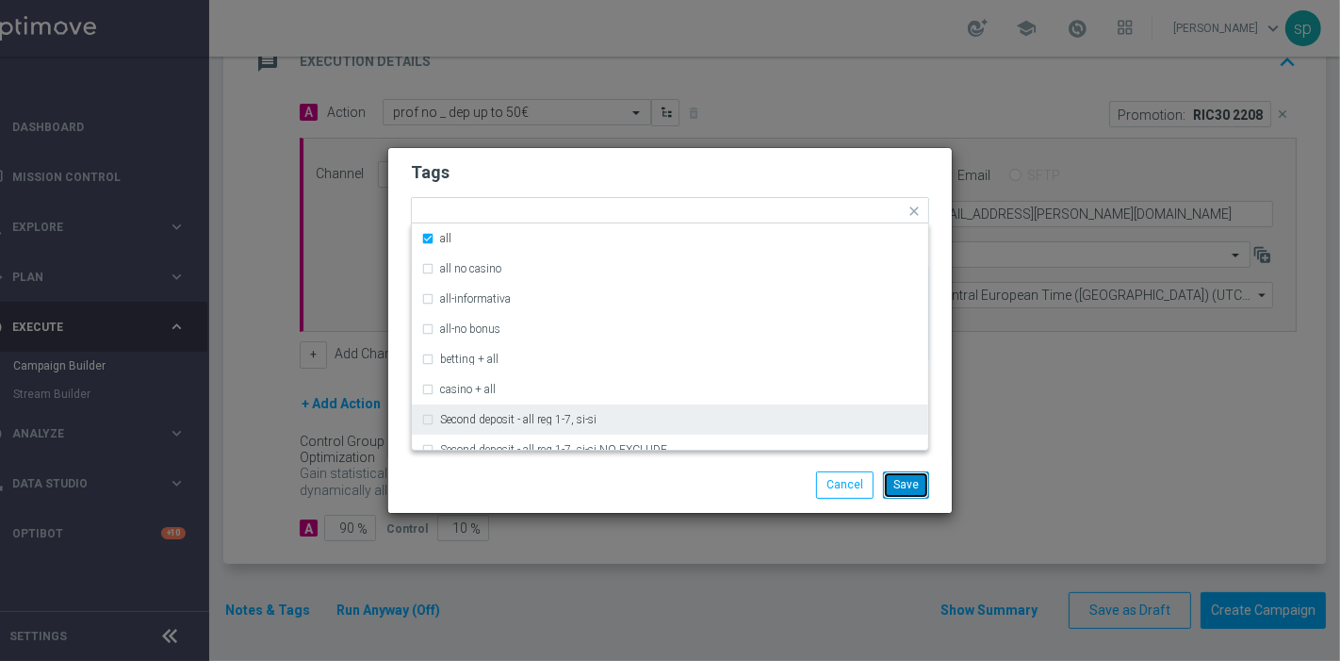
click at [903, 482] on button "Save" at bounding box center [906, 484] width 46 height 26
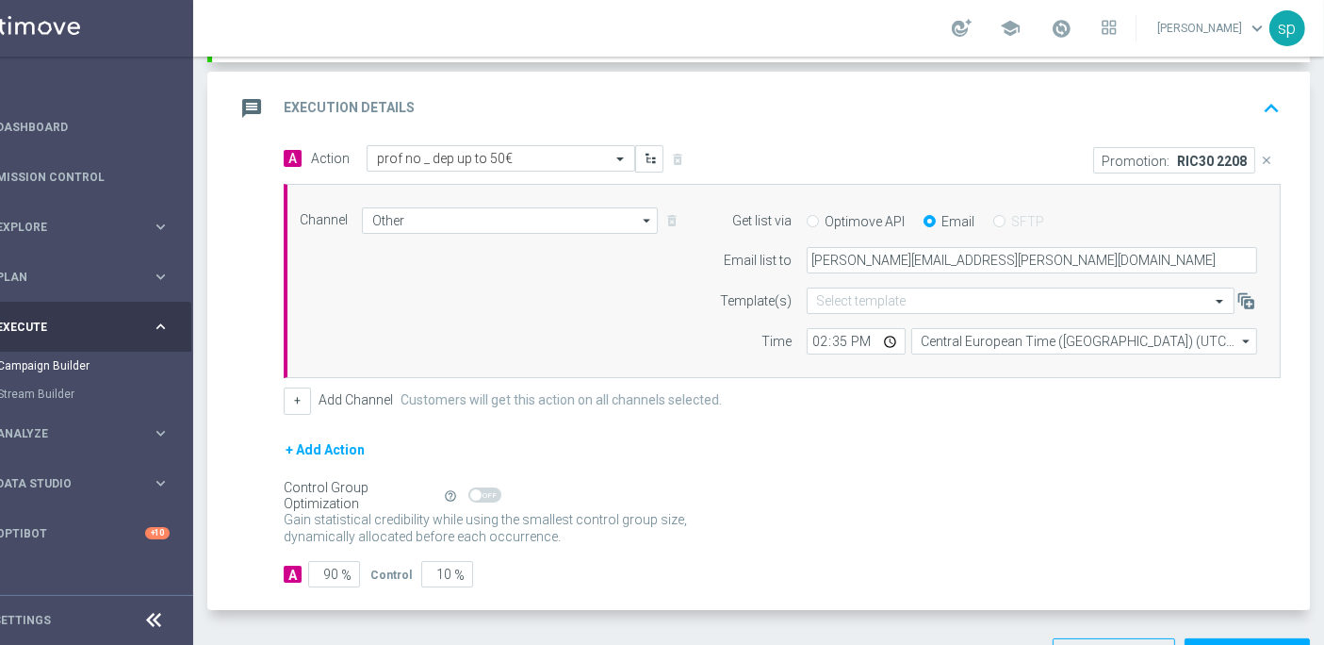
scroll to position [431, 0]
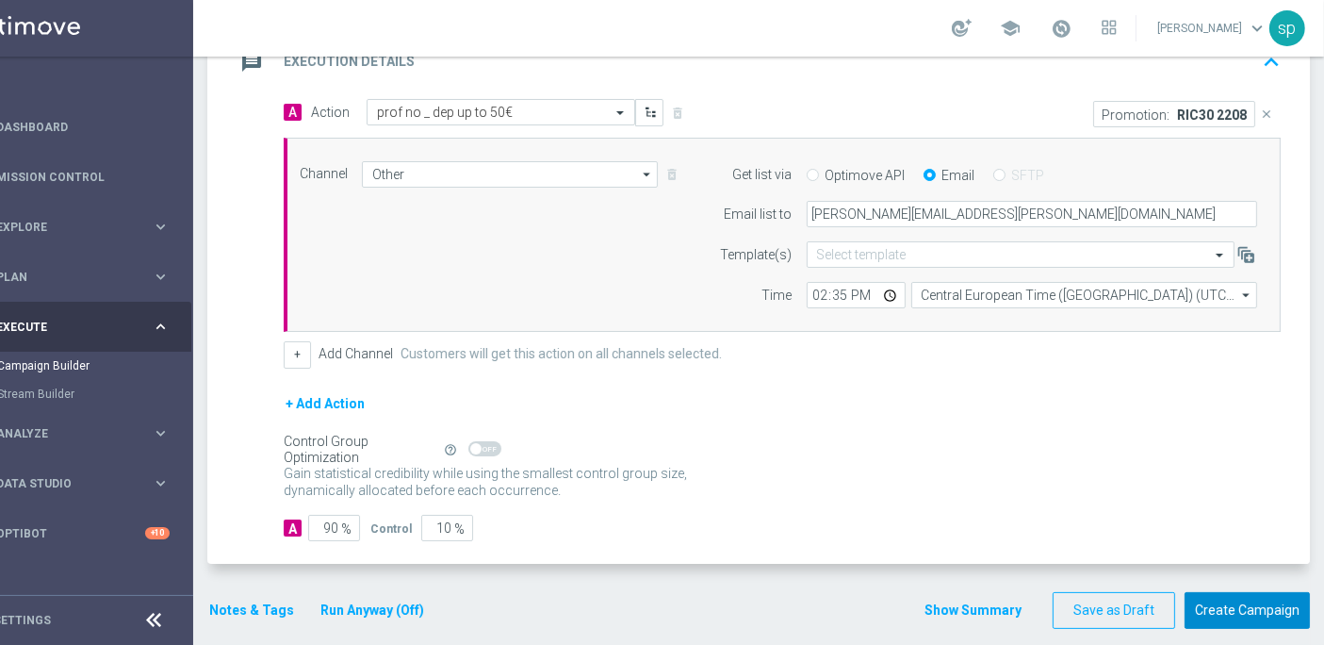
click at [1248, 600] on button "Create Campaign" at bounding box center [1247, 610] width 125 height 37
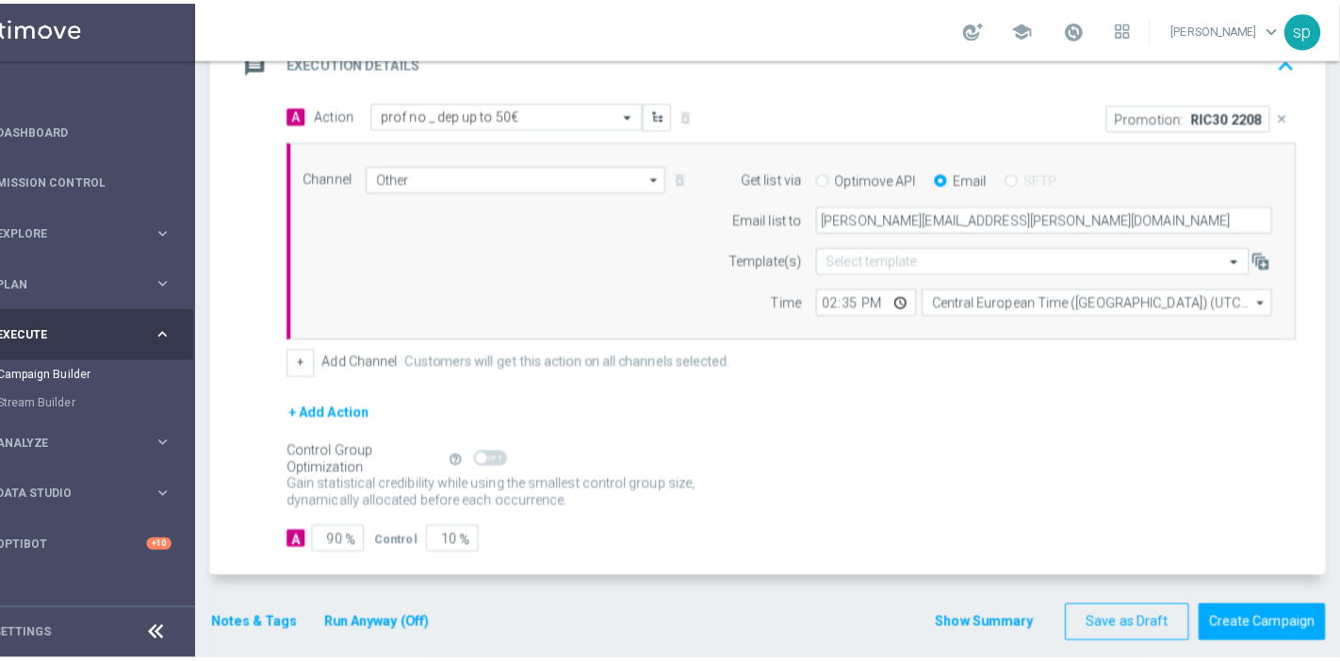
scroll to position [0, 51]
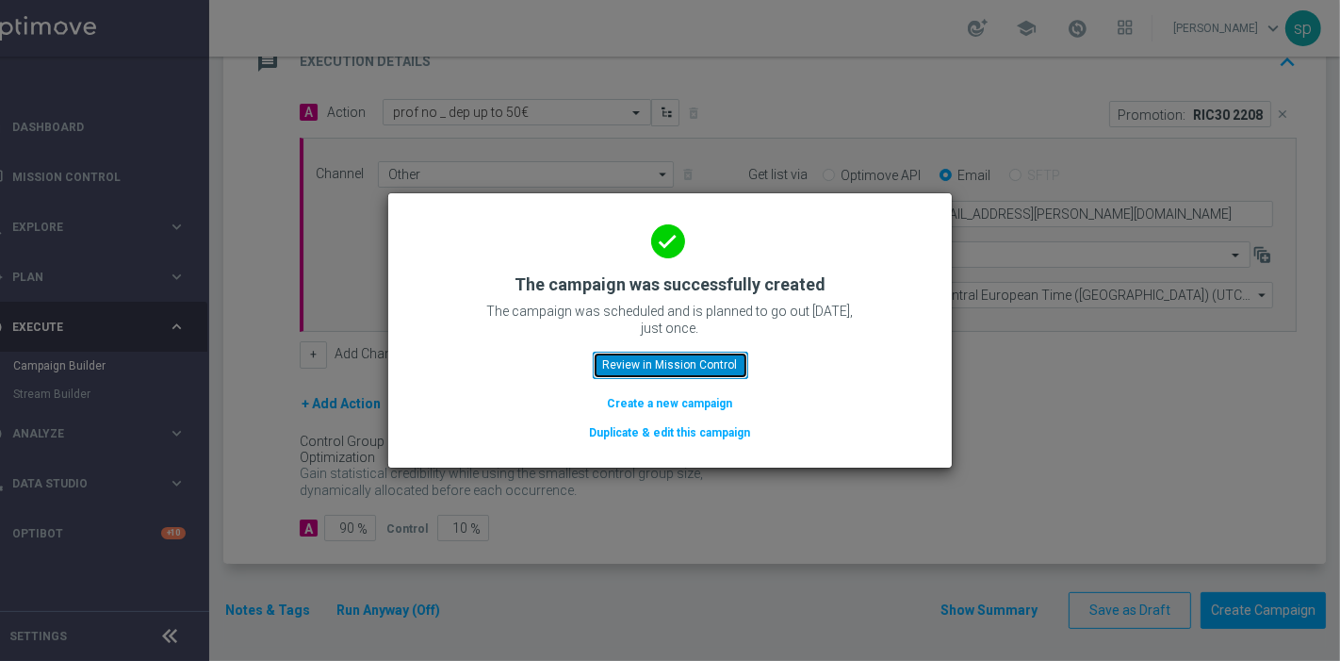
click at [713, 355] on button "Review in Mission Control" at bounding box center [670, 364] width 155 height 26
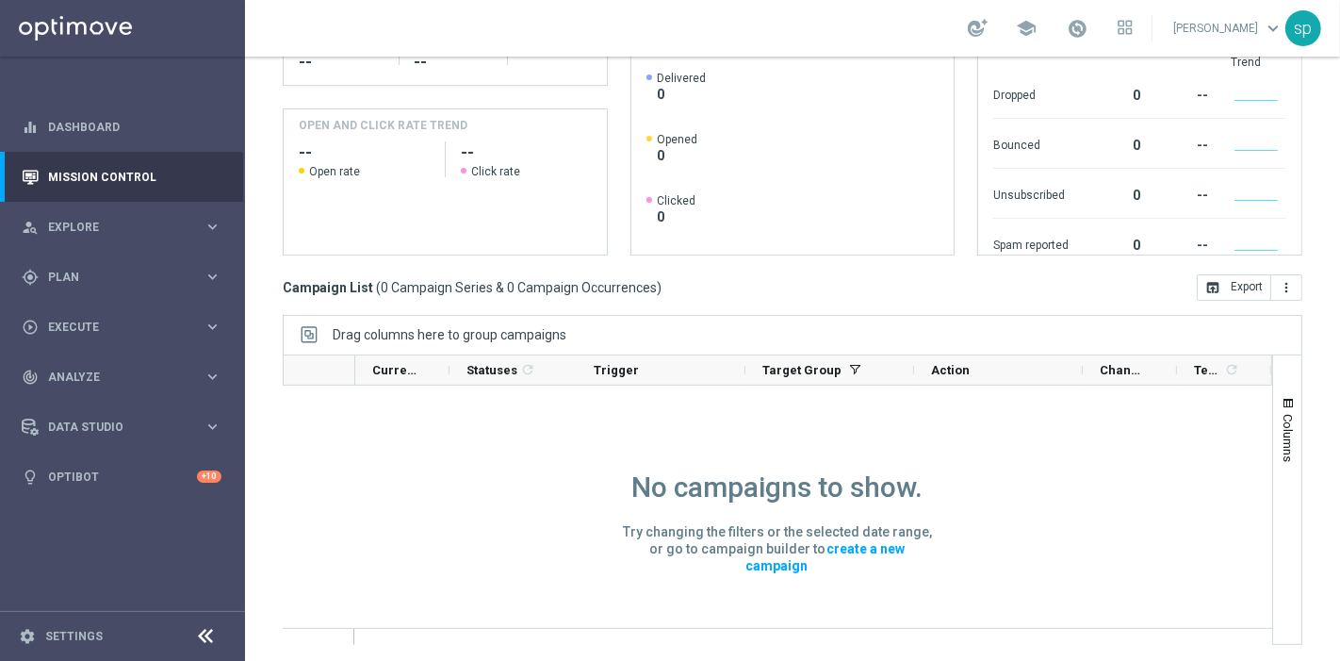
scroll to position [49, 0]
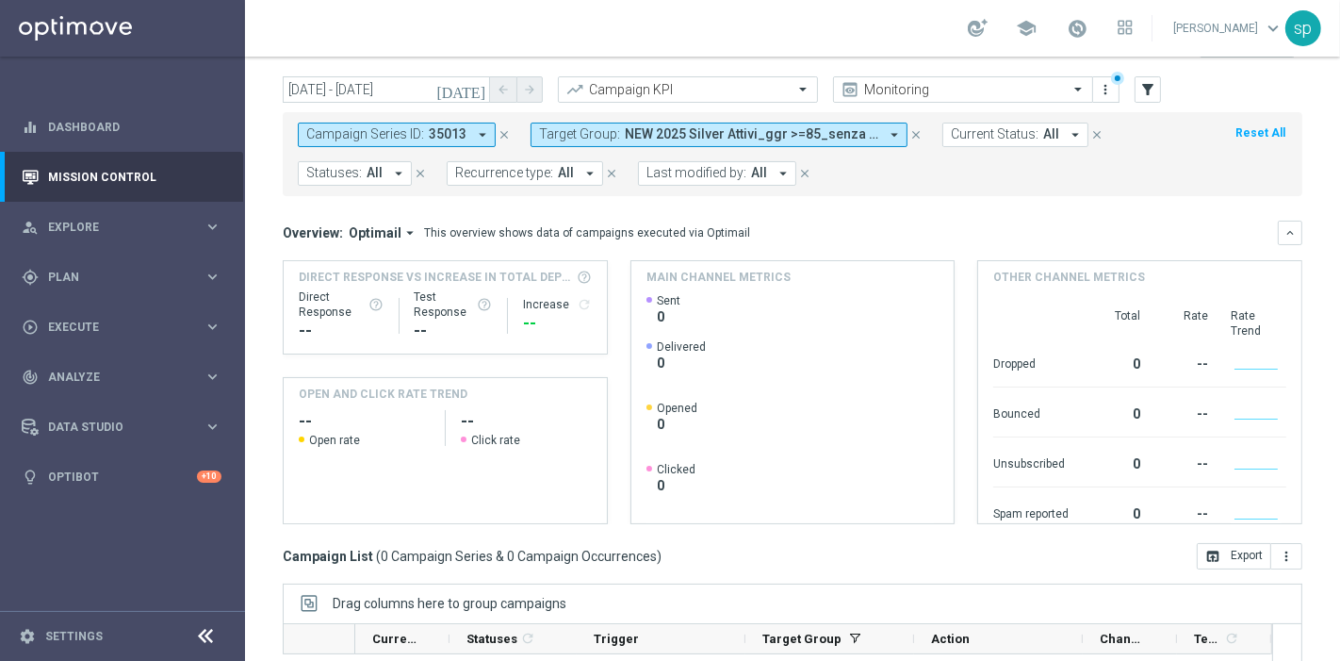
click at [833, 133] on span "NEW 2025 Silver Attivi_ggr >=85_senza saldo" at bounding box center [751, 134] width 253 height 16
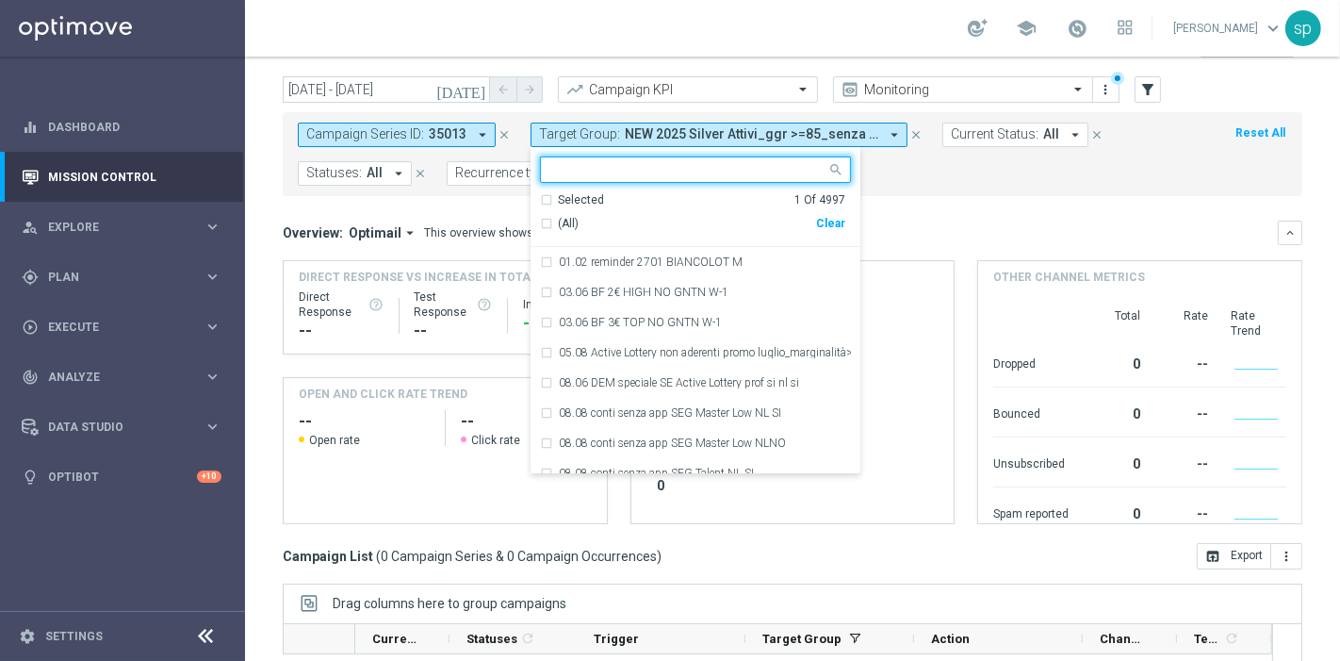
click at [842, 216] on div "Selected 1 Of 4997 (All) Clear" at bounding box center [696, 220] width 330 height 56
click at [0, 0] on div "Clear" at bounding box center [0, 0] width 0 height 0
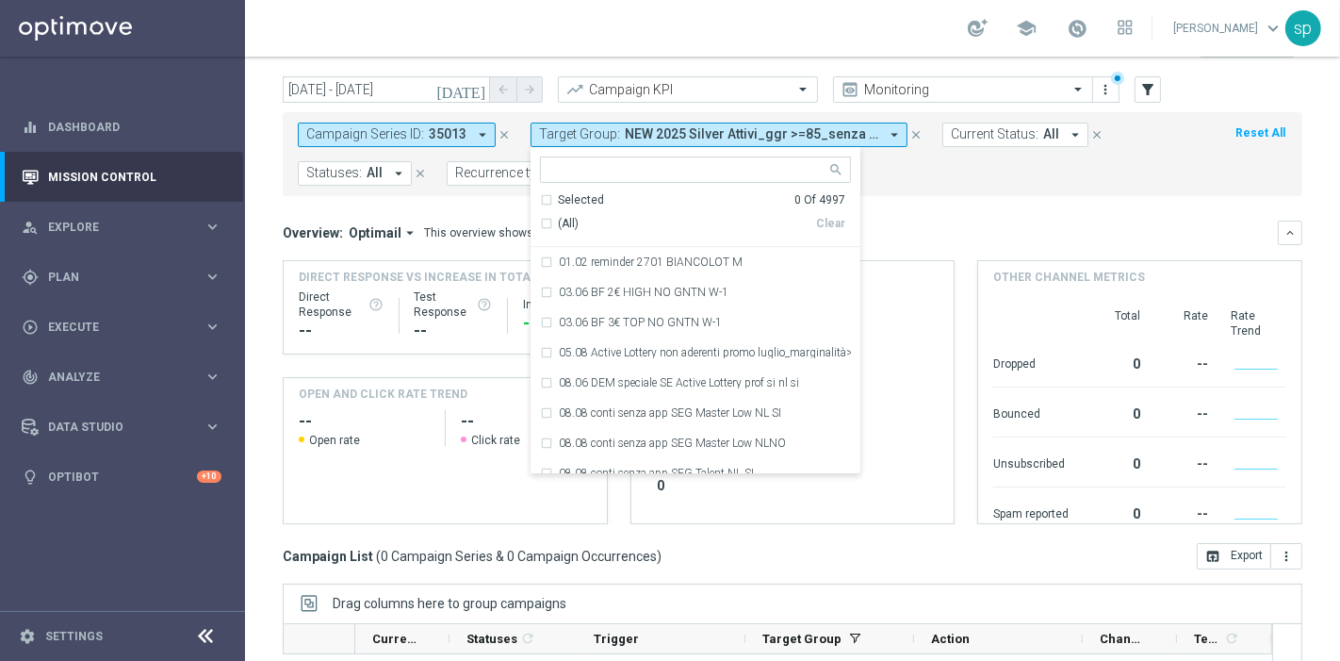
click at [1076, 213] on mini-dashboard "Overview: Optimail arrow_drop_down This overview shows data of campaigns execut…" at bounding box center [793, 369] width 1020 height 347
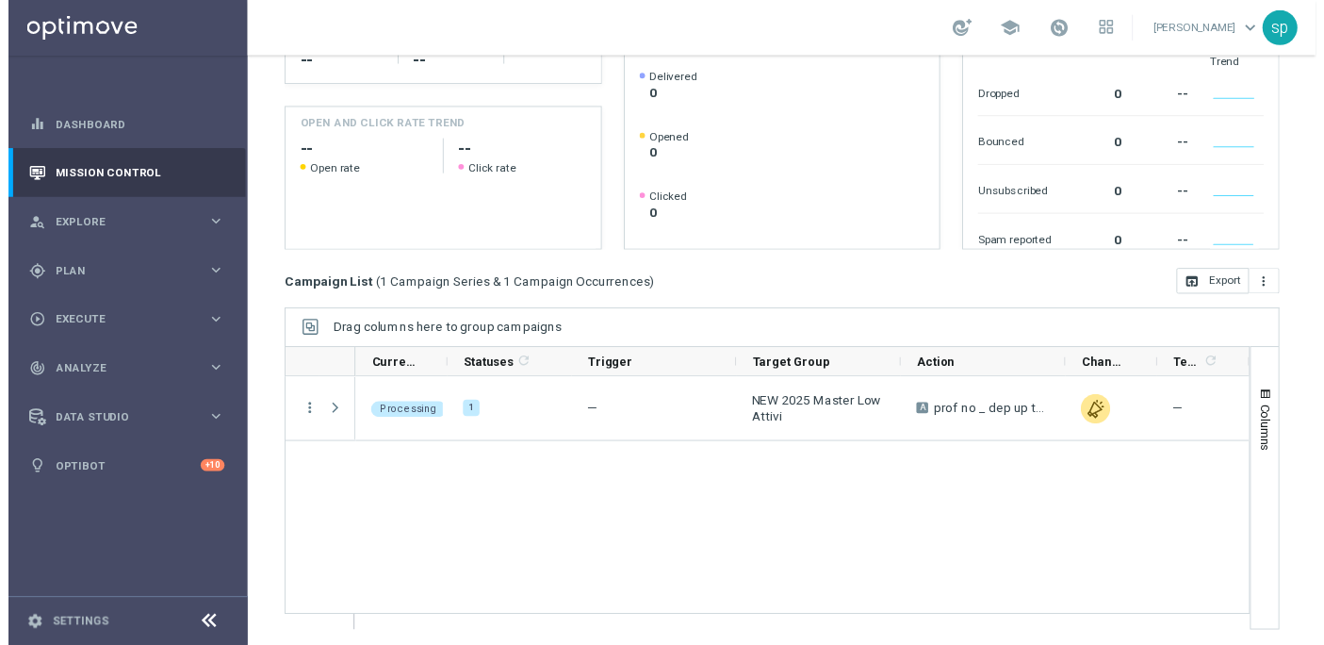
scroll to position [0, 0]
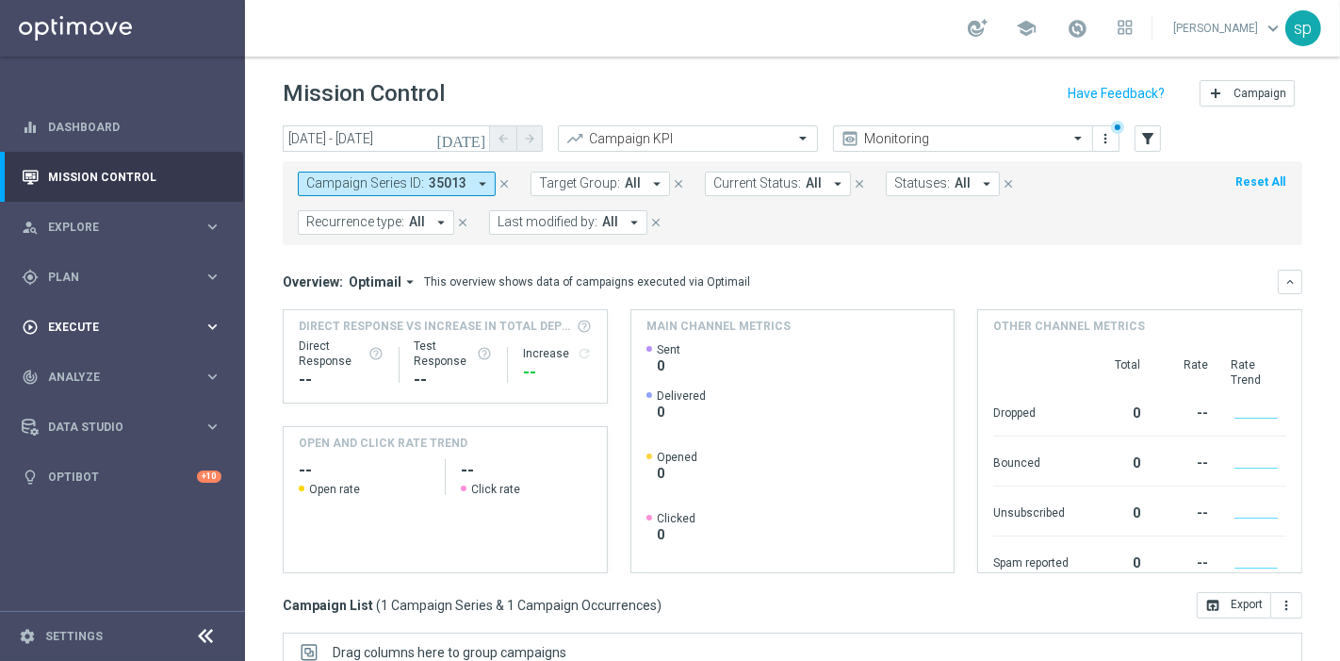
click at [70, 335] on div "play_circle_outline Execute" at bounding box center [113, 327] width 182 height 17
click at [101, 366] on link "Campaign Builder" at bounding box center [122, 365] width 147 height 15
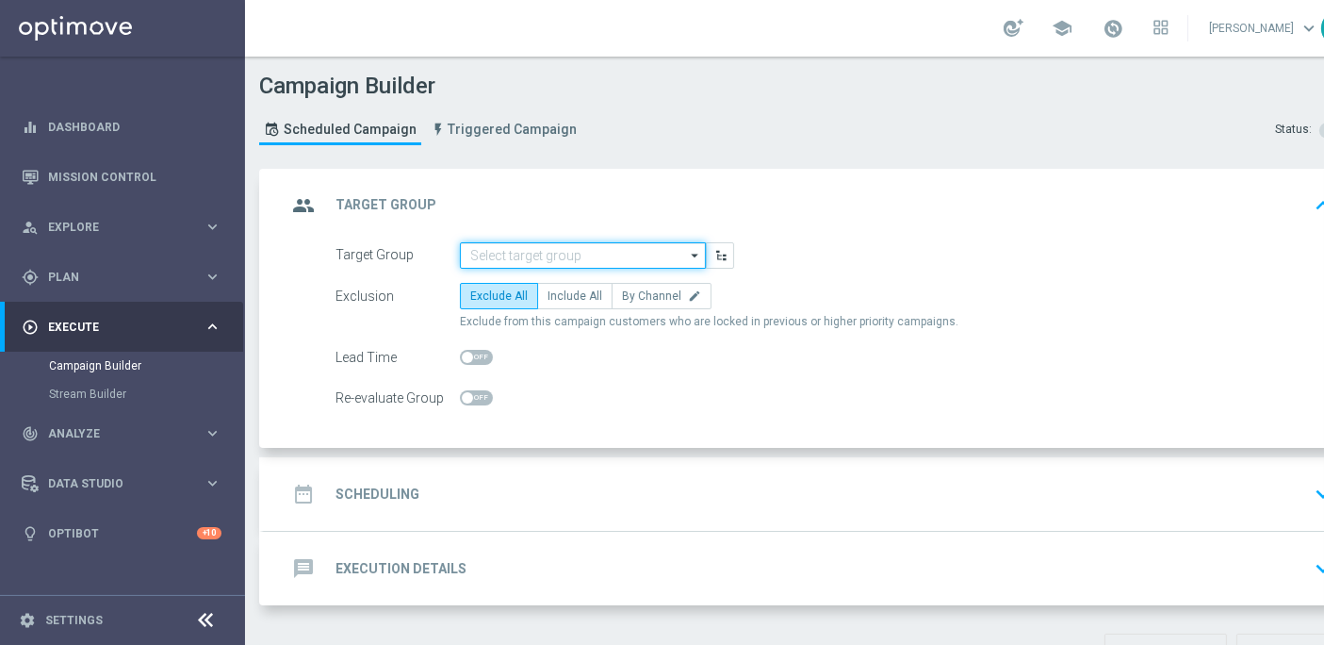
click at [534, 252] on input at bounding box center [583, 255] width 246 height 26
paste input "NEW 2025 Silver Attivi_ 85<ggr >149,99_con saldo"
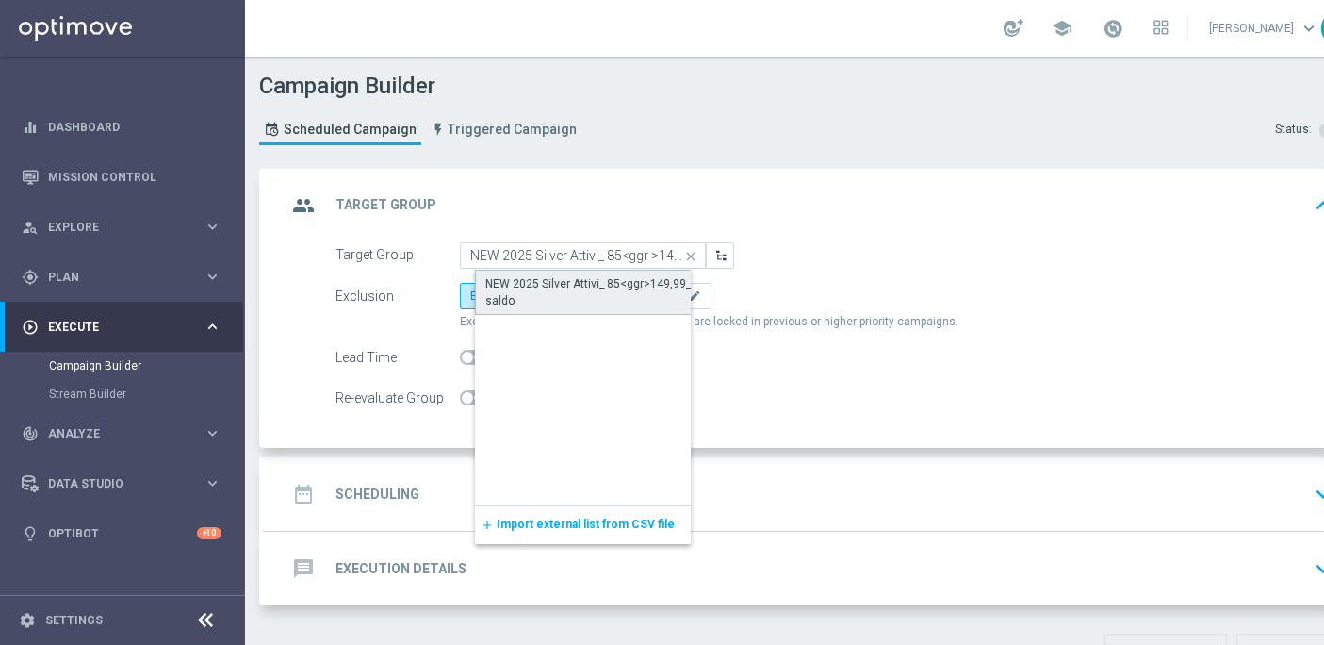
click at [595, 288] on div "NEW 2025 Silver Attivi_ 85<ggr>149,99_con saldo" at bounding box center [598, 292] width 226 height 34
type input "NEW 2025 Silver Attivi_ 85<ggr>149,99_con saldo"
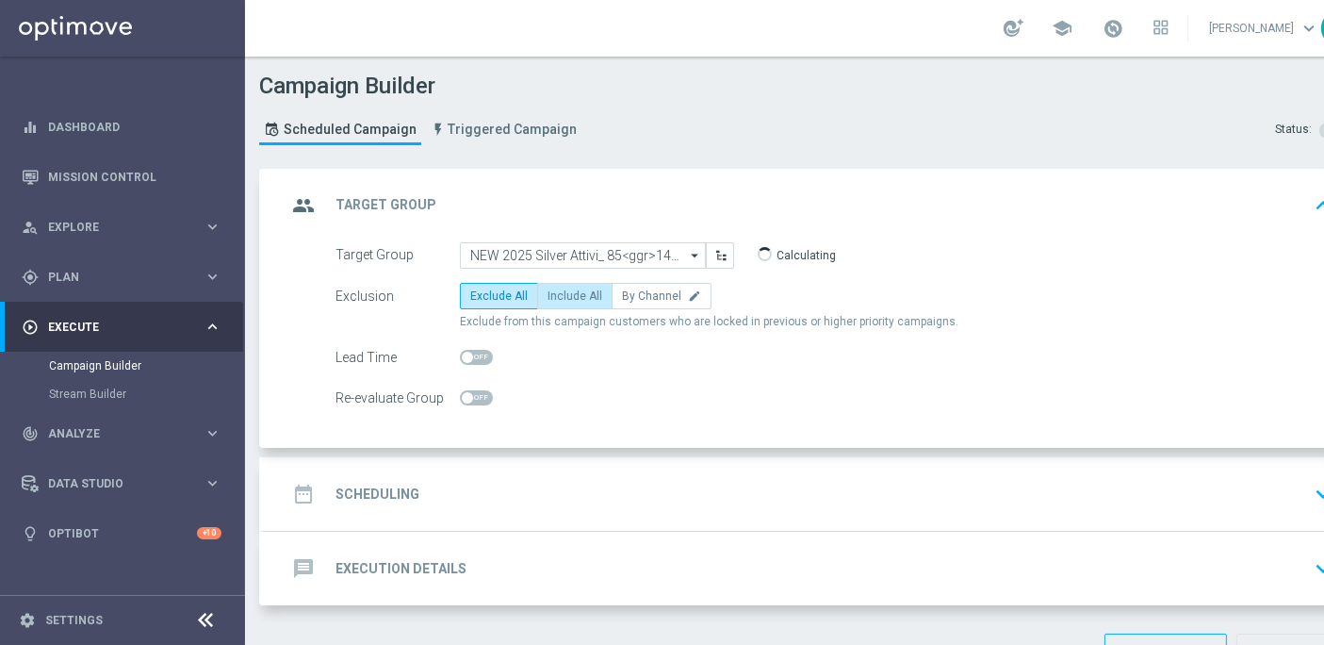
click at [581, 290] on span "Include All" at bounding box center [575, 295] width 55 height 13
click at [560, 293] on input "Include All" at bounding box center [554, 299] width 12 height 12
radio input "true"
click at [400, 496] on h2 "Scheduling" at bounding box center [377, 494] width 84 height 18
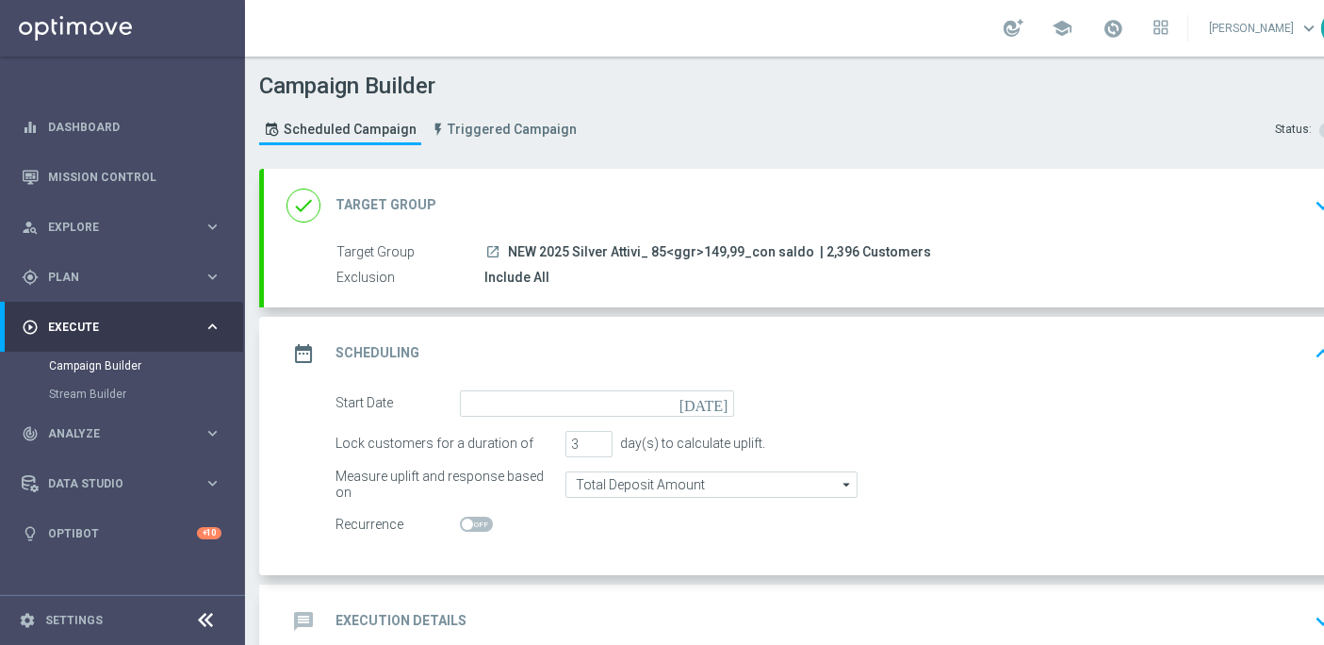
click at [713, 405] on icon "[DATE]" at bounding box center [707, 400] width 56 height 21
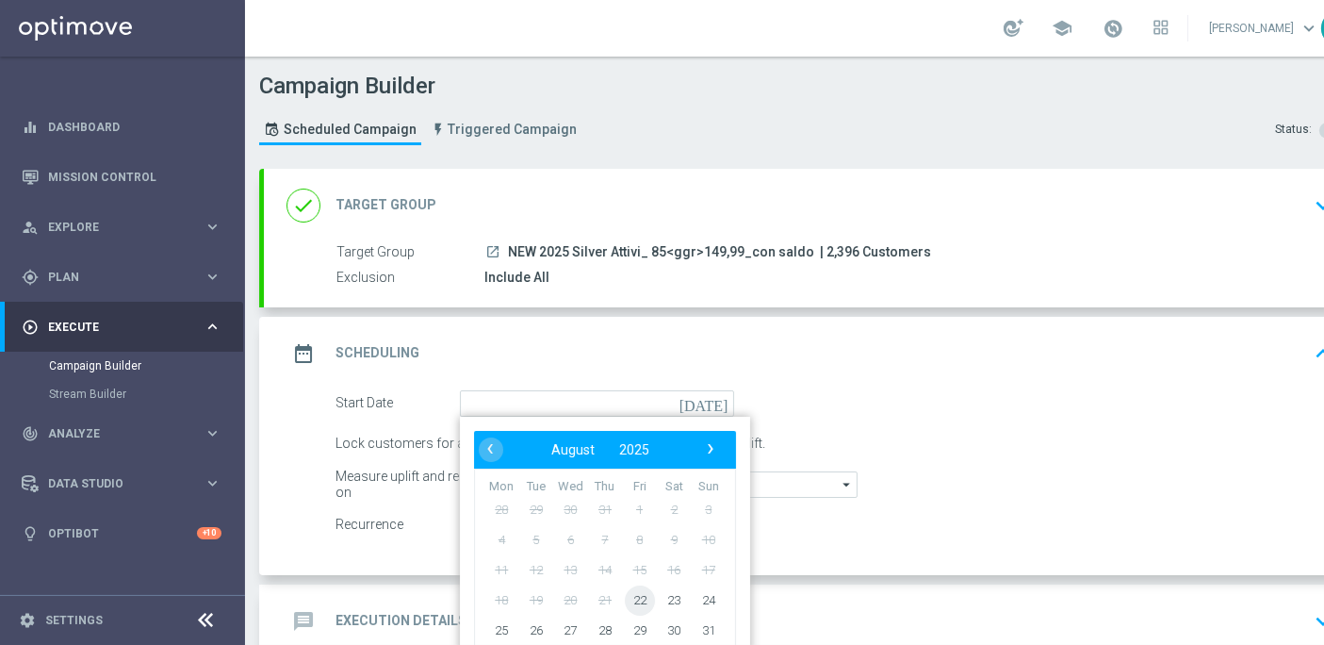
click at [638, 592] on span "22" at bounding box center [640, 599] width 30 height 30
type input "[DATE]"
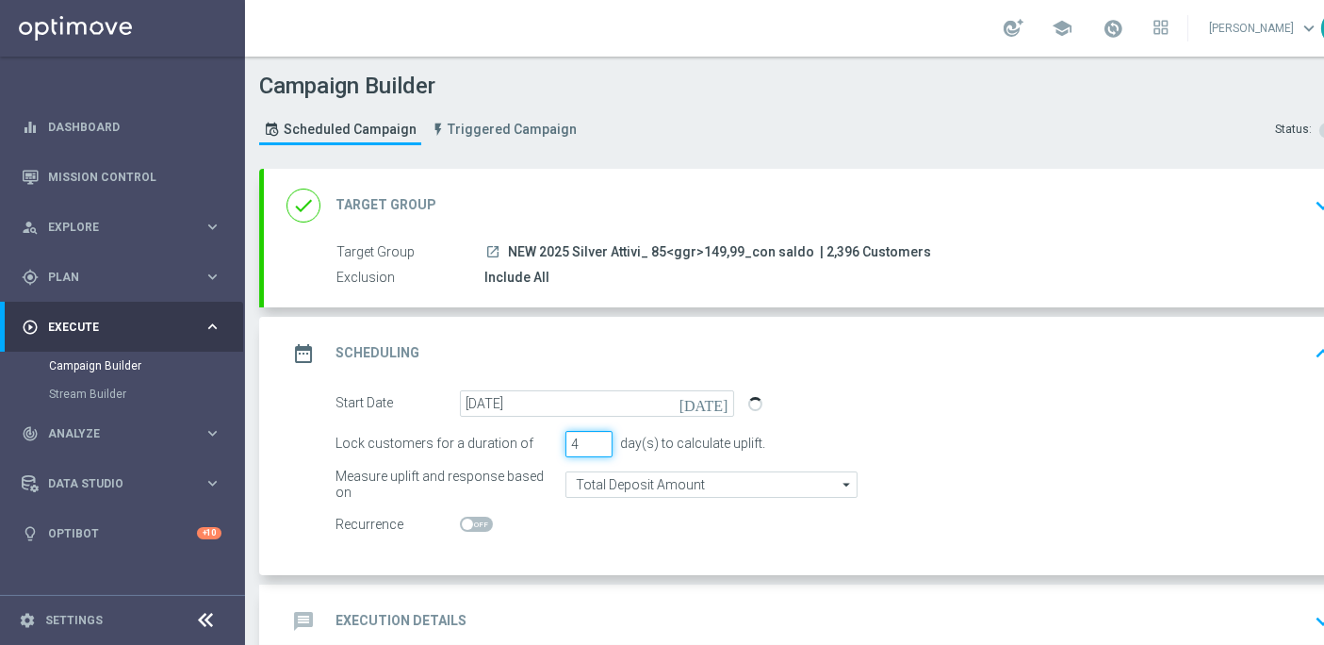
click at [604, 436] on input "4" at bounding box center [588, 444] width 47 height 26
type input "5"
click at [604, 436] on input "5" at bounding box center [588, 444] width 47 height 26
click at [398, 612] on h2 "Execution Details" at bounding box center [400, 621] width 131 height 18
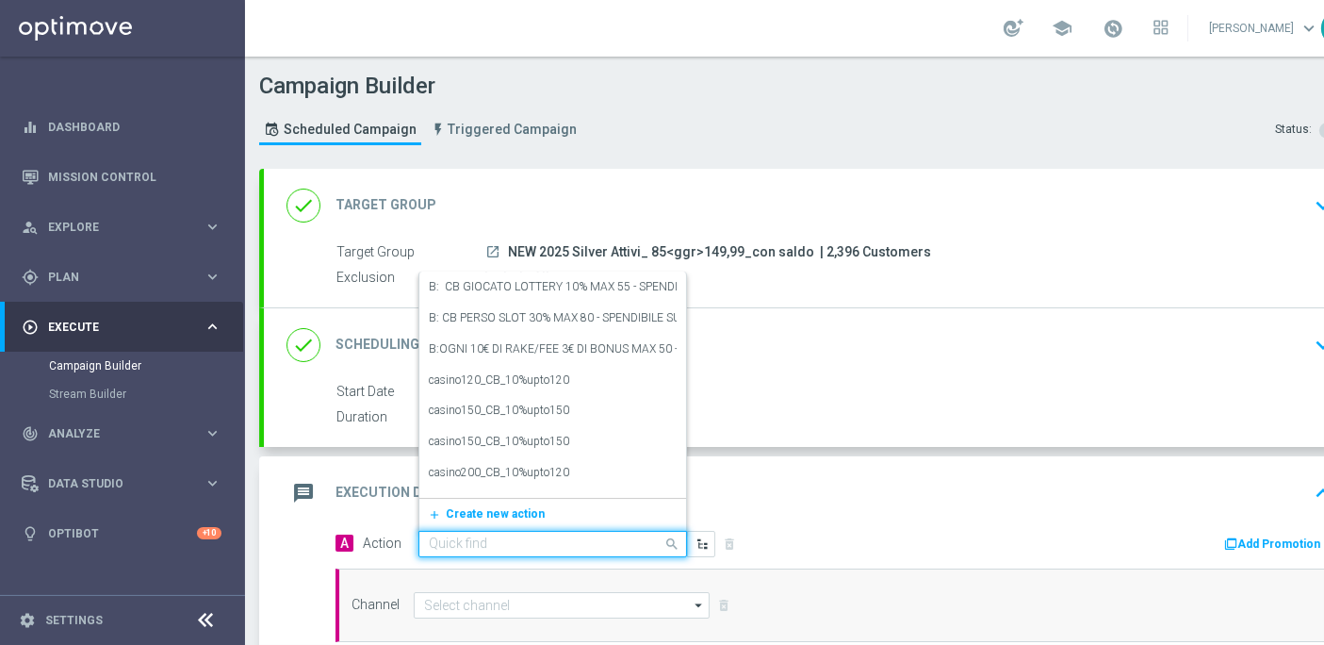
click at [539, 536] on input "text" at bounding box center [534, 544] width 210 height 16
paste input "prof no _ dep up to 50€"
type input "prof no _ dep up to 50€"
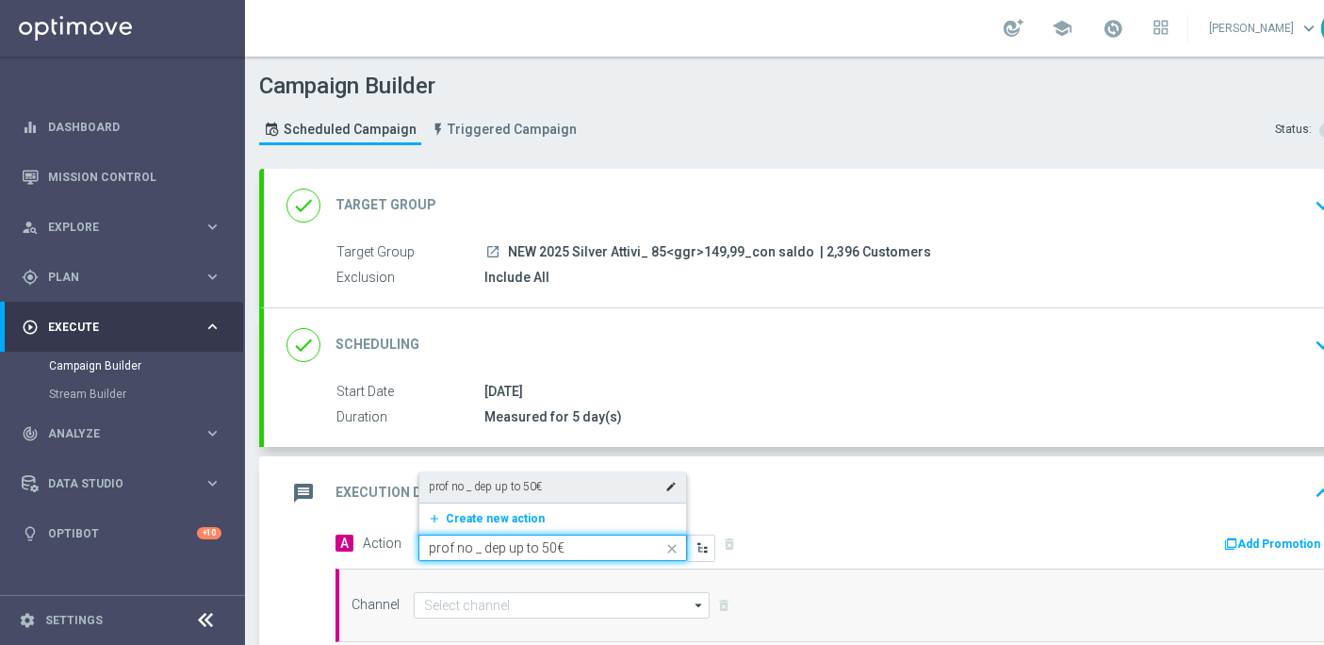
click at [548, 471] on div "prof no _ dep up to 50€ edit" at bounding box center [553, 486] width 248 height 31
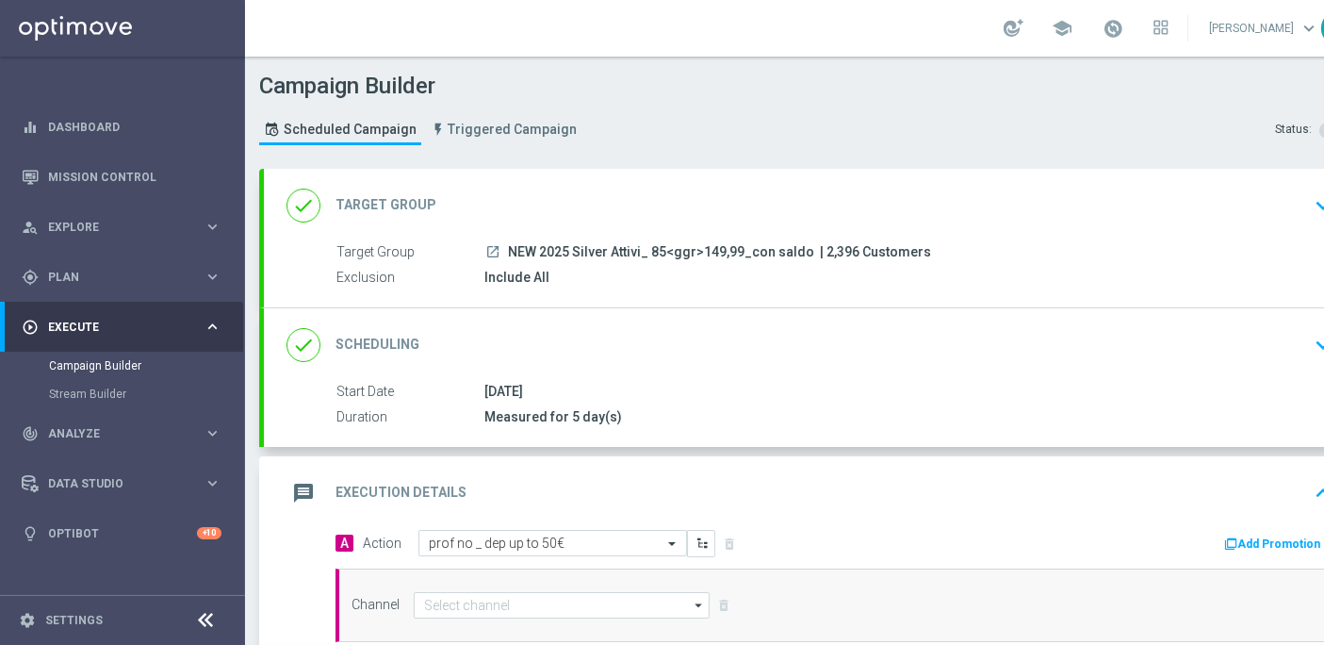
click at [1261, 537] on div "A Action Select action prof no _ dep up to 50€ delete_forever Add Promotion" at bounding box center [833, 544] width 1025 height 29
click at [1261, 533] on button "Add Promotion" at bounding box center [1274, 543] width 105 height 21
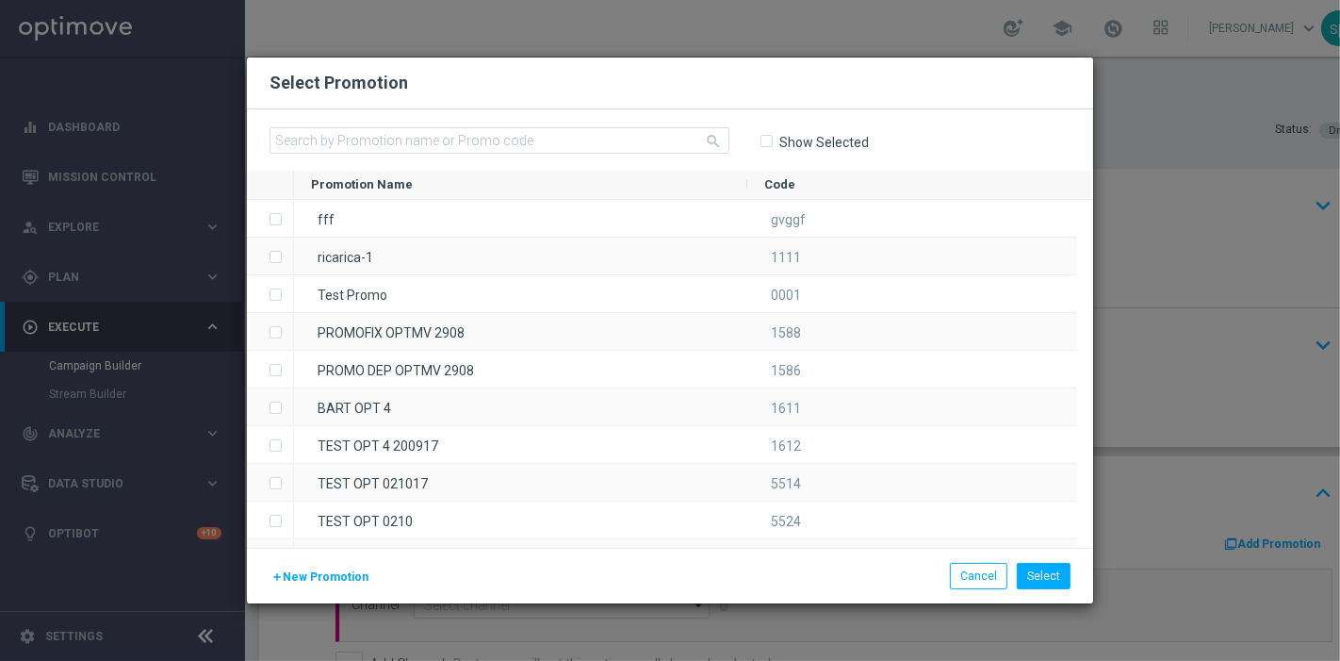
drag, startPoint x: 558, startPoint y: 120, endPoint x: 567, endPoint y: 140, distance: 22.8
click at [567, 140] on div "search Show Selected" at bounding box center [670, 139] width 846 height 61
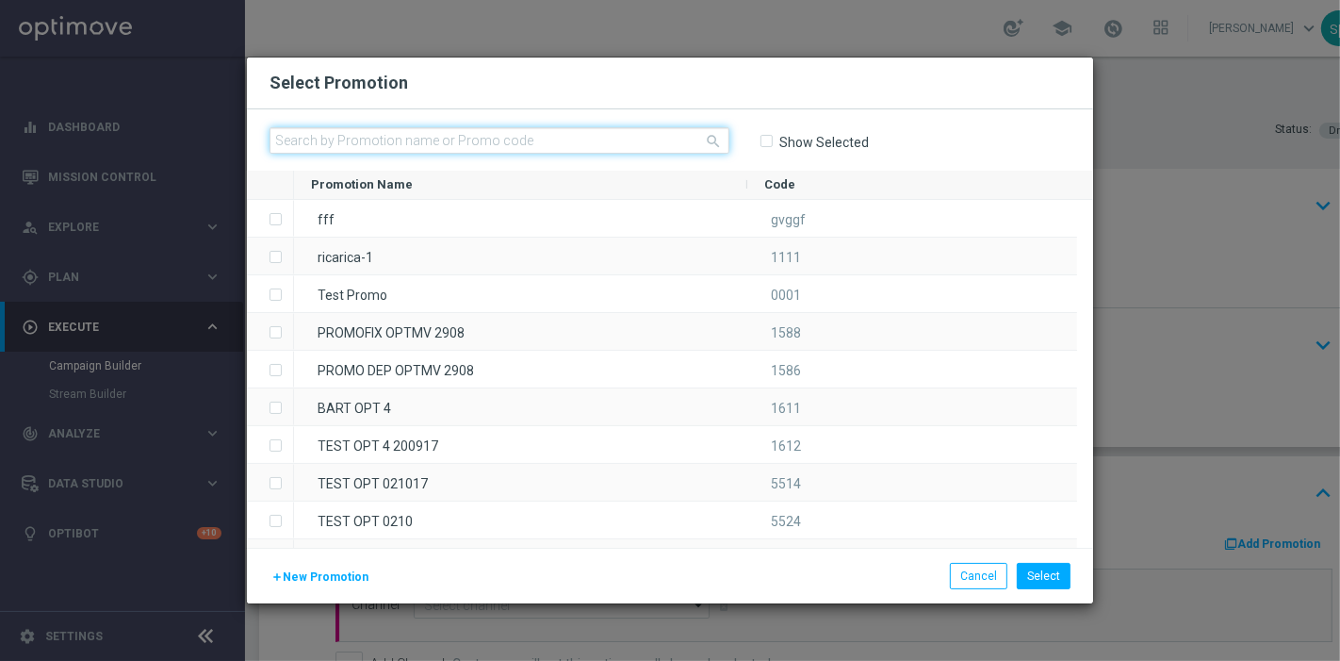
click at [567, 140] on input "text" at bounding box center [500, 140] width 460 height 26
paste input "333324"
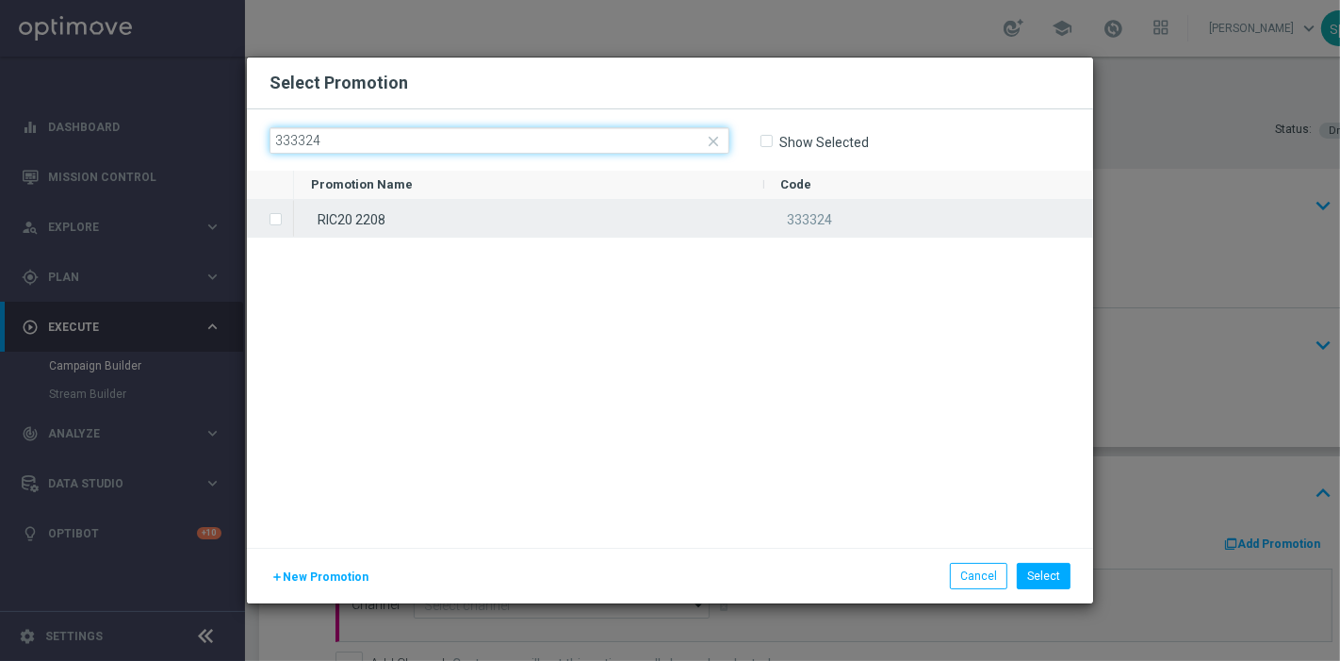
type input "333324"
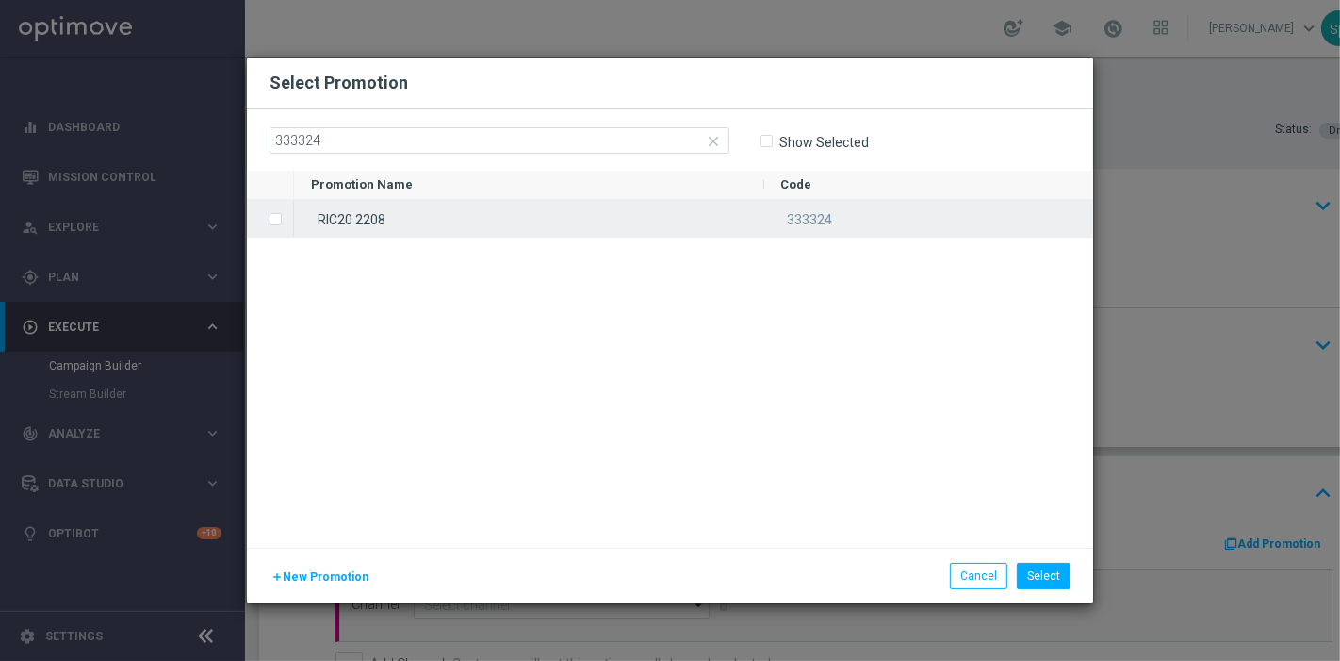
click at [576, 226] on div "RIC20 2208" at bounding box center [529, 218] width 470 height 37
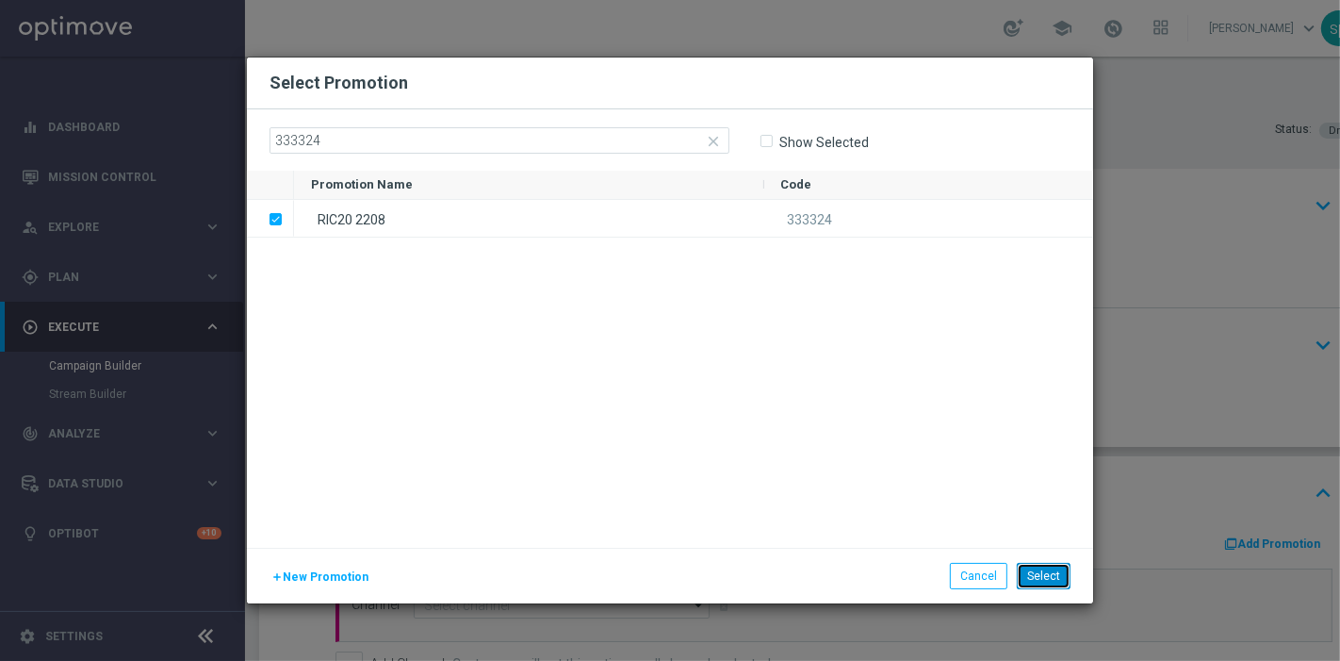
click at [1057, 580] on button "Select" at bounding box center [1044, 576] width 54 height 26
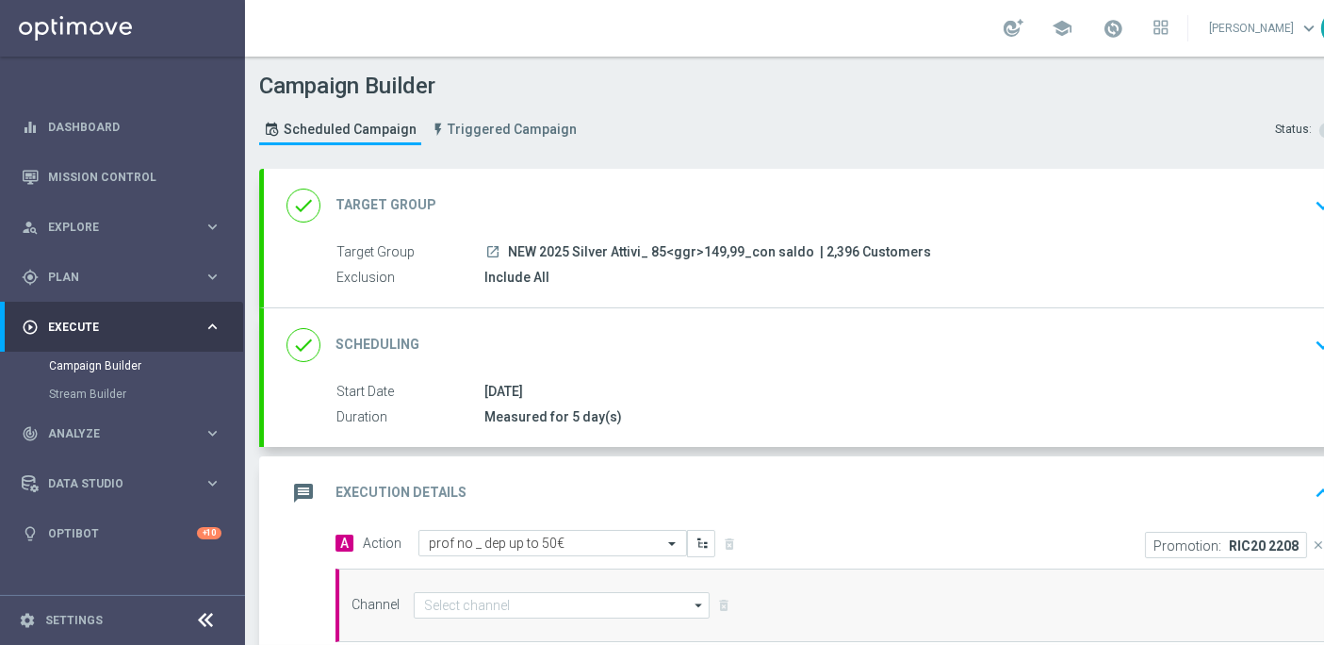
scroll to position [16, 0]
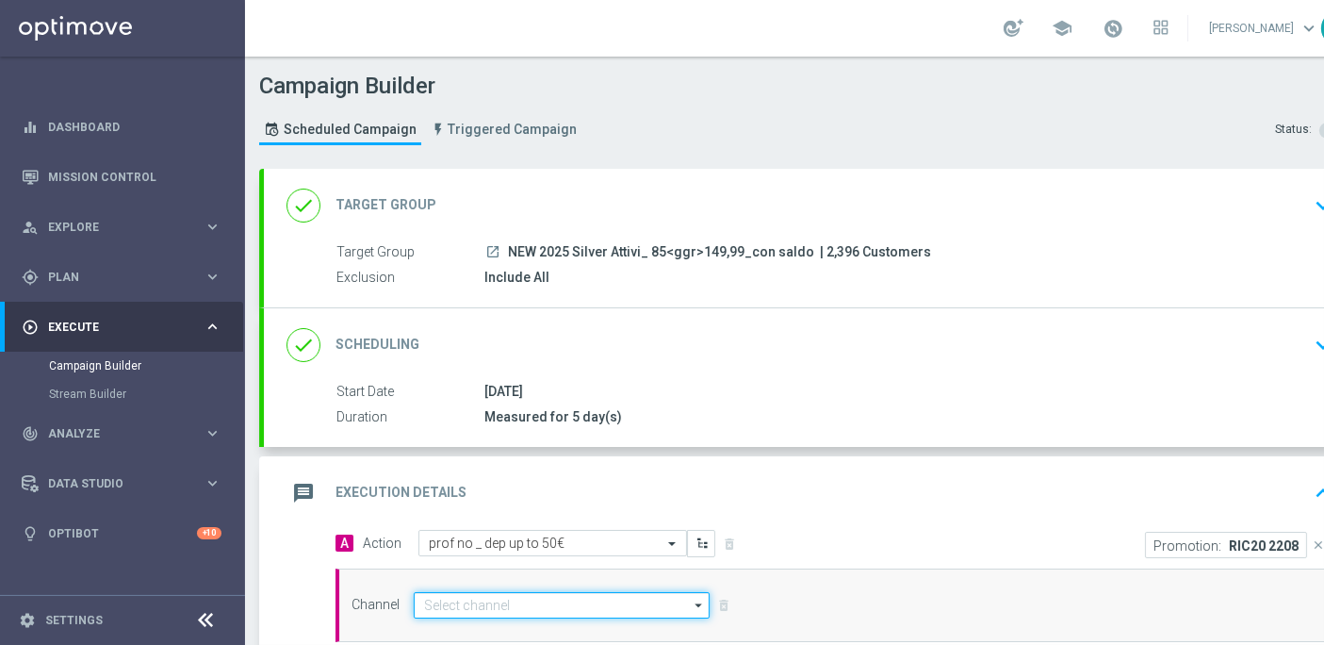
click at [602, 596] on input at bounding box center [562, 605] width 296 height 26
type input "oth"
drag, startPoint x: 541, startPoint y: 596, endPoint x: 563, endPoint y: 607, distance: 24.4
click at [563, 607] on div "oth close Drag here to set row groups Drag here to set column labels Show Selec…" at bounding box center [562, 605] width 296 height 26
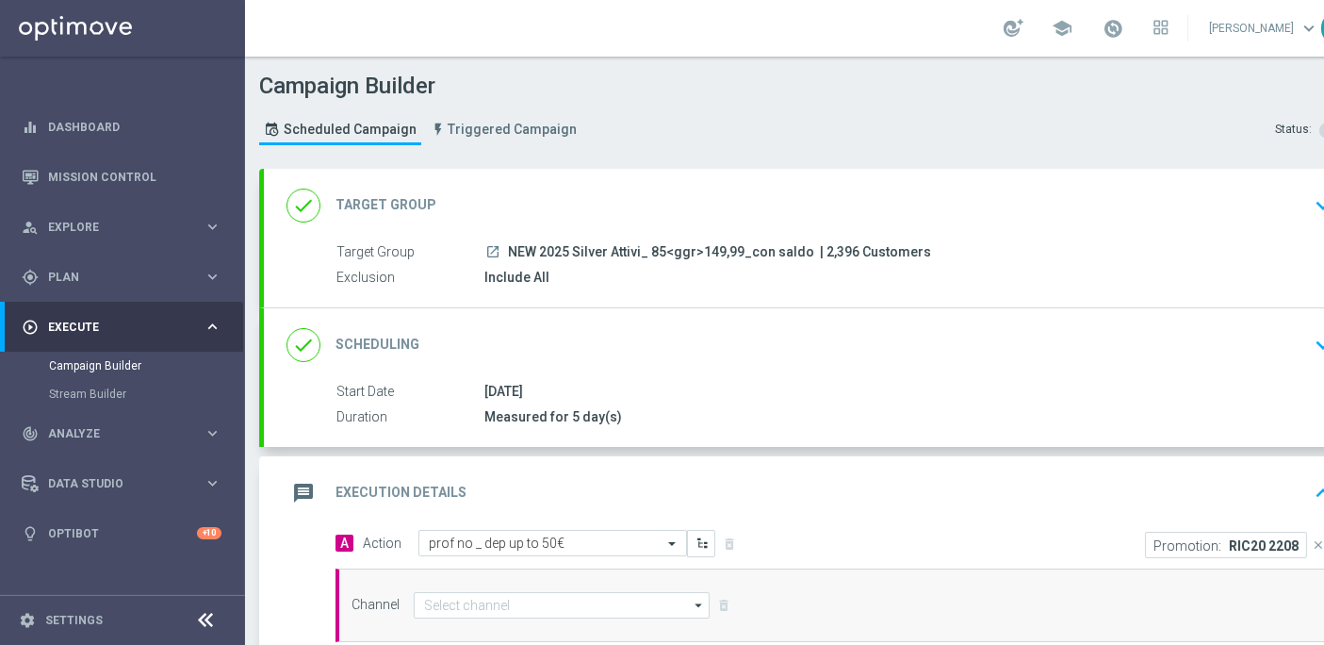
click at [563, 607] on div "Channel arrow_drop_down Drag here to set row groups Drag here to set column lab…" at bounding box center [833, 605] width 997 height 74
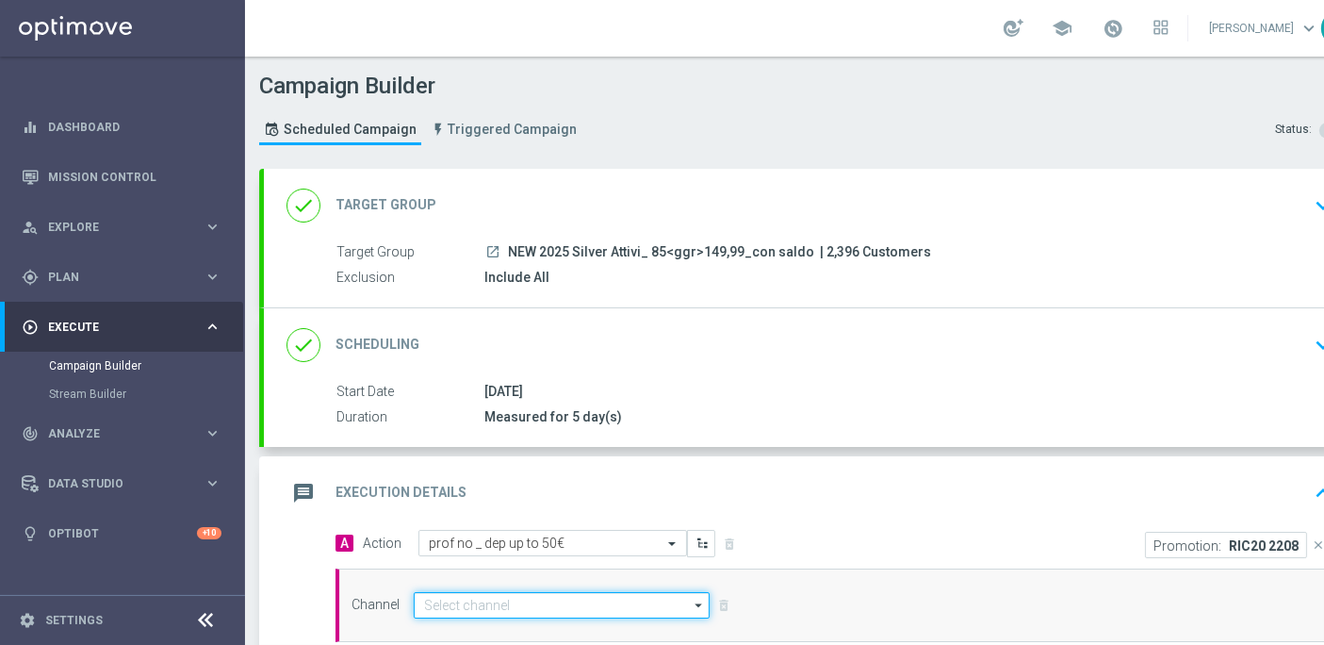
click at [584, 592] on input at bounding box center [562, 605] width 296 height 26
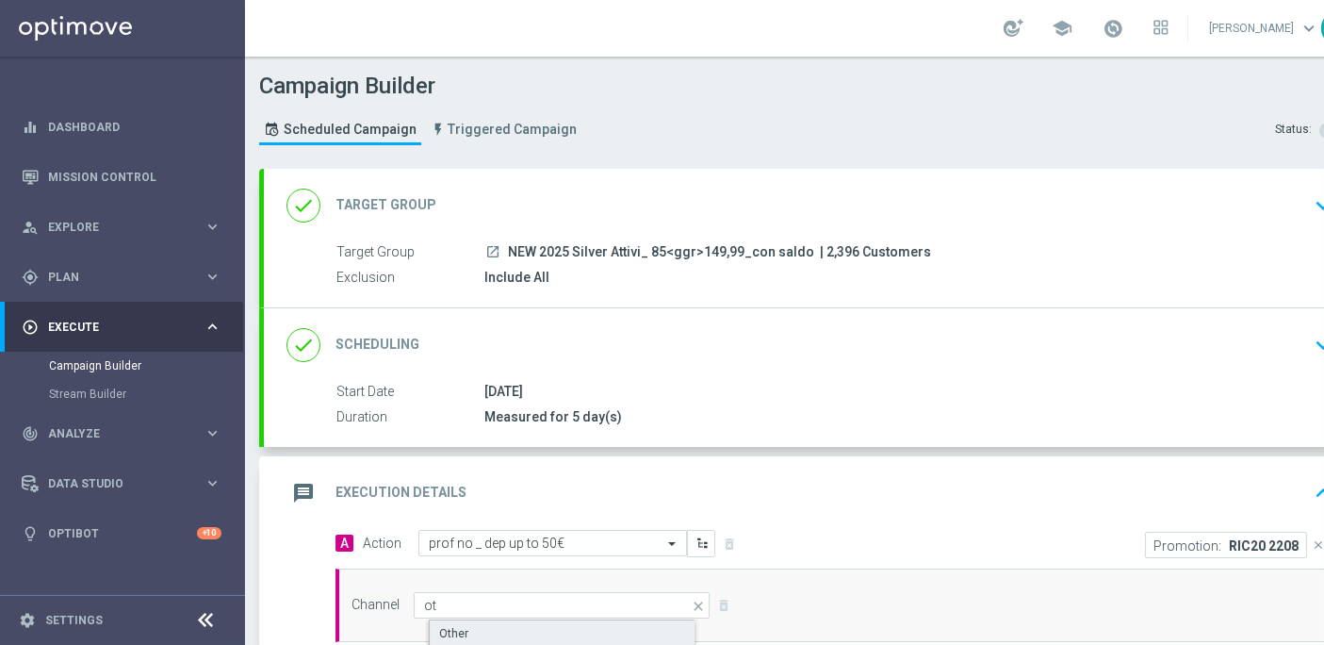
click at [596, 619] on div "Other" at bounding box center [578, 633] width 298 height 28
type input "Other"
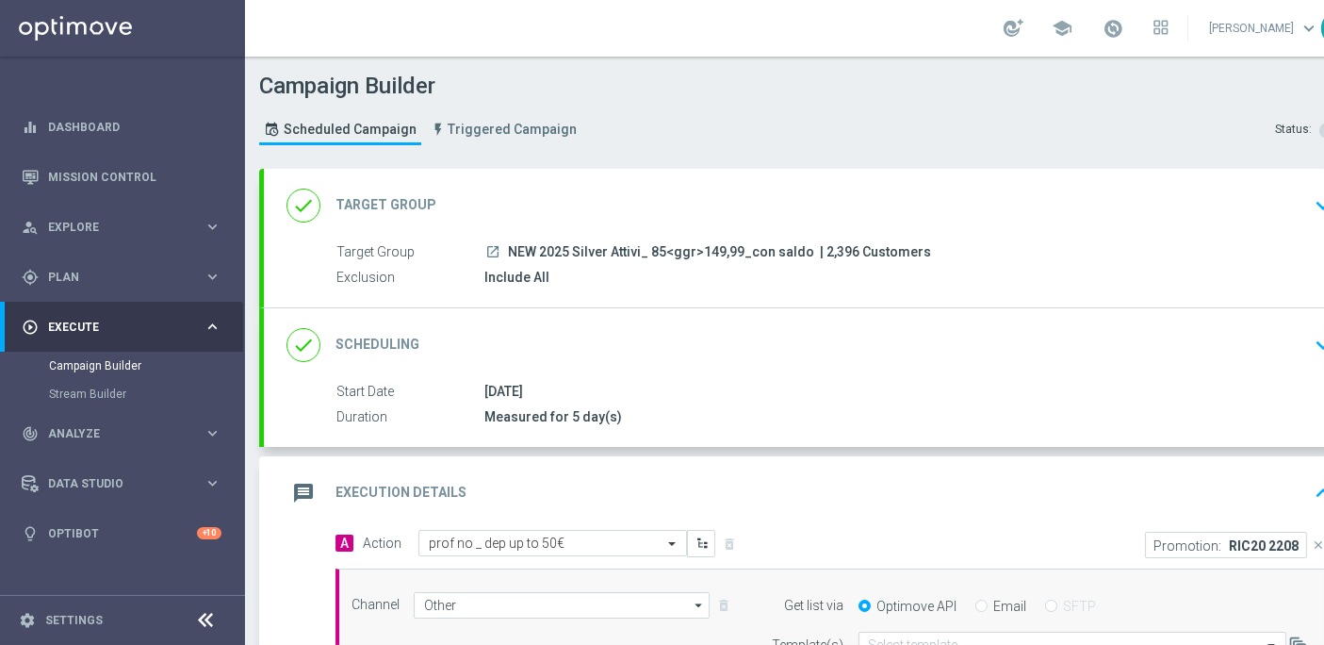
scroll to position [16, 67]
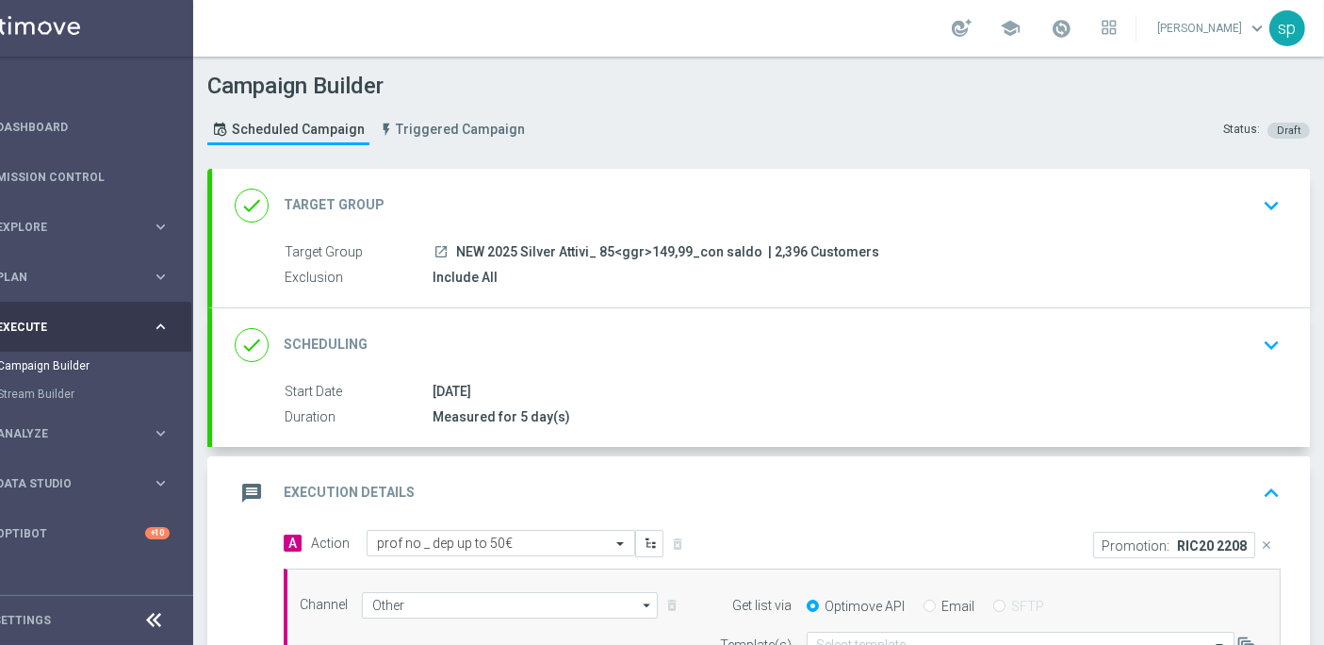
click at [942, 597] on label "Email" at bounding box center [958, 605] width 33 height 17
click at [936, 601] on input "Email" at bounding box center [929, 607] width 12 height 12
radio input "true"
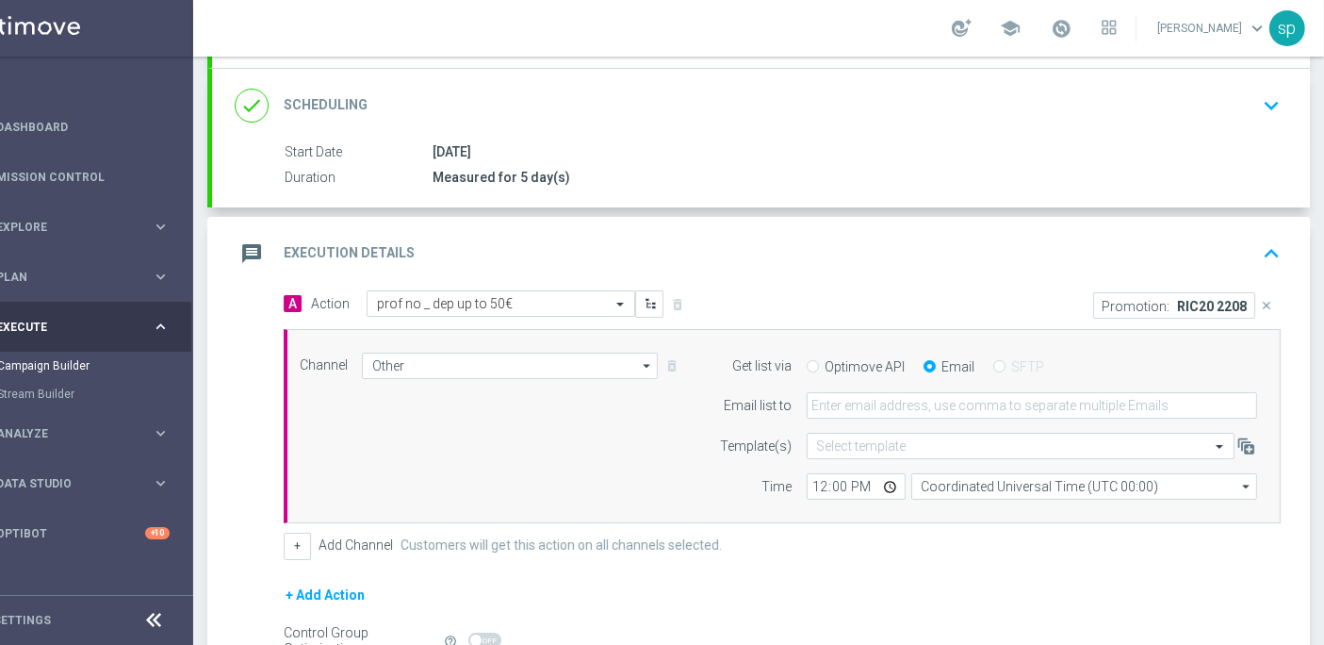
scroll to position [269, 0]
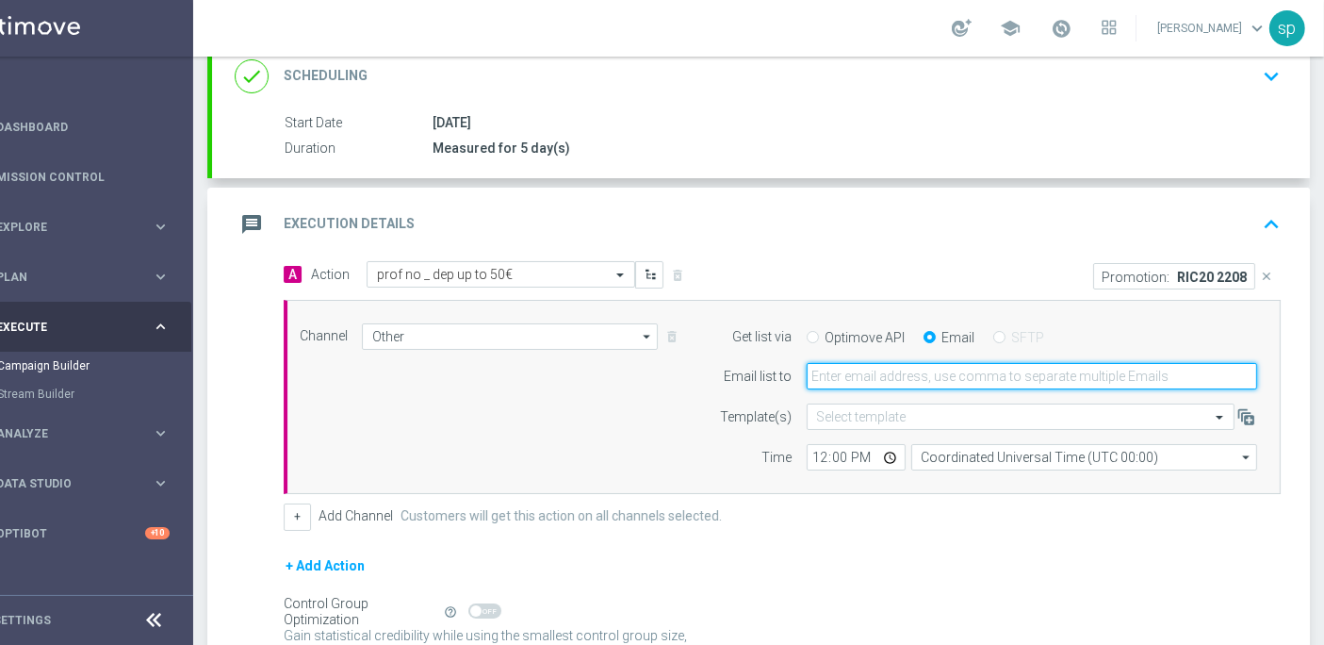
click at [985, 363] on input "email" at bounding box center [1032, 376] width 450 height 26
type input "[PERSON_NAME][EMAIL_ADDRESS][PERSON_NAME][DOMAIN_NAME]"
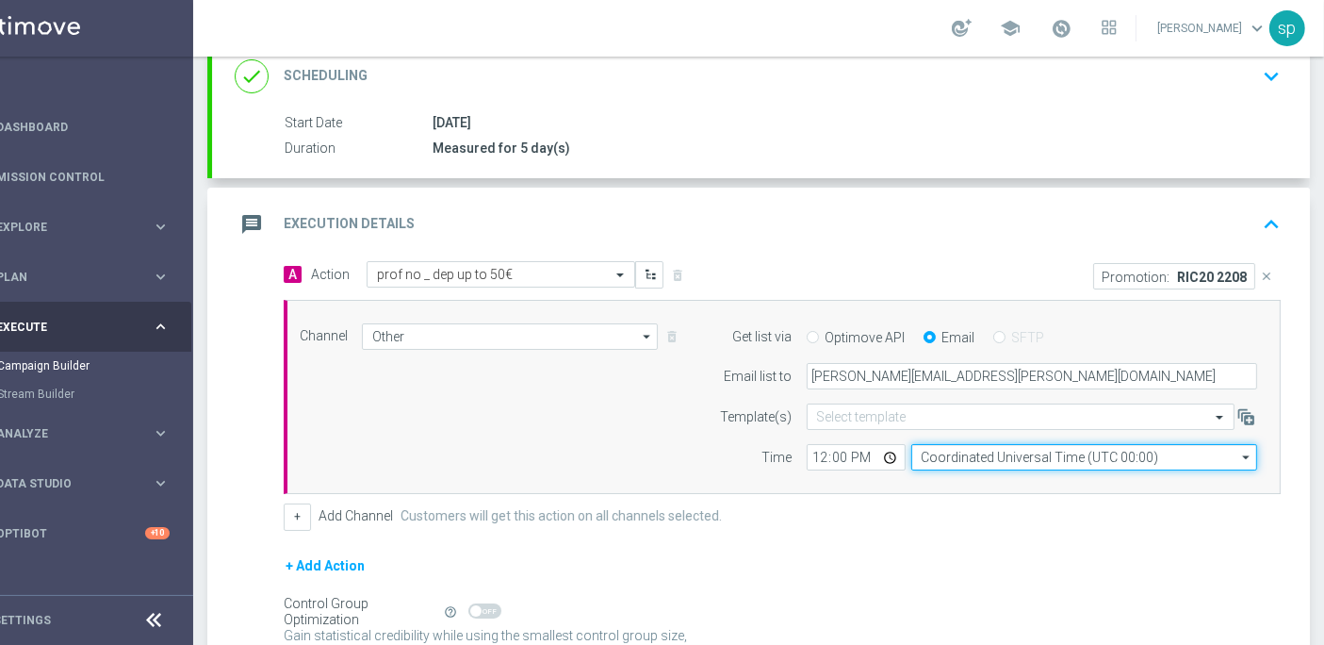
click at [1039, 444] on input "Coordinated Universal Time (UTC 00:00)" at bounding box center [1084, 457] width 346 height 26
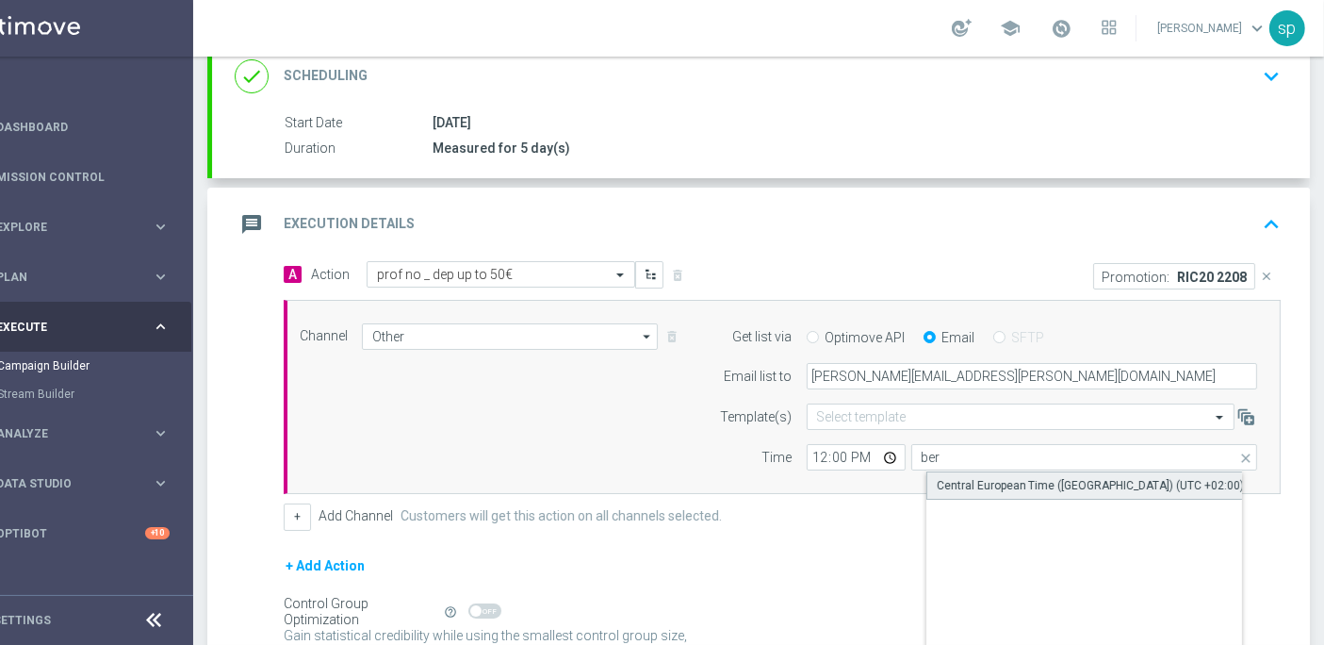
click at [1048, 477] on div "Central European Time ([GEOGRAPHIC_DATA]) (UTC +02:00)" at bounding box center [1091, 485] width 308 height 17
type input "Central European Time ([GEOGRAPHIC_DATA]) (UTC +02:00)"
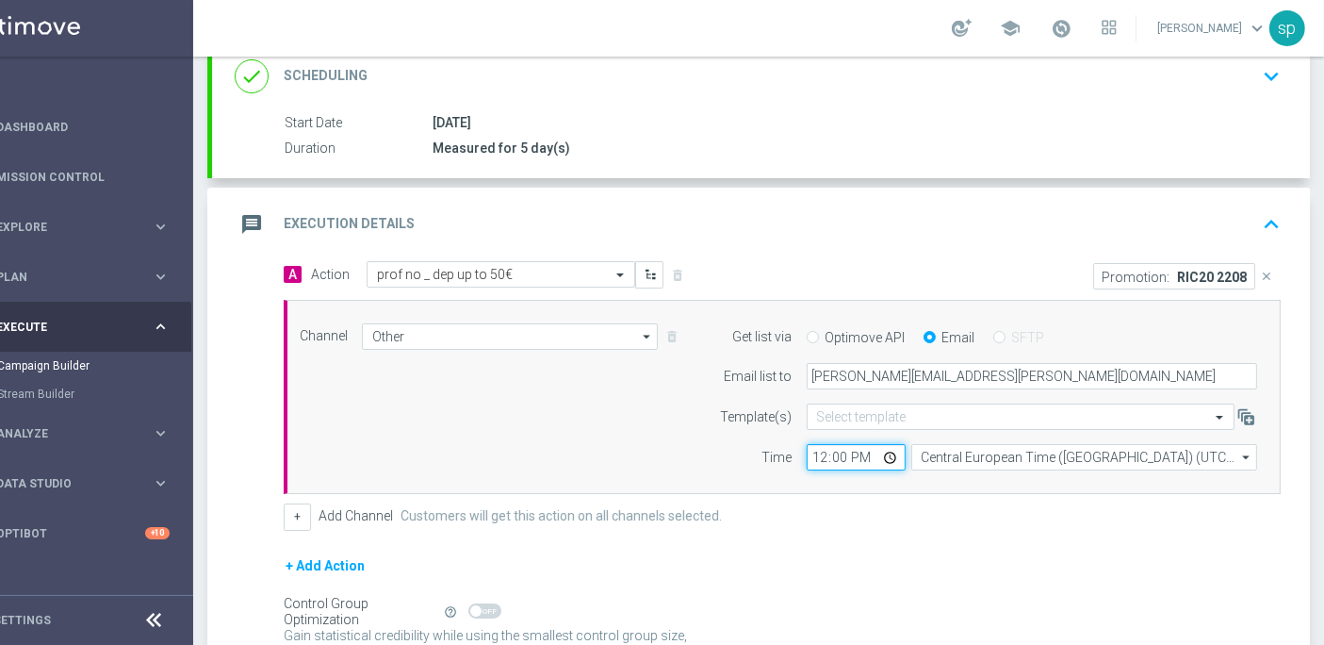
click at [807, 444] on input "12:00" at bounding box center [856, 457] width 99 height 26
type input "14:40"
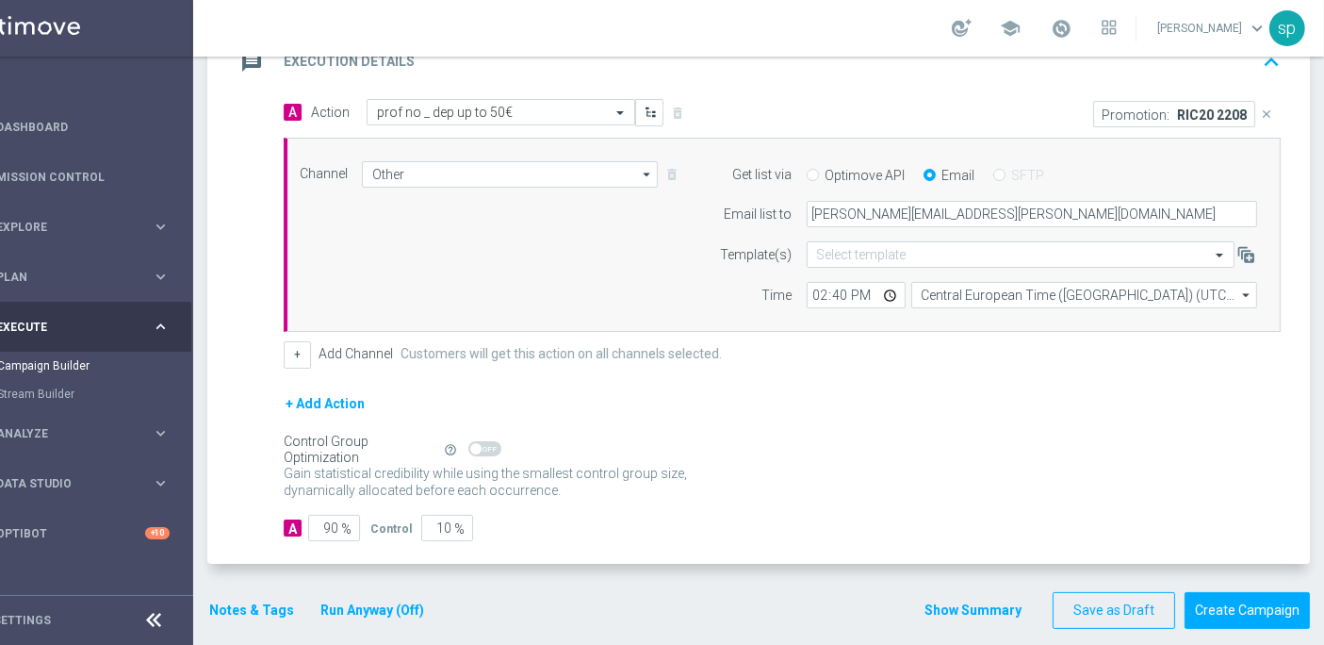
click at [207, 598] on button "Notes & Tags" at bounding box center [251, 610] width 89 height 24
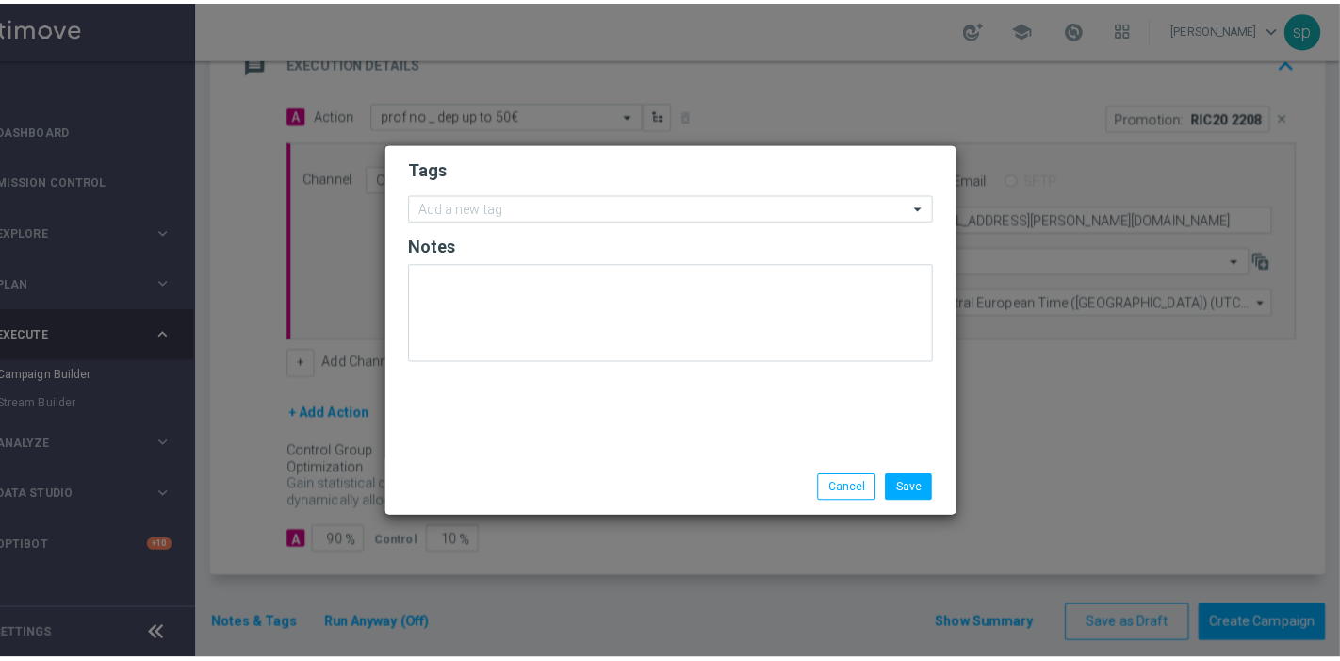
scroll to position [0, 51]
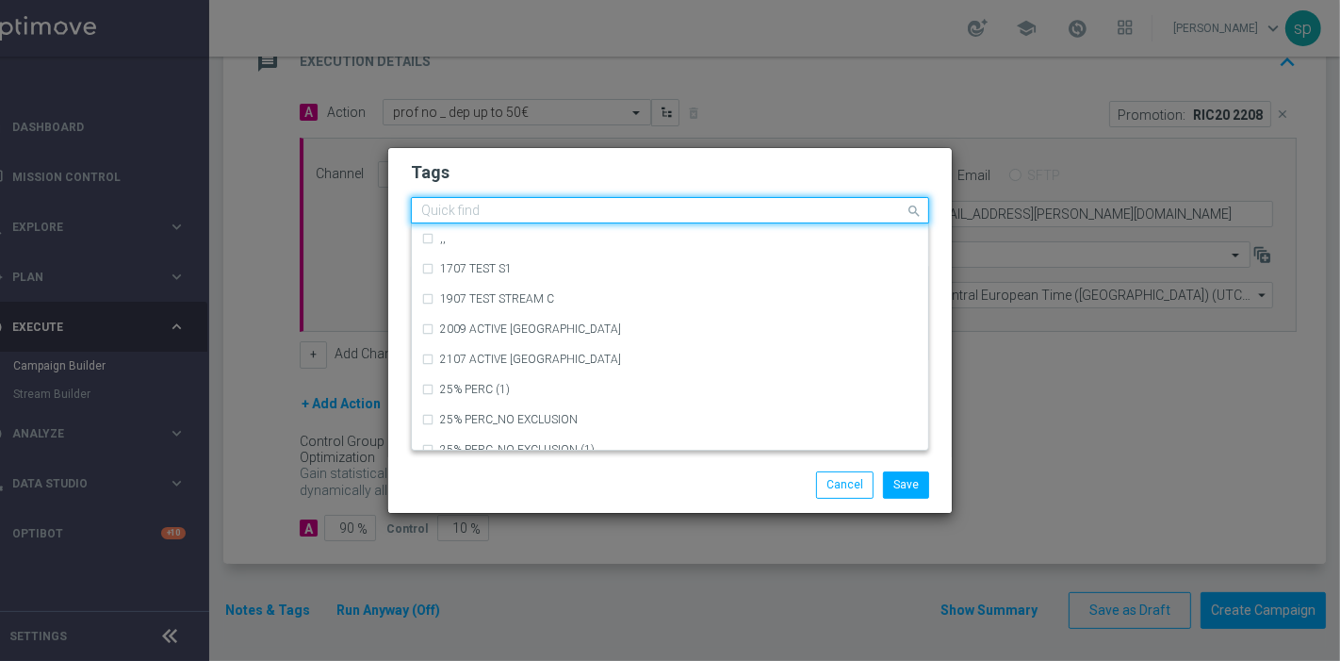
click at [489, 210] on input "text" at bounding box center [662, 212] width 483 height 16
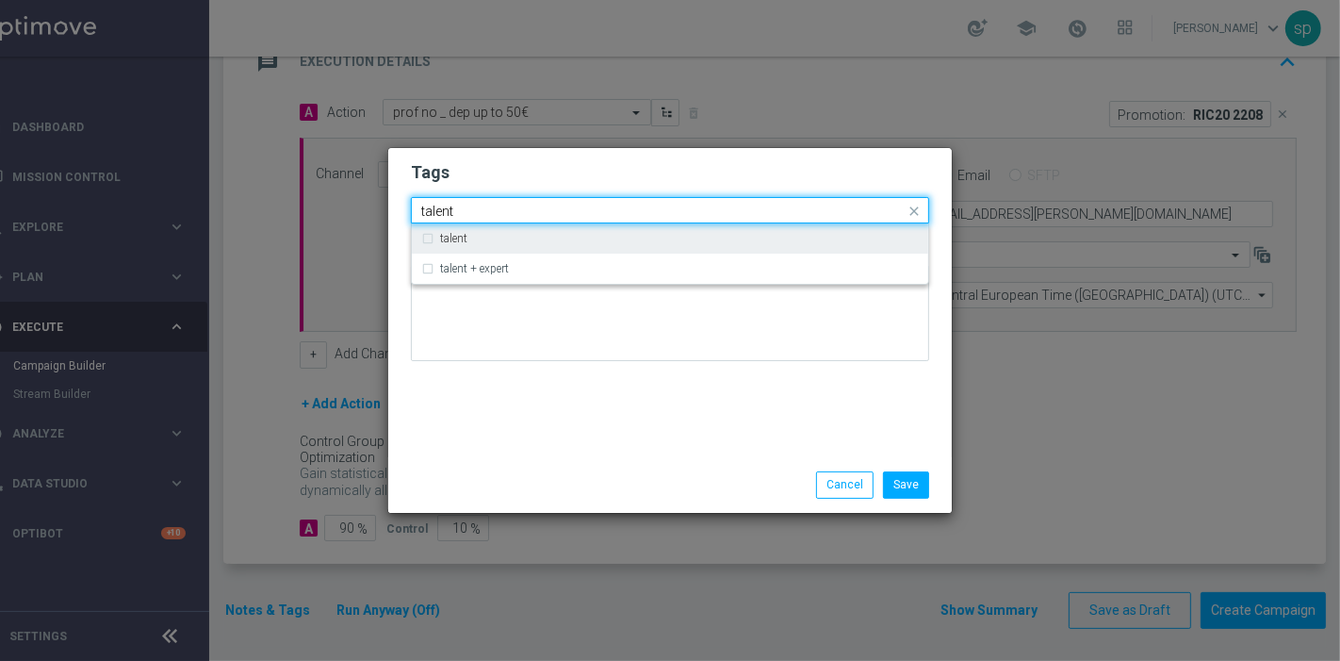
click at [500, 228] on div "talent" at bounding box center [670, 238] width 498 height 30
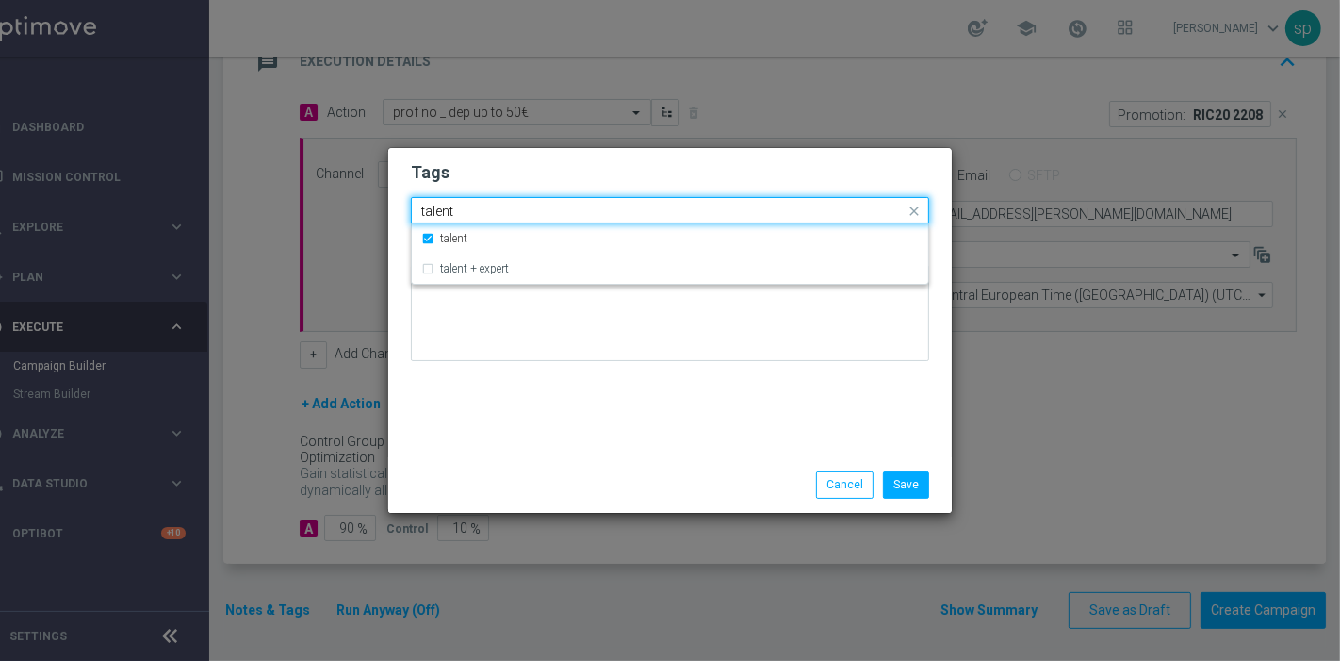
drag, startPoint x: 484, startPoint y: 208, endPoint x: 177, endPoint y: 187, distance: 308.0
click at [177, 187] on modal-container "Tags Quick find × talent talent talent talent + expert Notes Save Cancel" at bounding box center [670, 330] width 1340 height 661
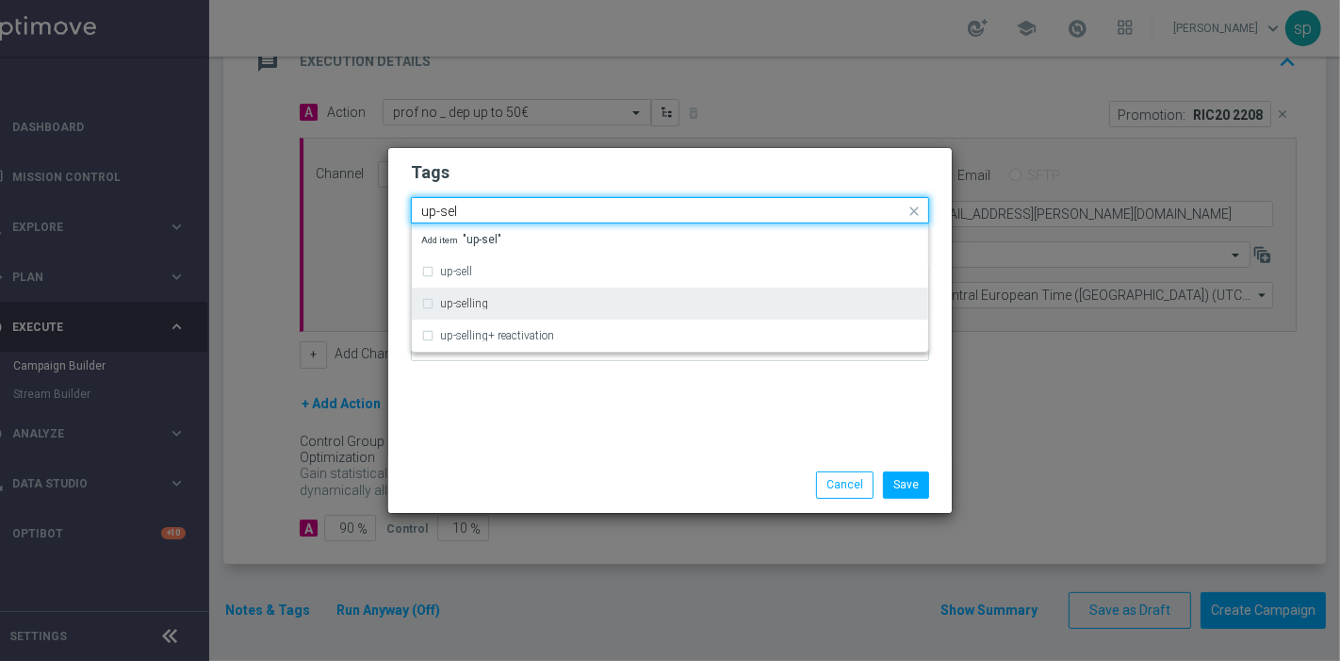
click at [491, 305] on div "up-selling" at bounding box center [679, 303] width 479 height 11
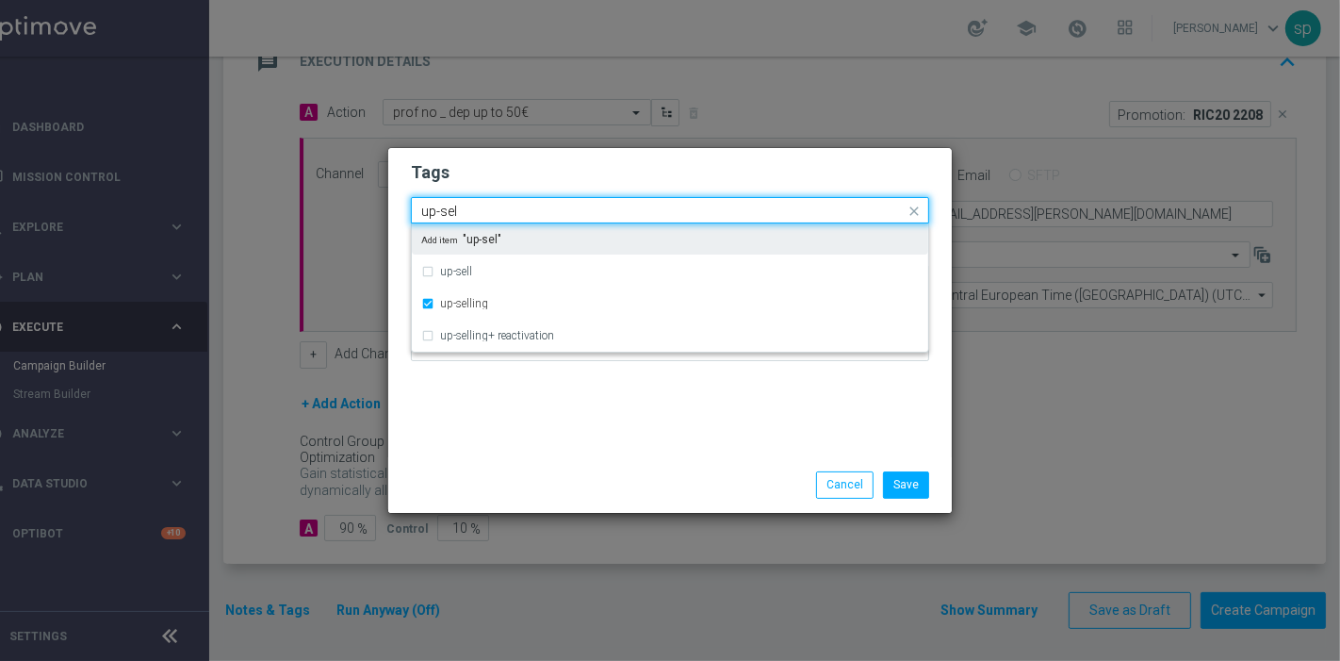
drag, startPoint x: 482, startPoint y: 207, endPoint x: 351, endPoint y: 212, distance: 130.1
click at [351, 212] on modal-container "Tags Quick find × talent × up-selling up-sel up-sell up-selling up-selling+ rea…" at bounding box center [670, 330] width 1340 height 661
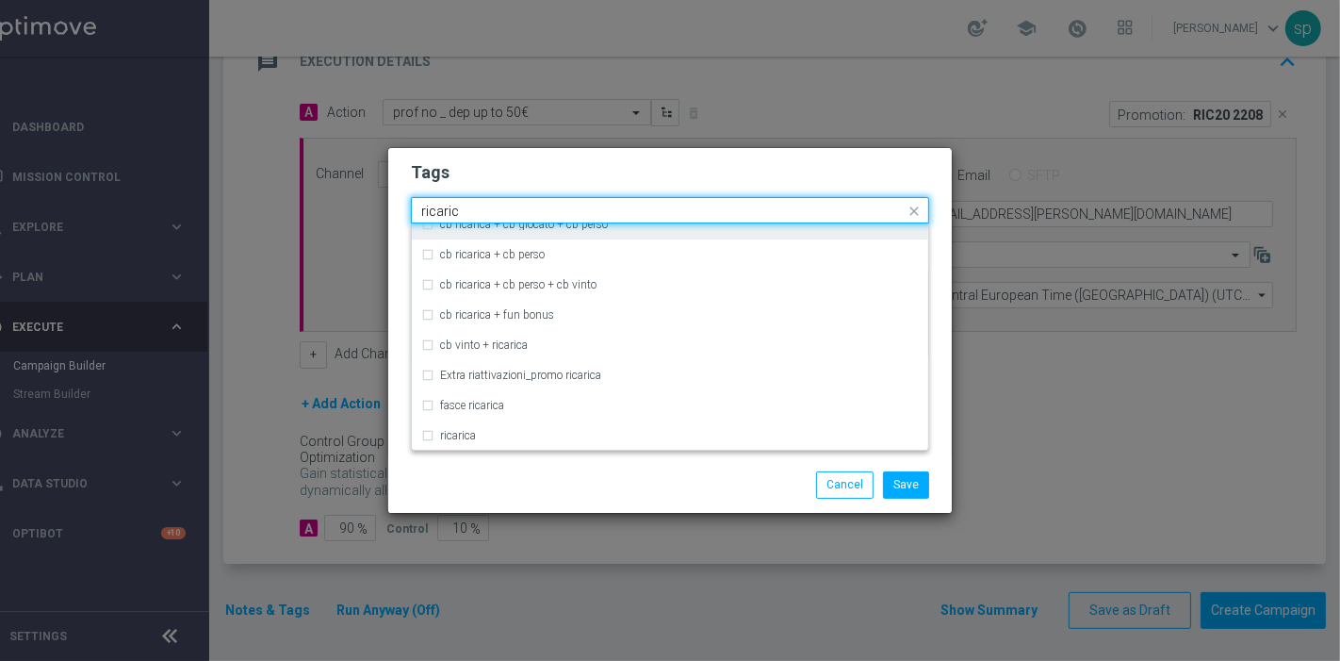
scroll to position [576, 0]
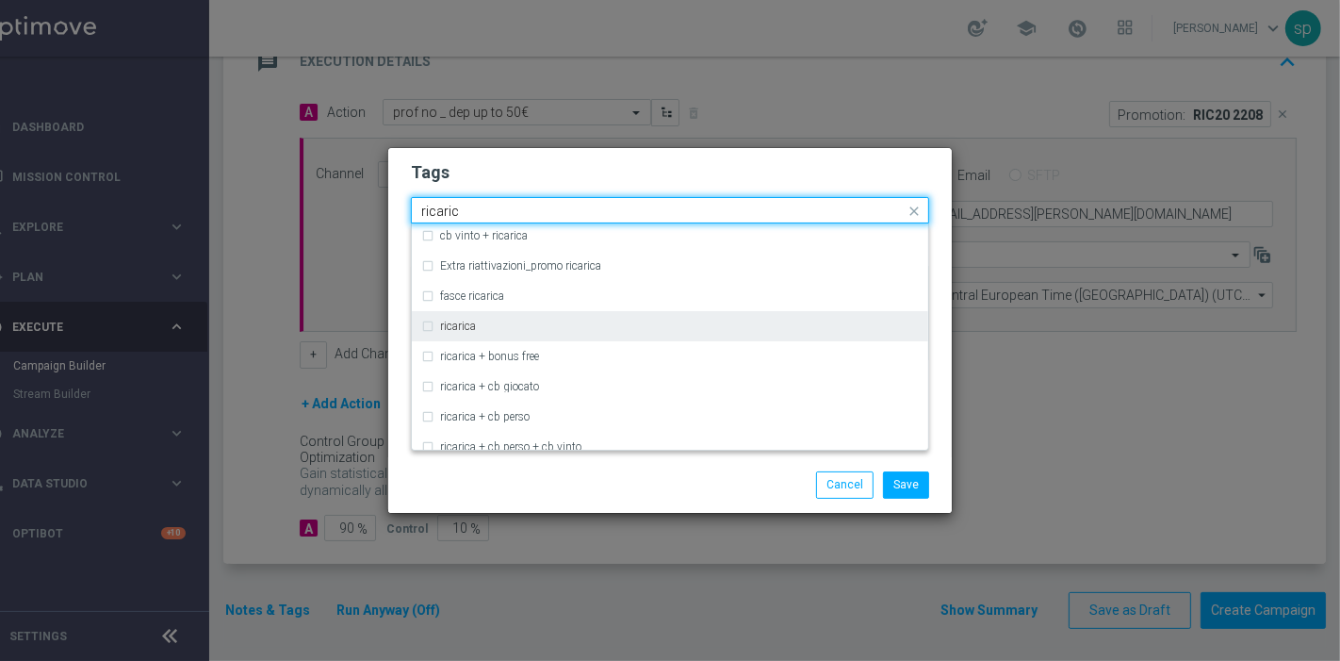
click at [538, 321] on div "ricarica" at bounding box center [679, 325] width 479 height 11
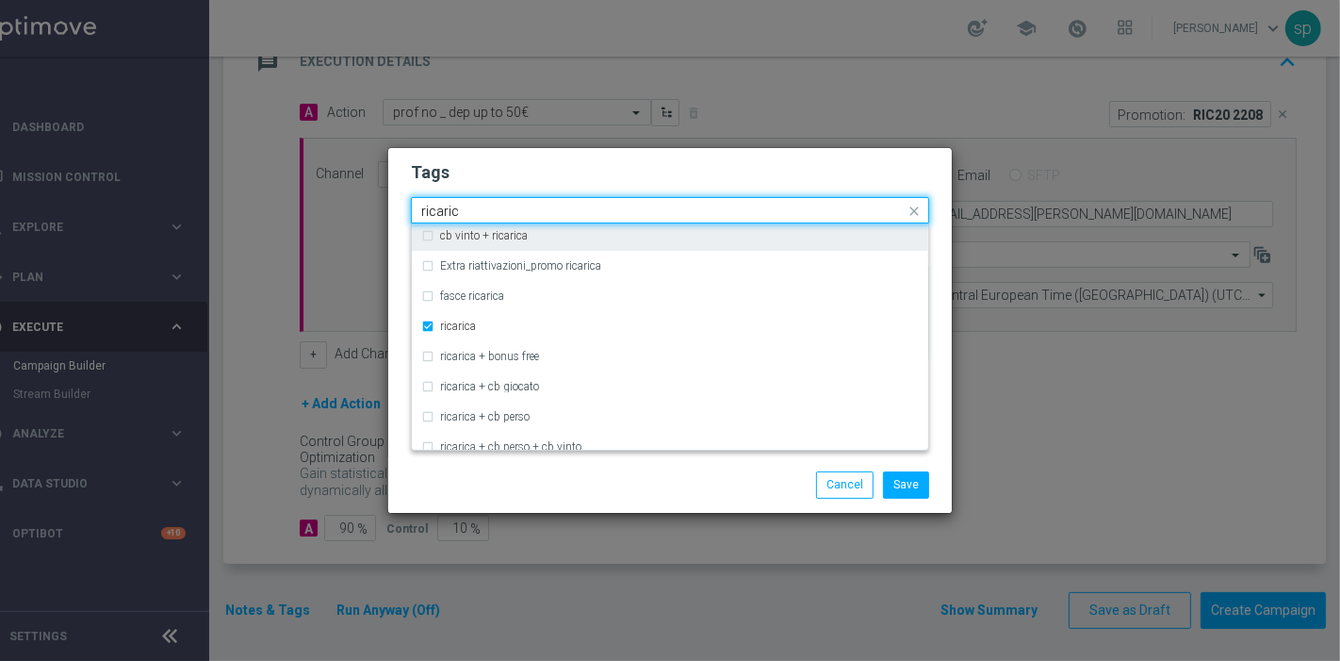
drag, startPoint x: 463, startPoint y: 215, endPoint x: 188, endPoint y: 193, distance: 275.1
click at [188, 193] on modal-container "Tags Quick find × talent × up-selling × ricarica ricaric cb ricarica + [PERSON_…" at bounding box center [670, 330] width 1340 height 661
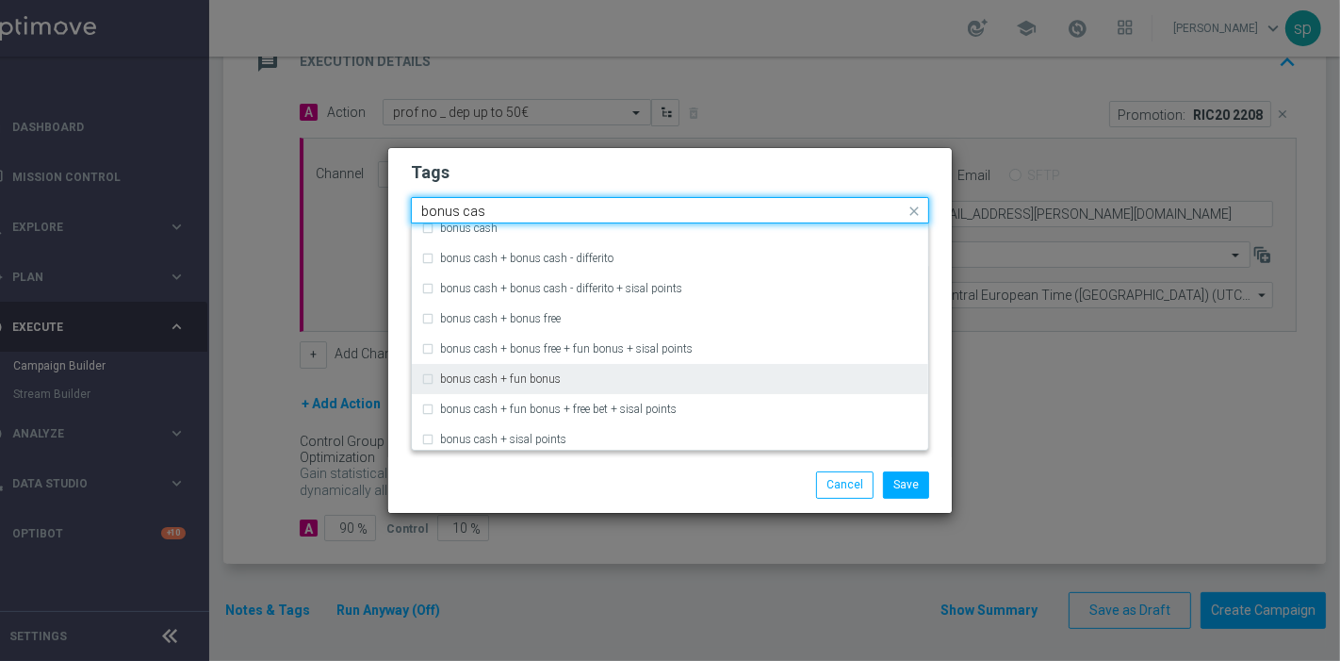
scroll to position [0, 0]
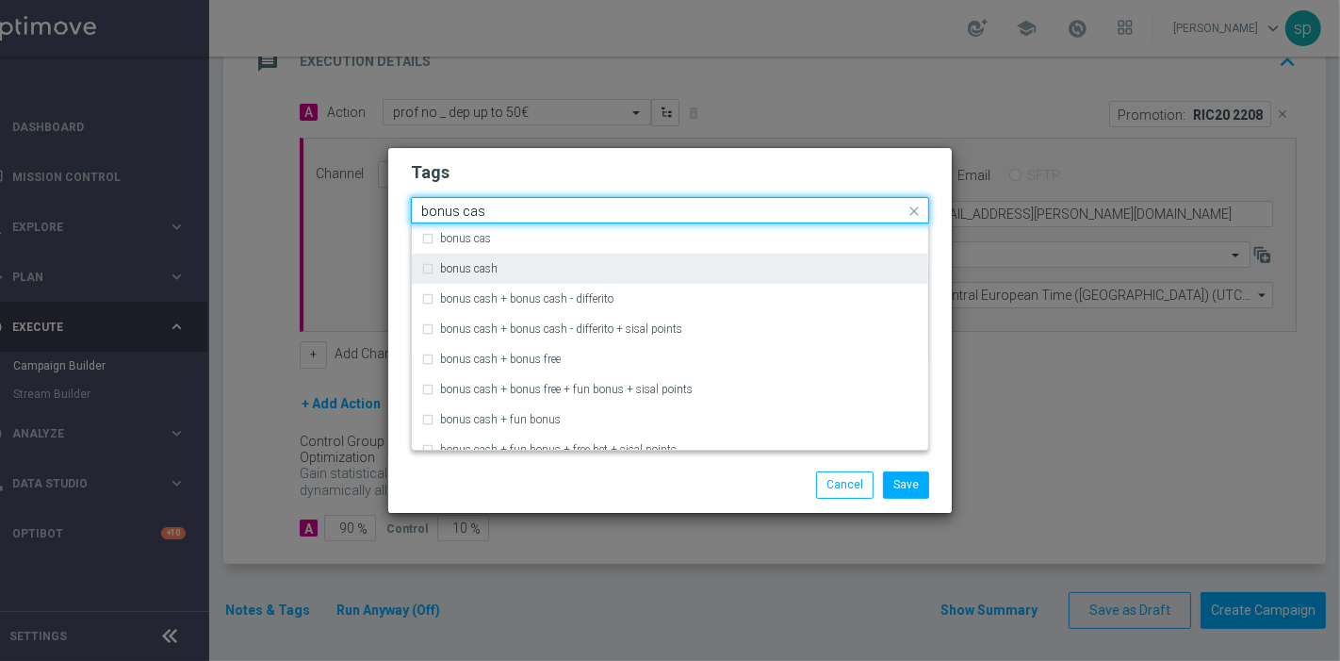
click at [571, 276] on div "bonus cash" at bounding box center [670, 268] width 498 height 30
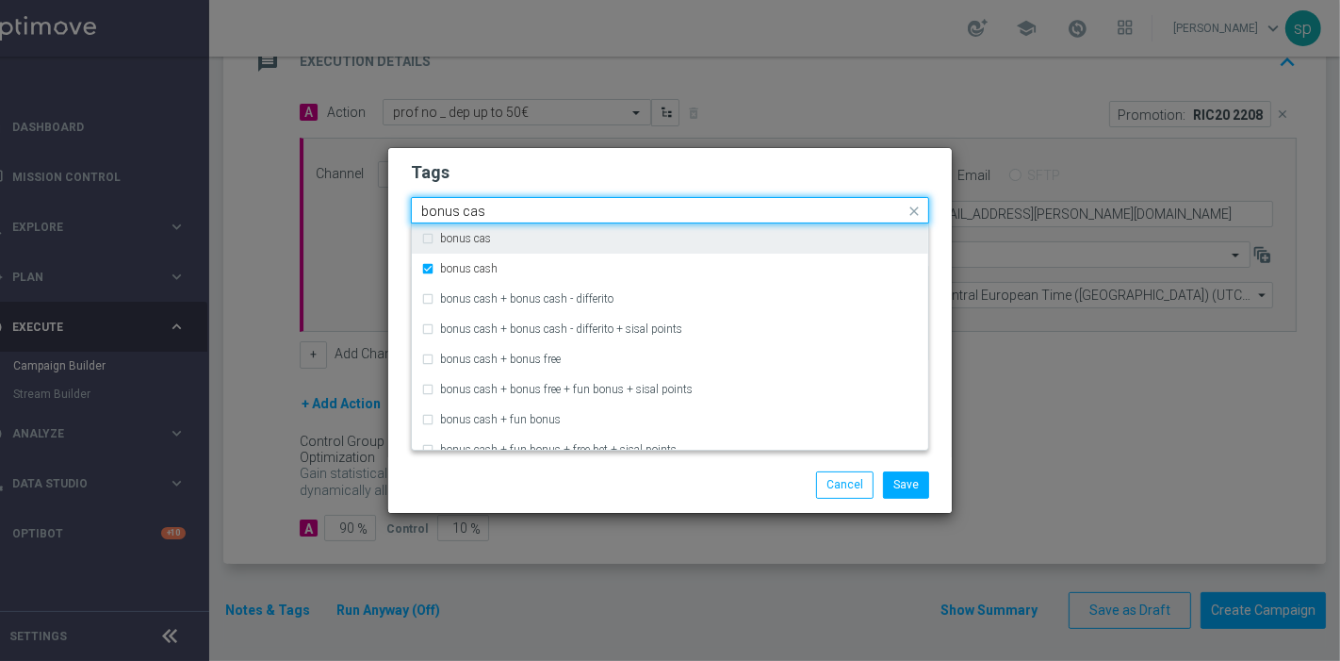
drag, startPoint x: 501, startPoint y: 205, endPoint x: 219, endPoint y: 232, distance: 283.9
click at [219, 232] on modal-container "Tags Quick find × talent × up-selling × ricarica × bonus cash bonus cas bonus c…" at bounding box center [670, 330] width 1340 height 661
click at [478, 237] on div "all" at bounding box center [679, 238] width 479 height 11
type input "all"
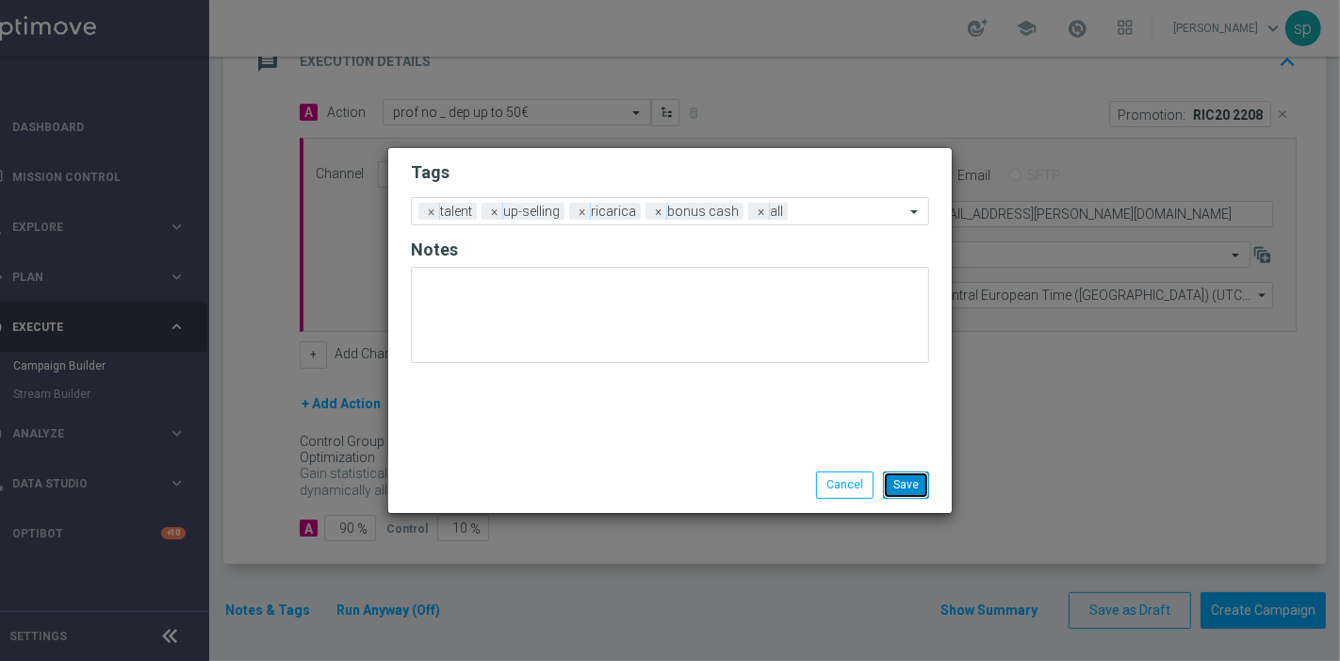
click at [904, 477] on button "Save" at bounding box center [906, 484] width 46 height 26
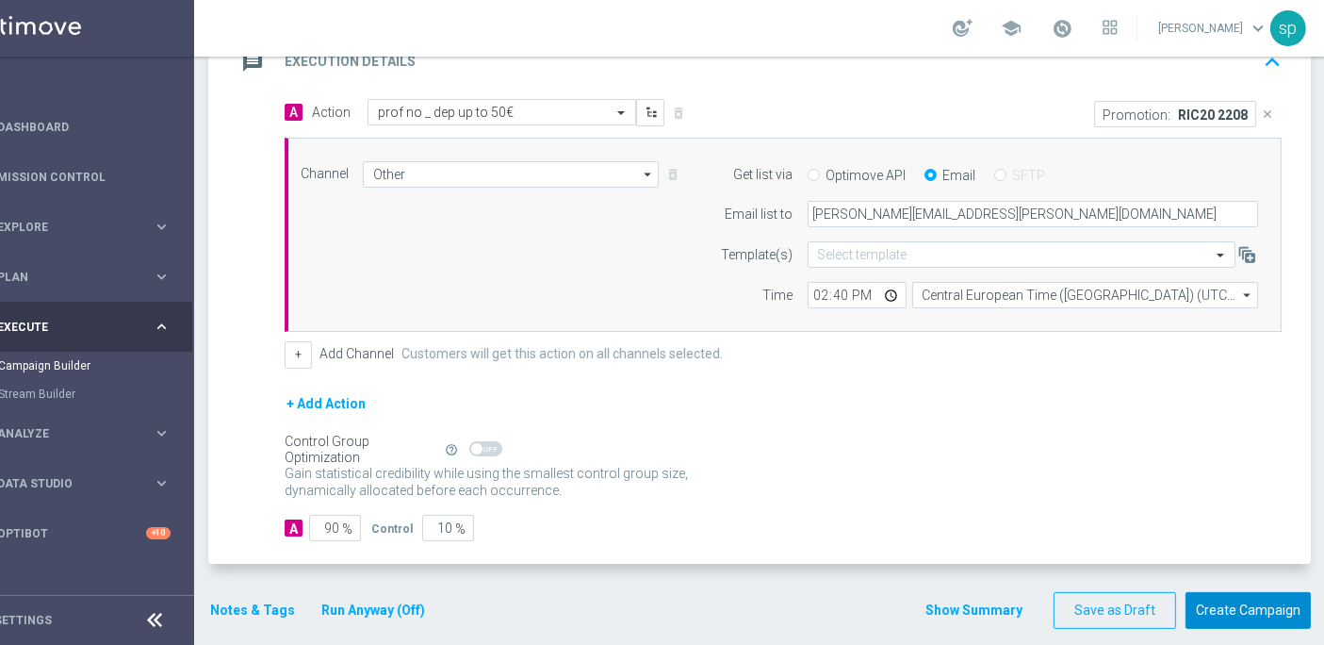
click at [1225, 592] on button "Create Campaign" at bounding box center [1247, 610] width 125 height 37
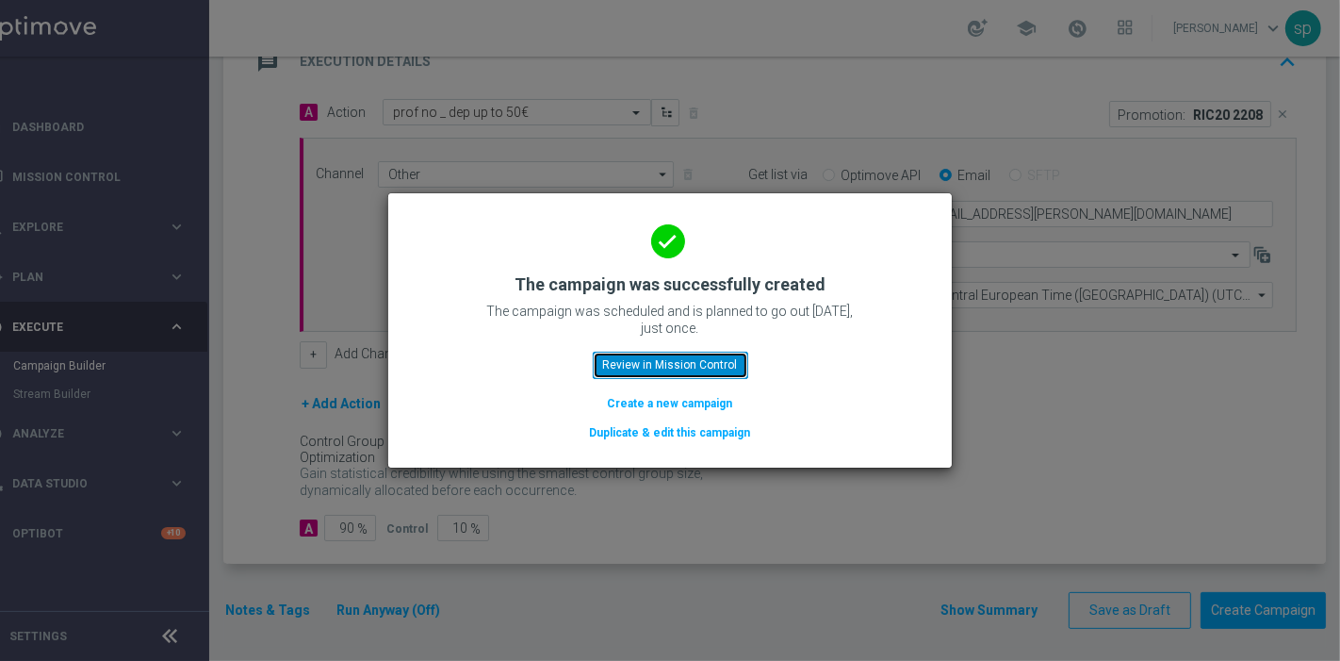
click at [694, 368] on button "Review in Mission Control" at bounding box center [670, 364] width 155 height 26
